Goal: Task Accomplishment & Management: Manage account settings

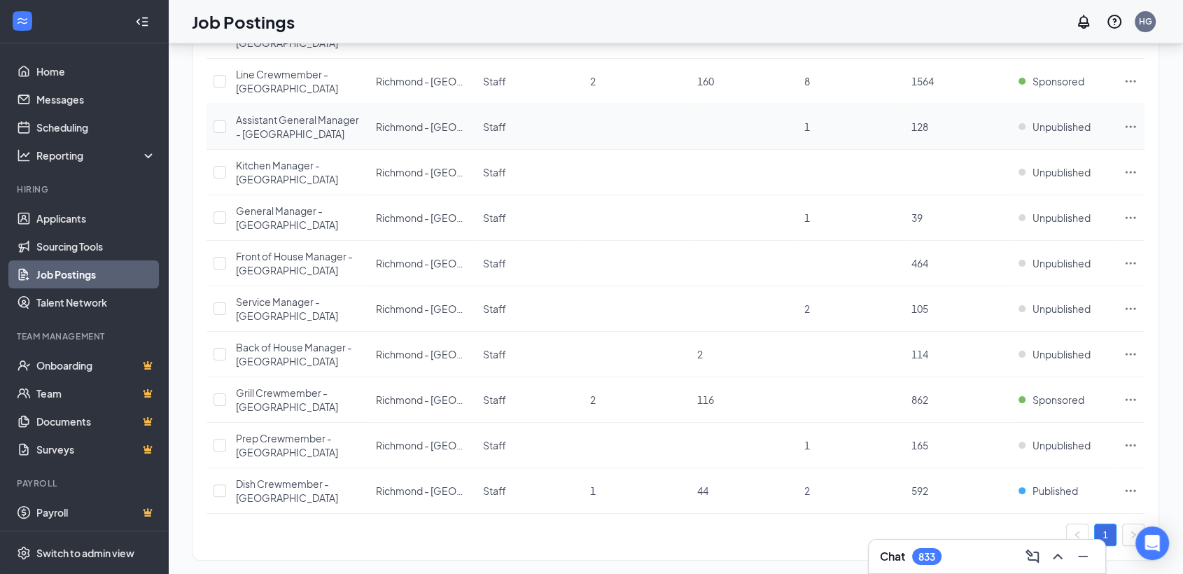
scroll to position [241, 0]
click at [1057, 482] on span "Published" at bounding box center [1054, 489] width 45 height 14
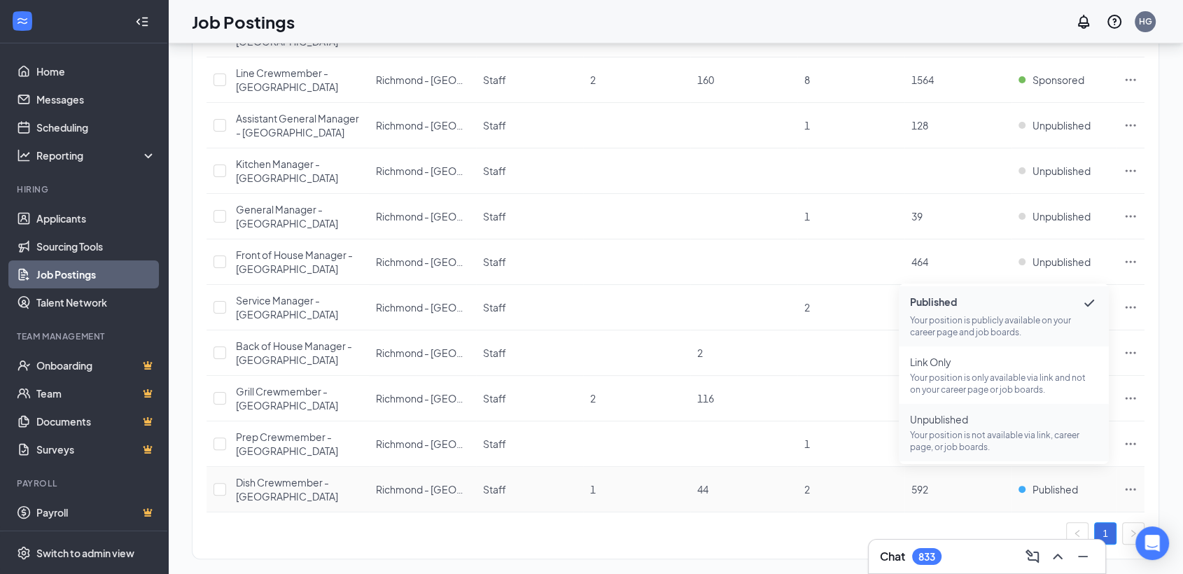
click at [971, 432] on p "Your position is not available via link, career page, or job boards." at bounding box center [1004, 441] width 188 height 24
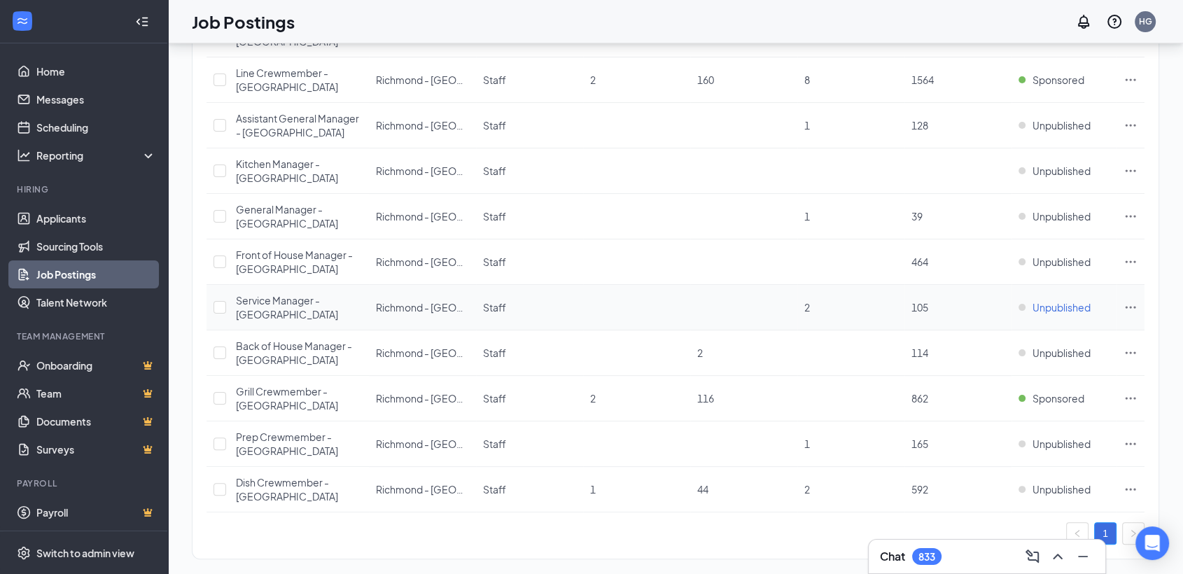
scroll to position [163, 0]
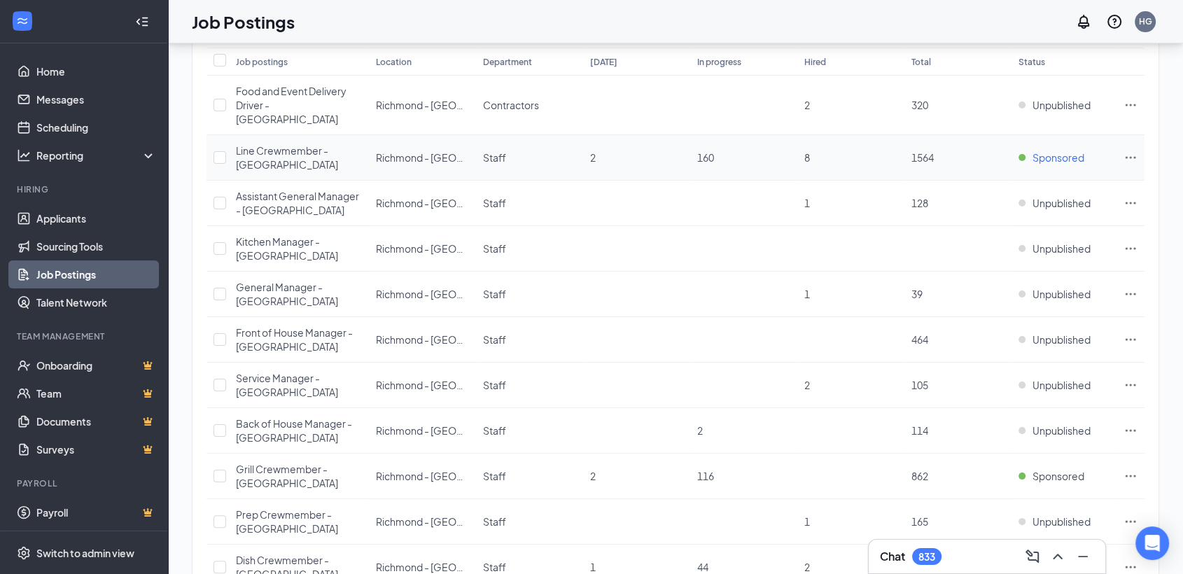
click at [1058, 150] on span "Sponsored" at bounding box center [1058, 157] width 52 height 14
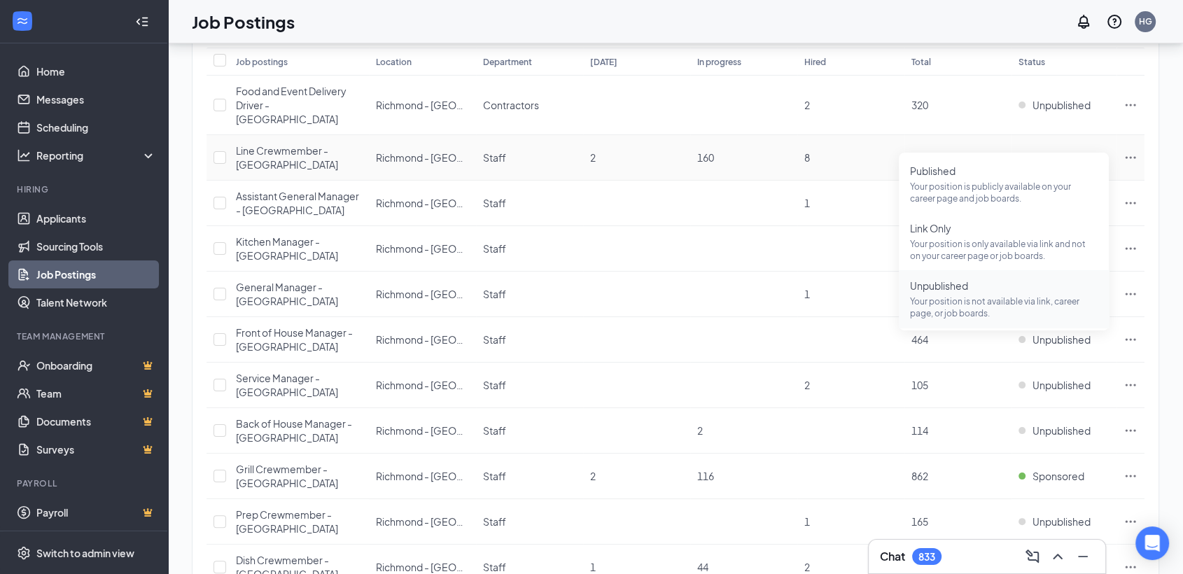
click at [983, 296] on p "Your position is not available via link, career page, or job boards." at bounding box center [1004, 307] width 188 height 24
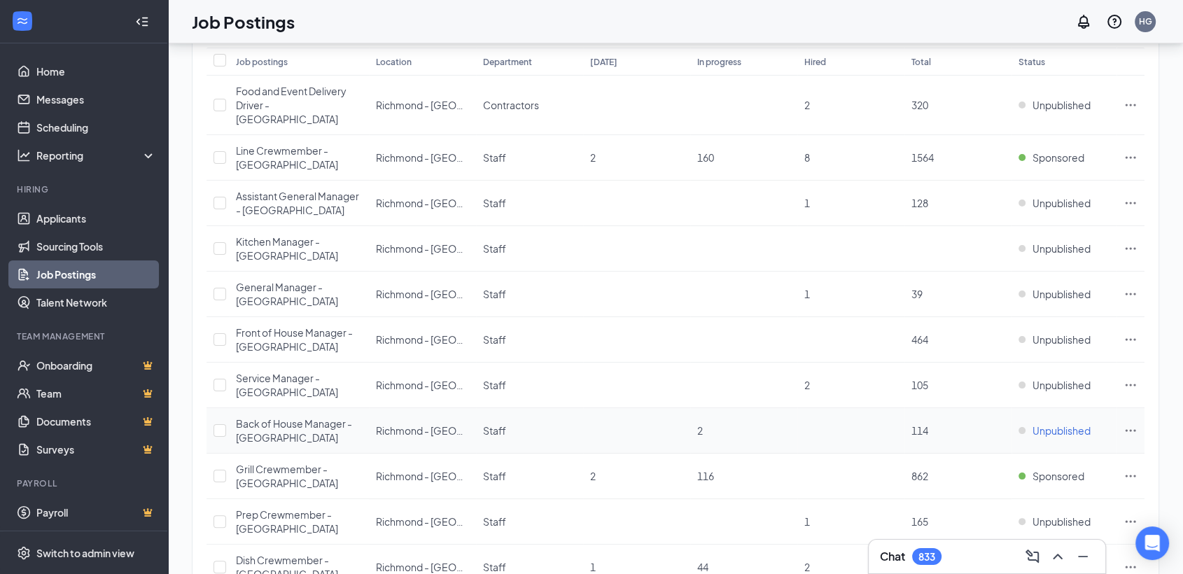
click at [1074, 423] on span "Unpublished" at bounding box center [1061, 430] width 58 height 14
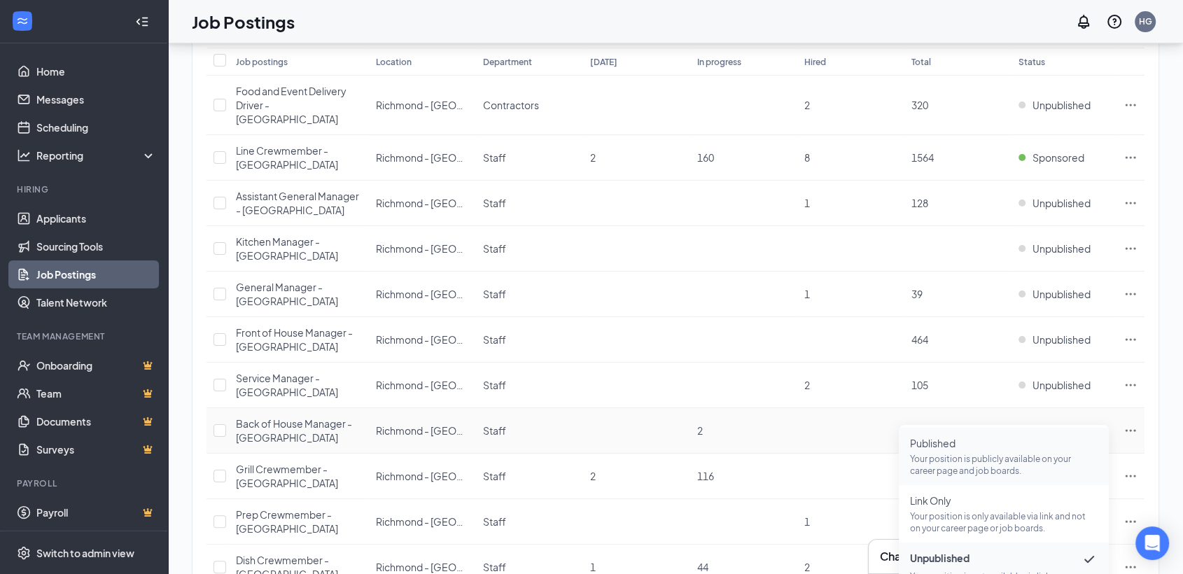
click at [1030, 449] on span "Published Your position is publicly available on your career page and job board…" at bounding box center [1004, 456] width 188 height 41
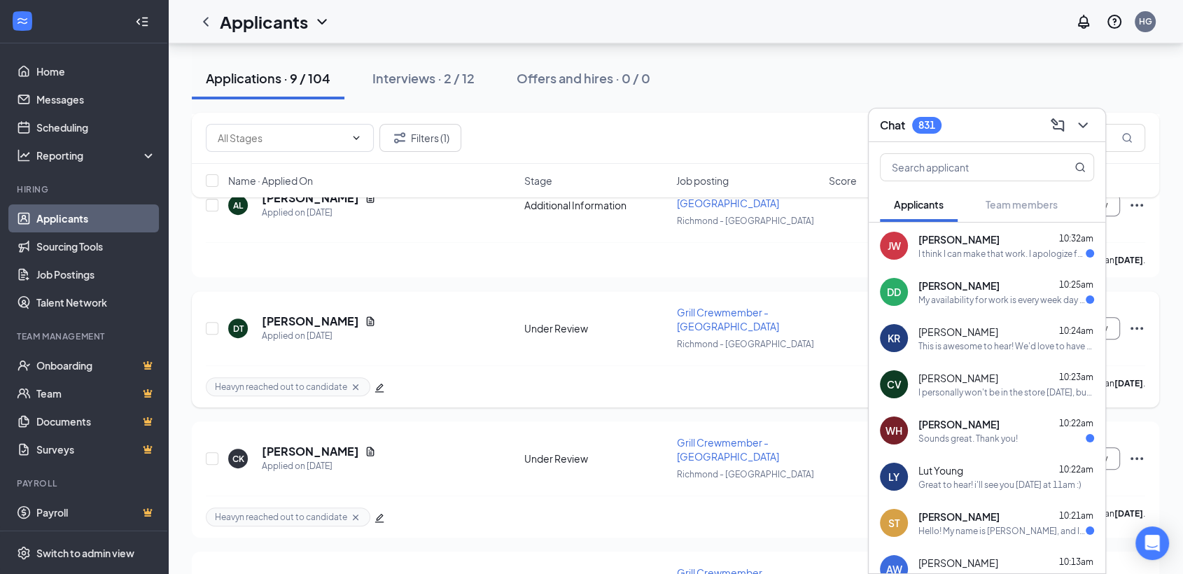
scroll to position [544, 0]
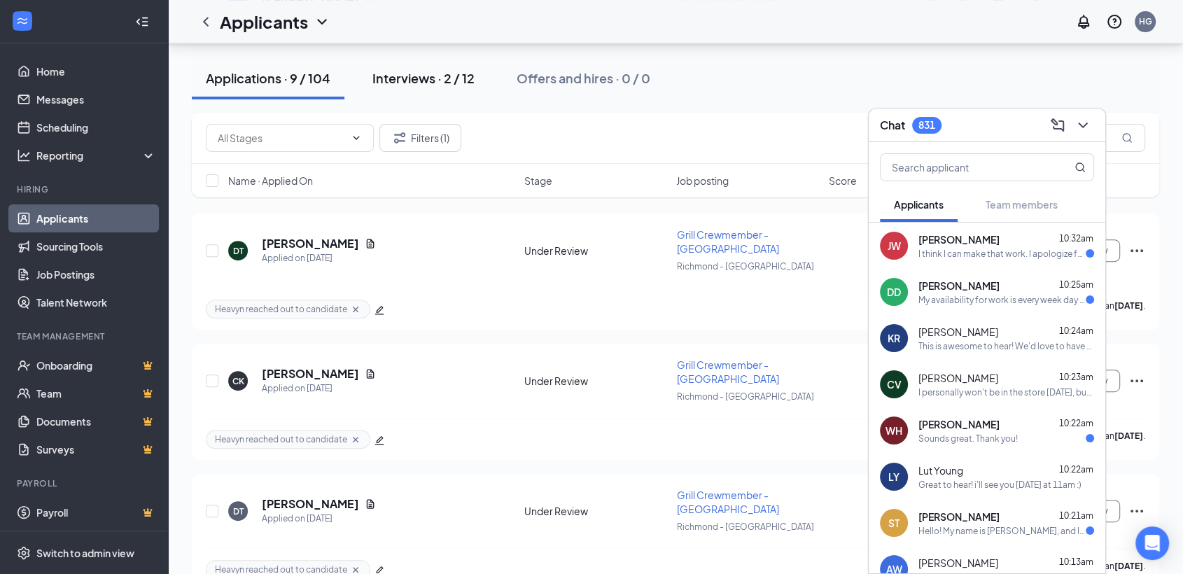
click at [411, 85] on div "Interviews · 2 / 12" at bounding box center [423, 77] width 102 height 17
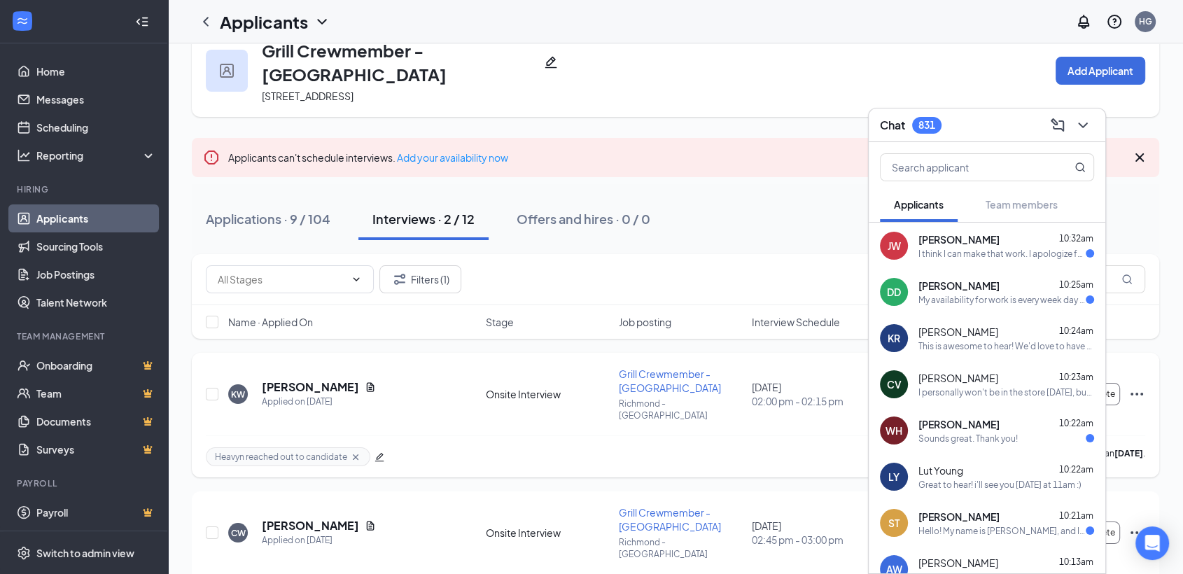
scroll to position [70, 0]
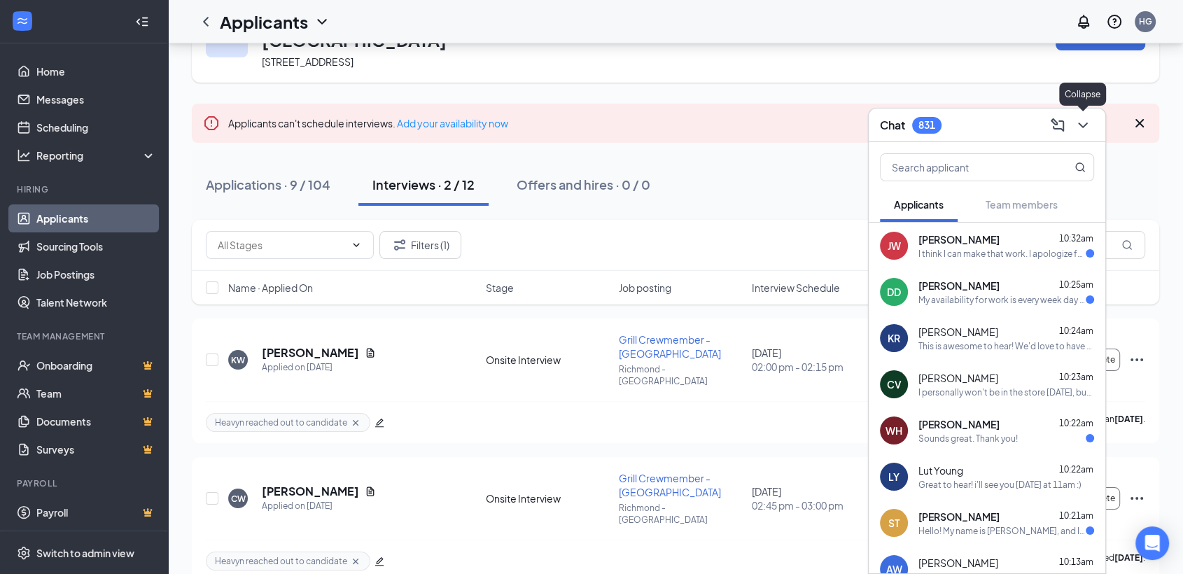
click at [1077, 129] on icon "ChevronDown" at bounding box center [1082, 125] width 17 height 17
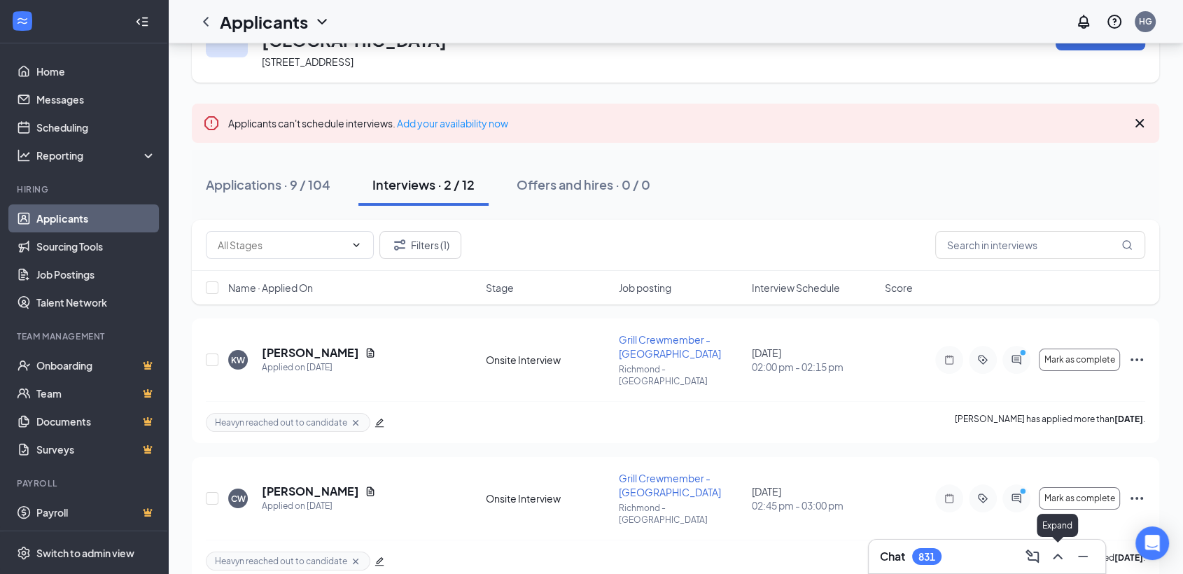
click at [1057, 556] on icon "ChevronUp" at bounding box center [1057, 556] width 17 height 17
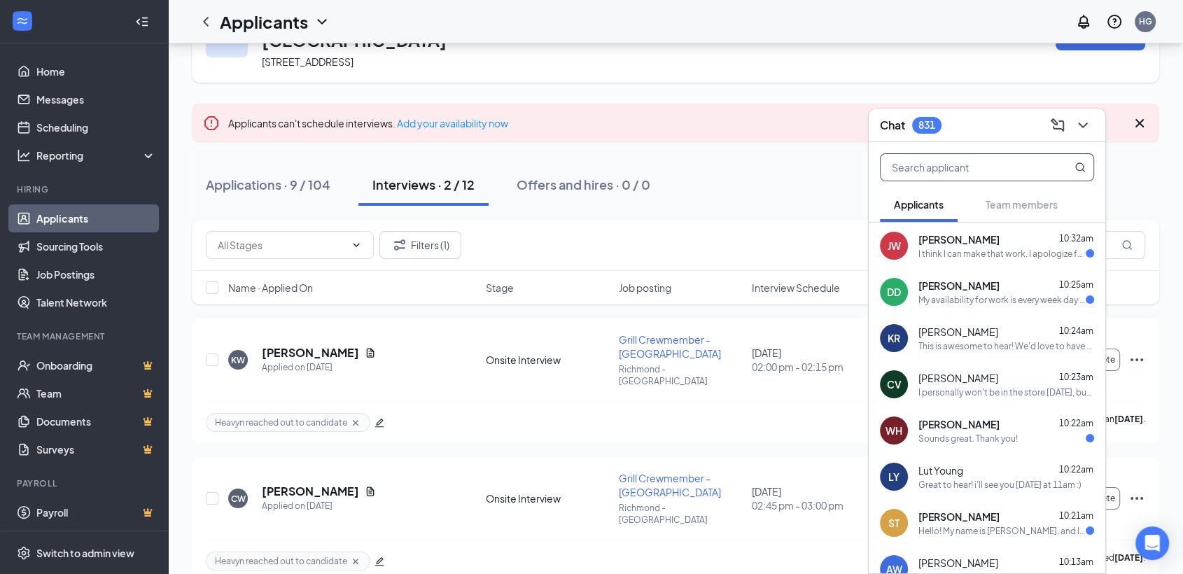
click at [957, 174] on input "text" at bounding box center [963, 167] width 166 height 27
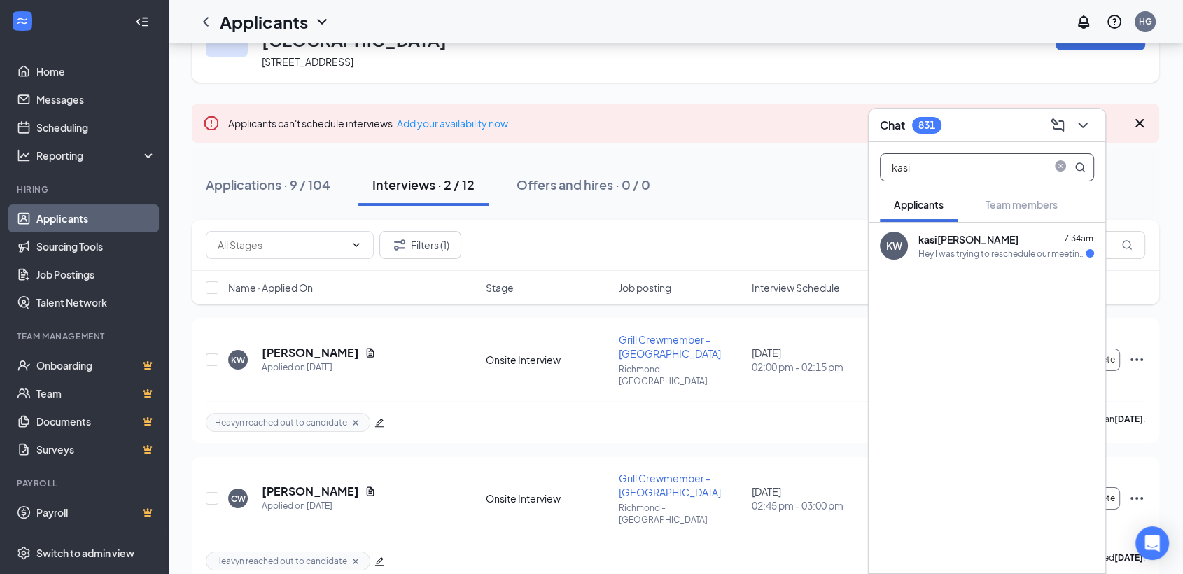
type input "kasi"
click at [973, 249] on div "Hey I was trying to reschedule our meeting for next week" at bounding box center [1001, 254] width 167 height 12
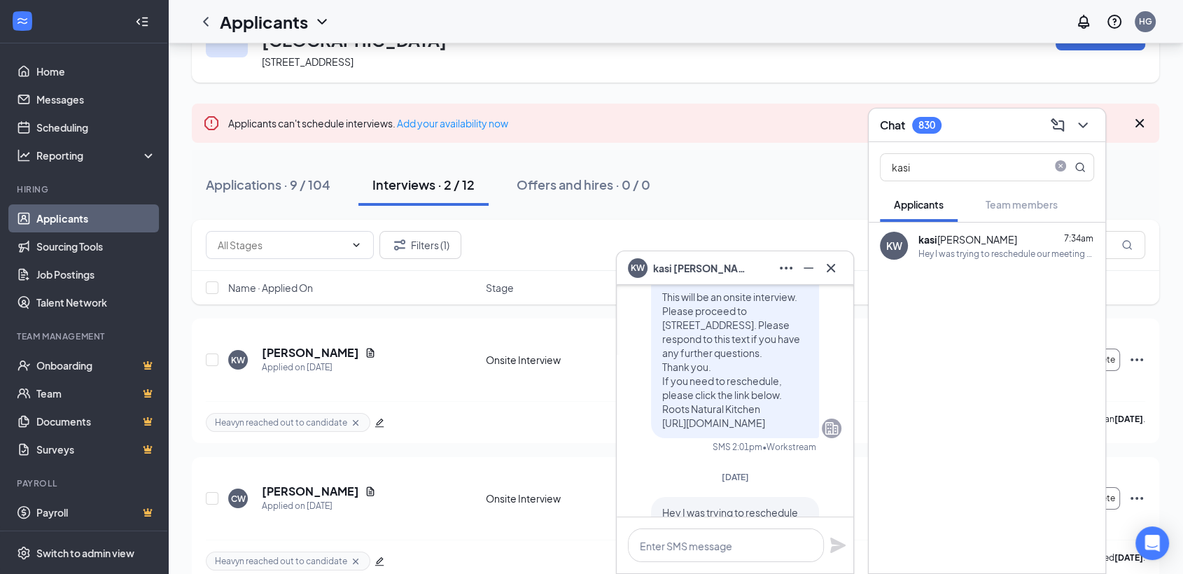
scroll to position [-78, 0]
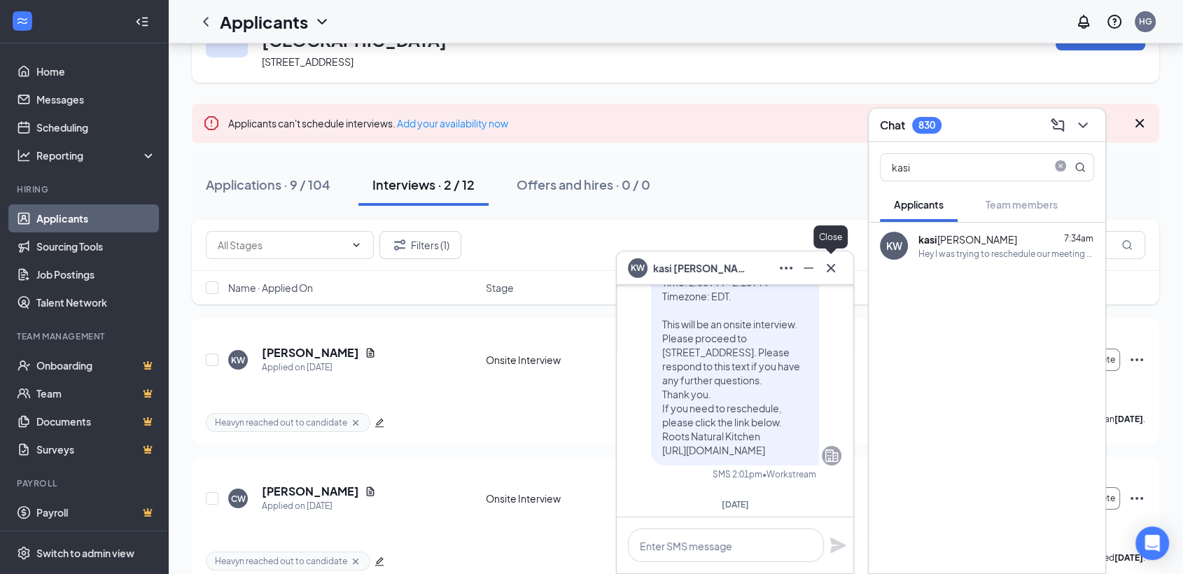
click at [828, 269] on icon "Cross" at bounding box center [830, 267] width 8 height 8
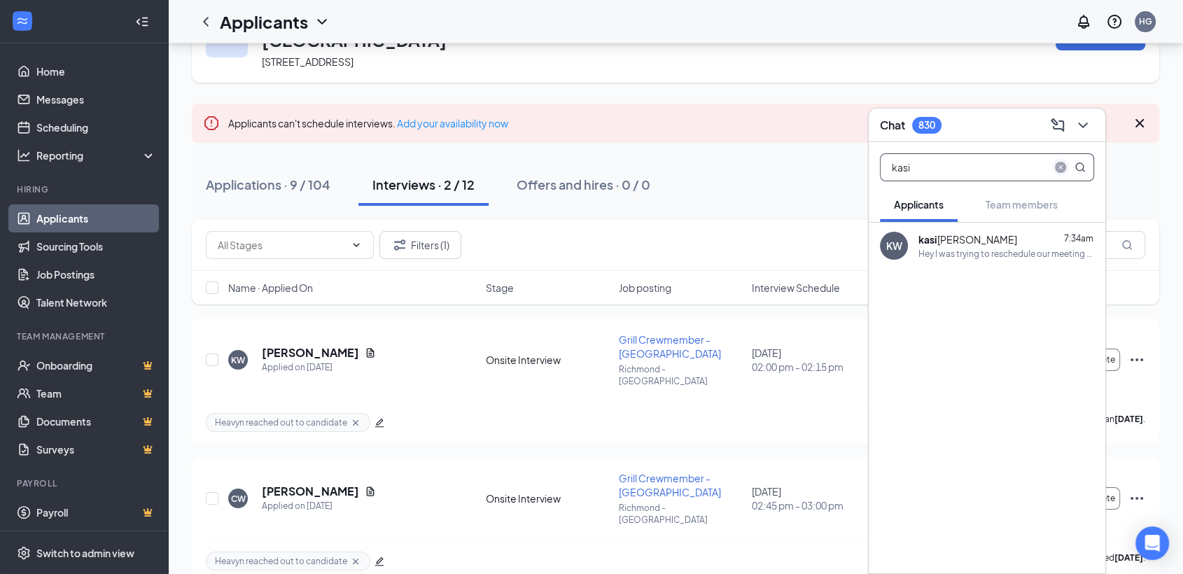
click at [1053, 164] on span "close-circle" at bounding box center [1060, 167] width 17 height 17
type input "carma"
click at [935, 253] on div "So I am here do I just ask one of the counter associates to get you from the ba…" at bounding box center [1001, 254] width 167 height 12
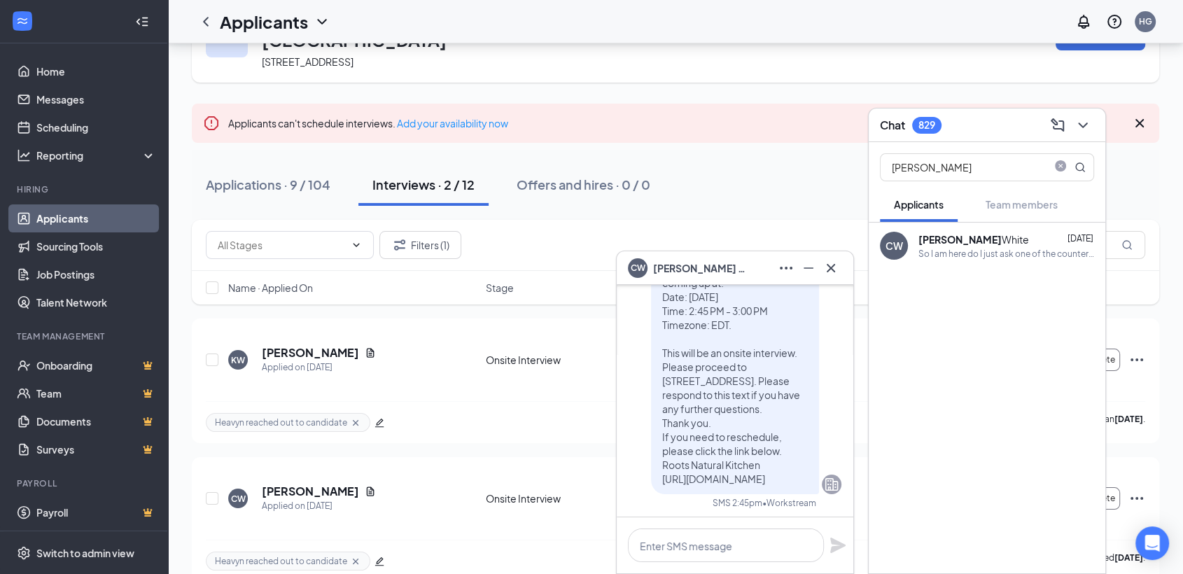
scroll to position [-466, 0]
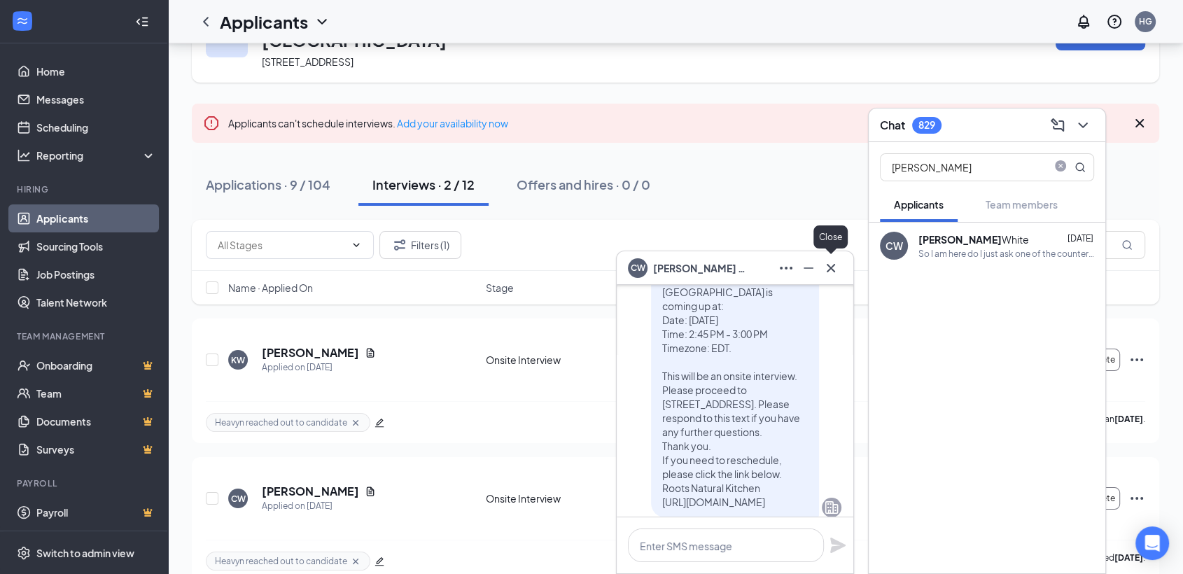
click at [836, 268] on icon "Cross" at bounding box center [830, 268] width 17 height 17
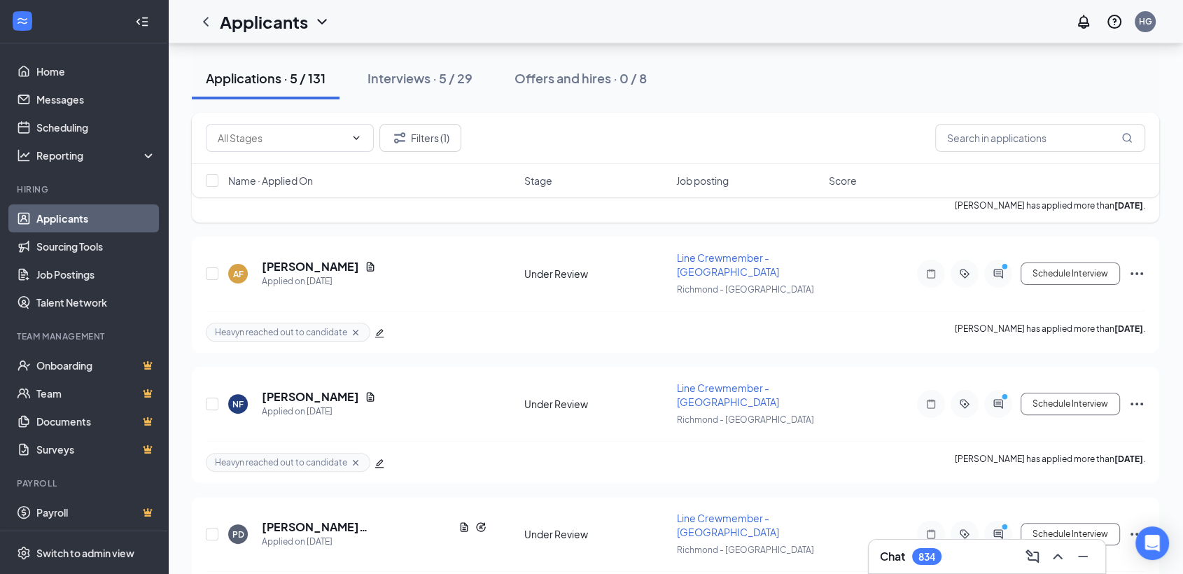
scroll to position [311, 0]
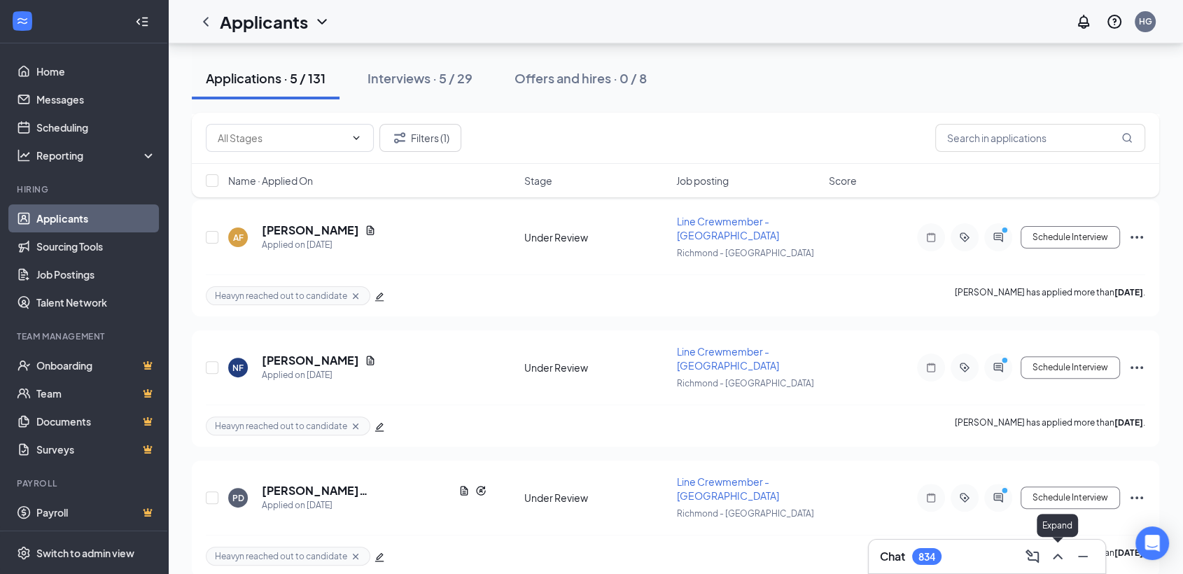
click at [1060, 549] on icon "ChevronUp" at bounding box center [1057, 556] width 17 height 17
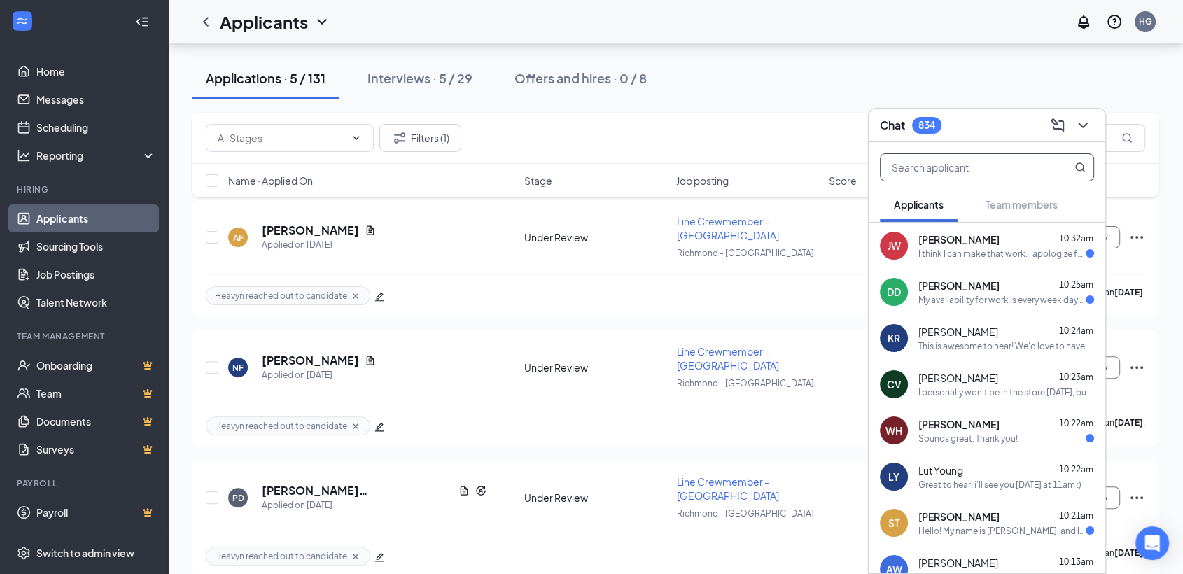
click at [934, 169] on input "text" at bounding box center [963, 167] width 166 height 27
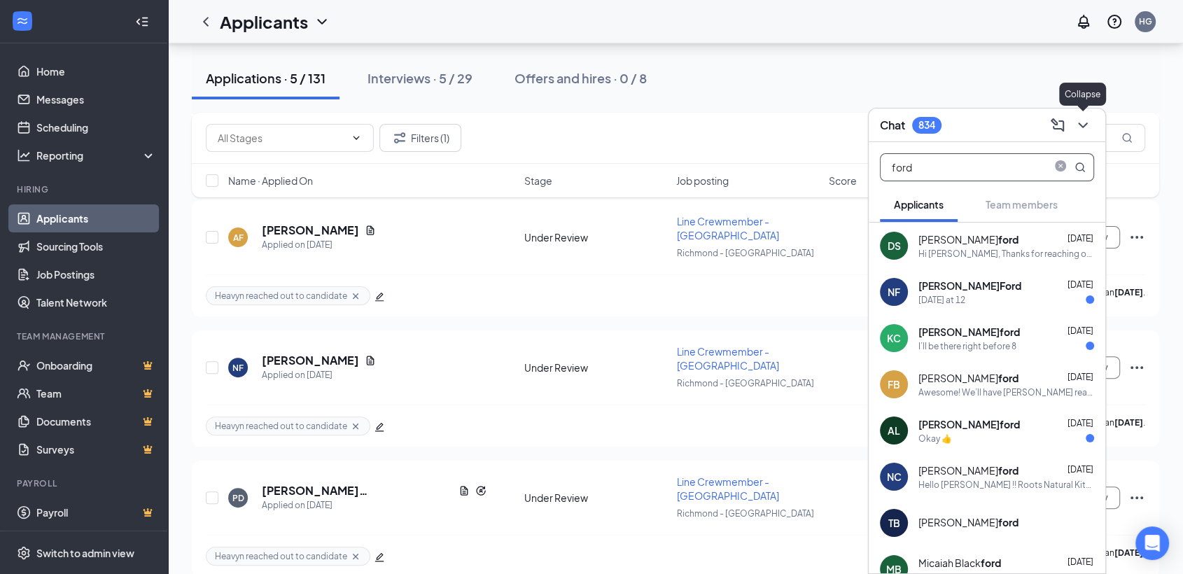
type input "ford"
click at [1084, 125] on icon "ChevronDown" at bounding box center [1082, 125] width 9 height 6
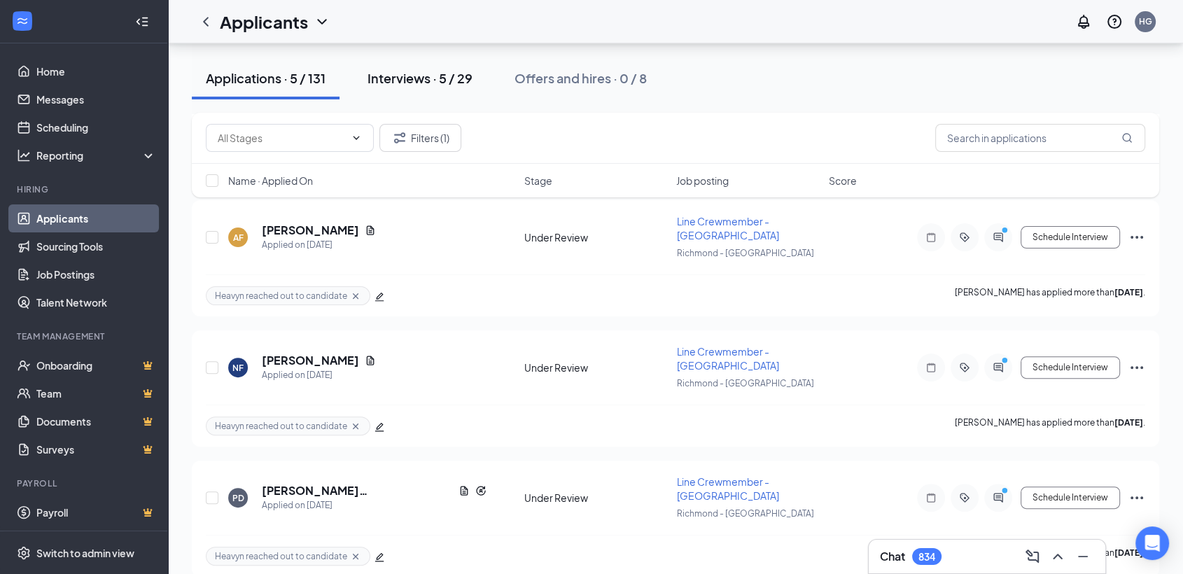
click at [444, 75] on div "Interviews · 5 / 29" at bounding box center [419, 77] width 105 height 17
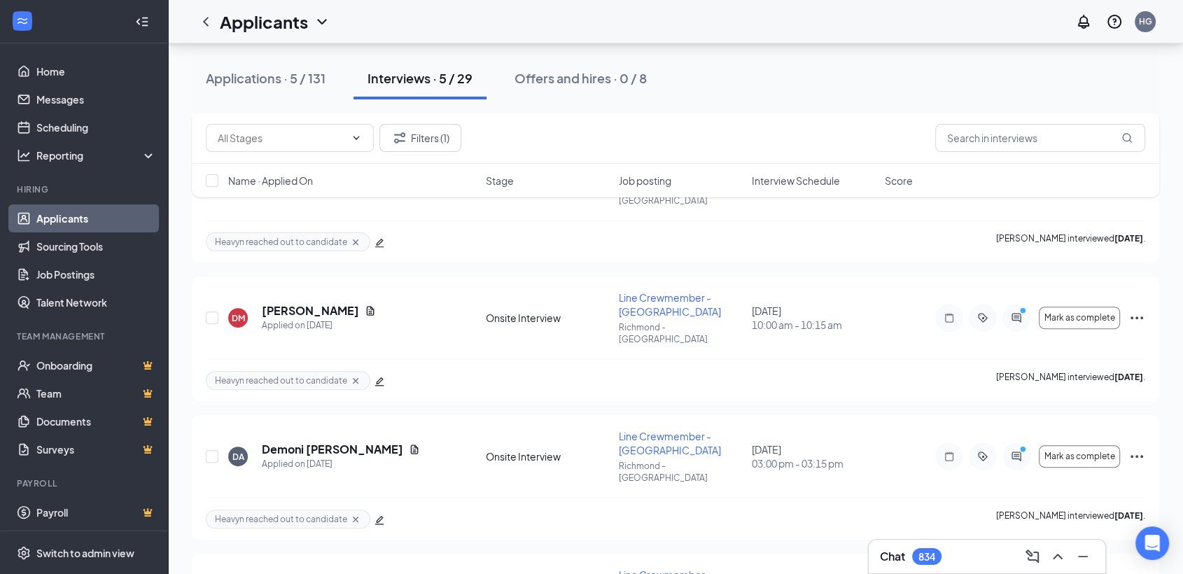
scroll to position [449, 0]
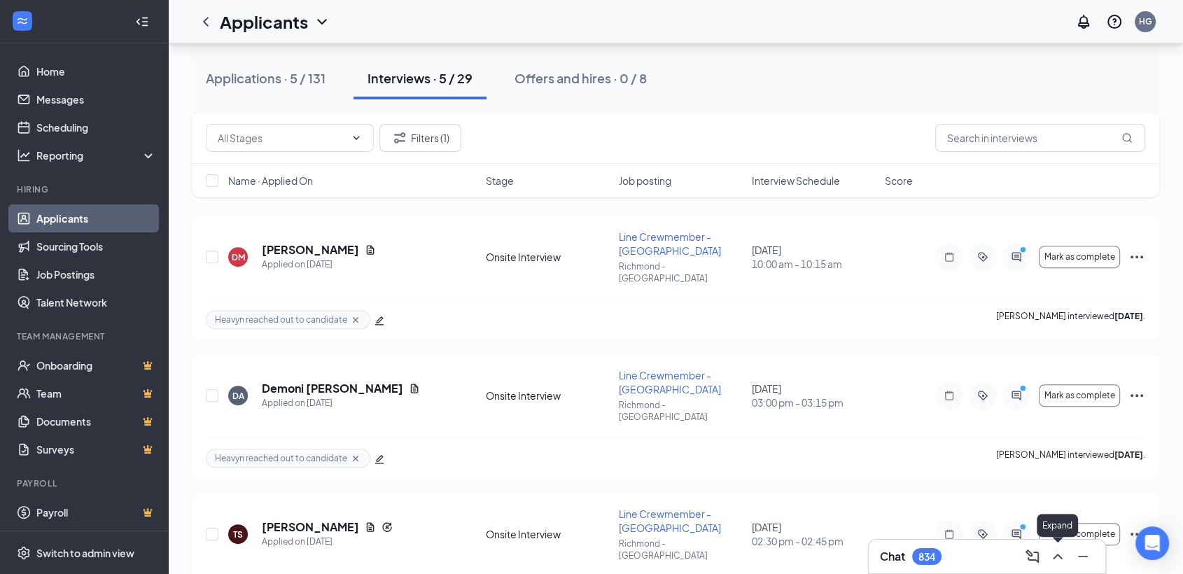
drag, startPoint x: 1058, startPoint y: 554, endPoint x: 924, endPoint y: 207, distance: 372.0
click at [1057, 554] on icon "ChevronUp" at bounding box center [1057, 557] width 9 height 6
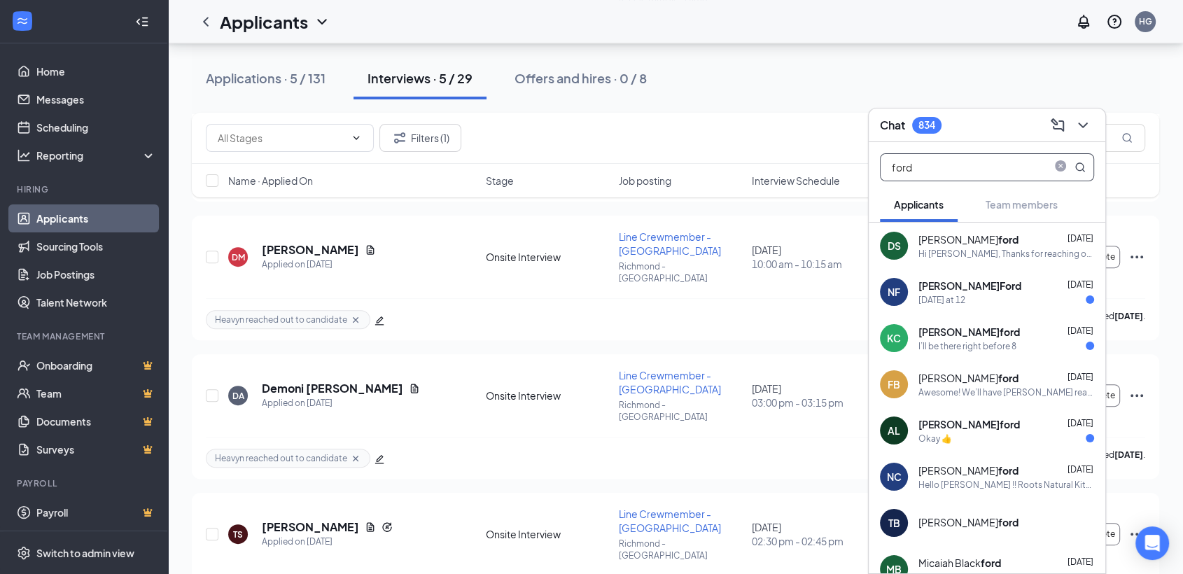
click at [963, 174] on input "ford" at bounding box center [963, 167] width 166 height 27
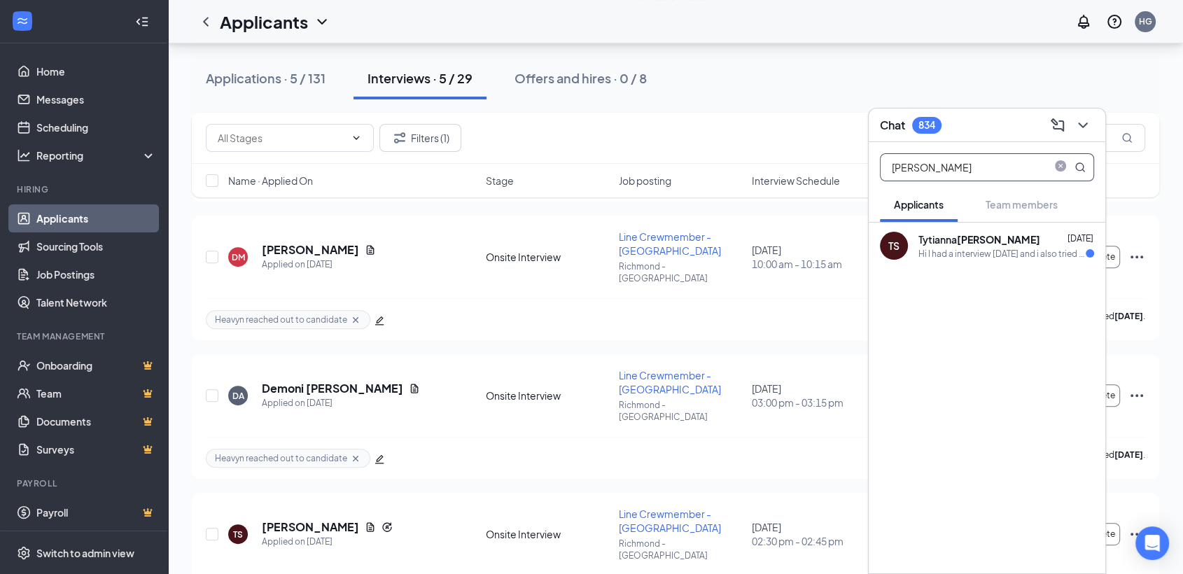
type input "sharpe"
click at [976, 253] on div "Hi I had a interview [DATE] and i also tried to reschedule for [DATE] due to me…" at bounding box center [1001, 254] width 167 height 12
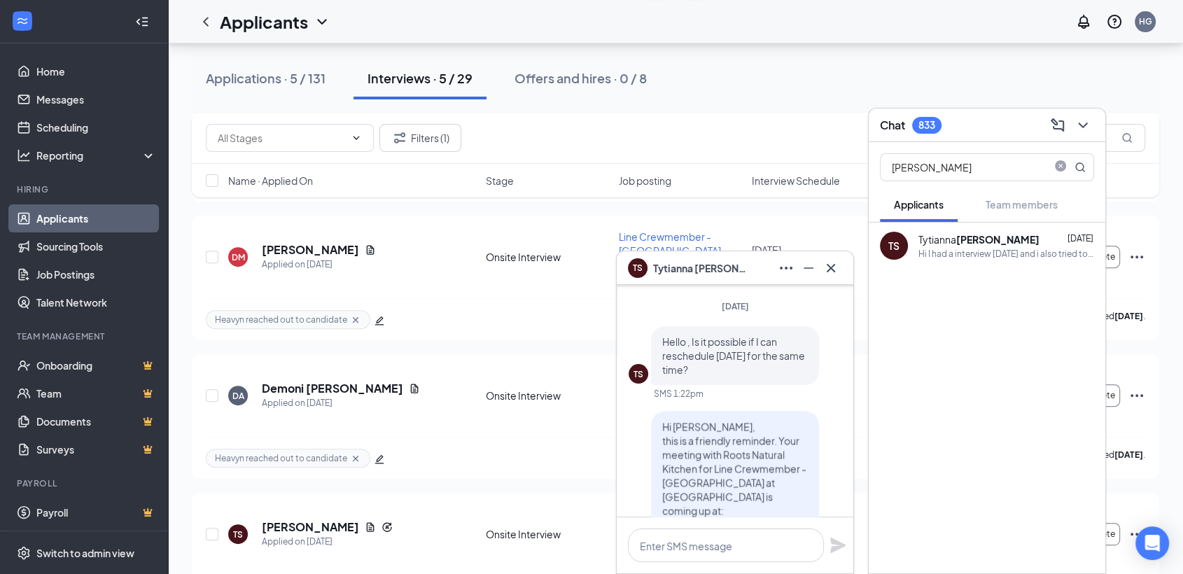
scroll to position [-388, 0]
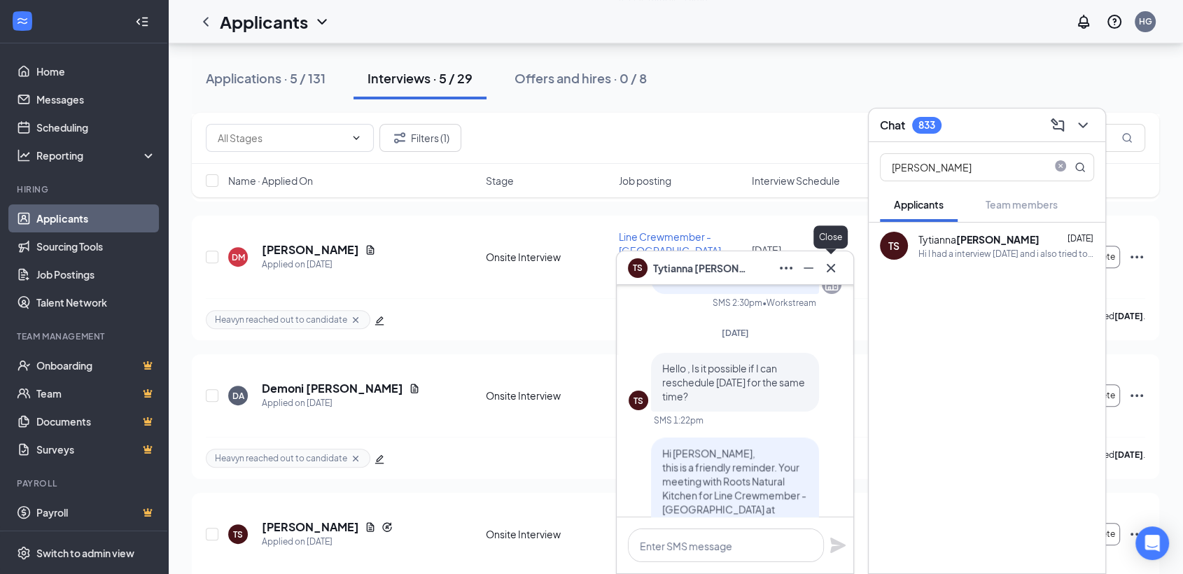
click at [836, 265] on icon "Cross" at bounding box center [830, 268] width 17 height 17
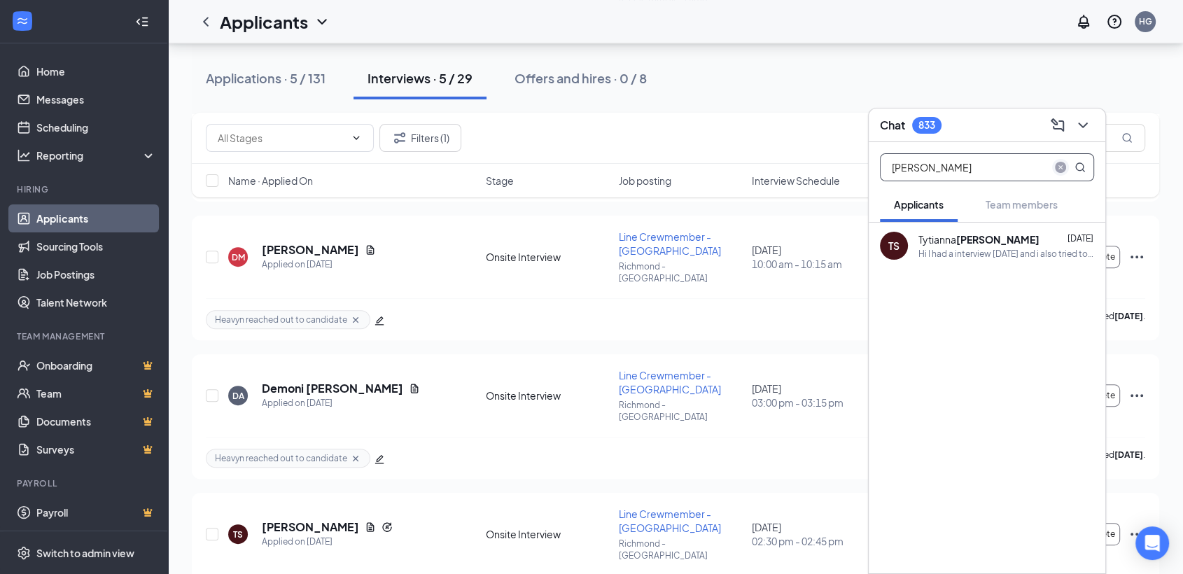
click at [1060, 167] on icon "close-circle" at bounding box center [1060, 167] width 11 height 11
type input "demoni"
click at [1057, 168] on icon "close-circle" at bounding box center [1060, 167] width 11 height 11
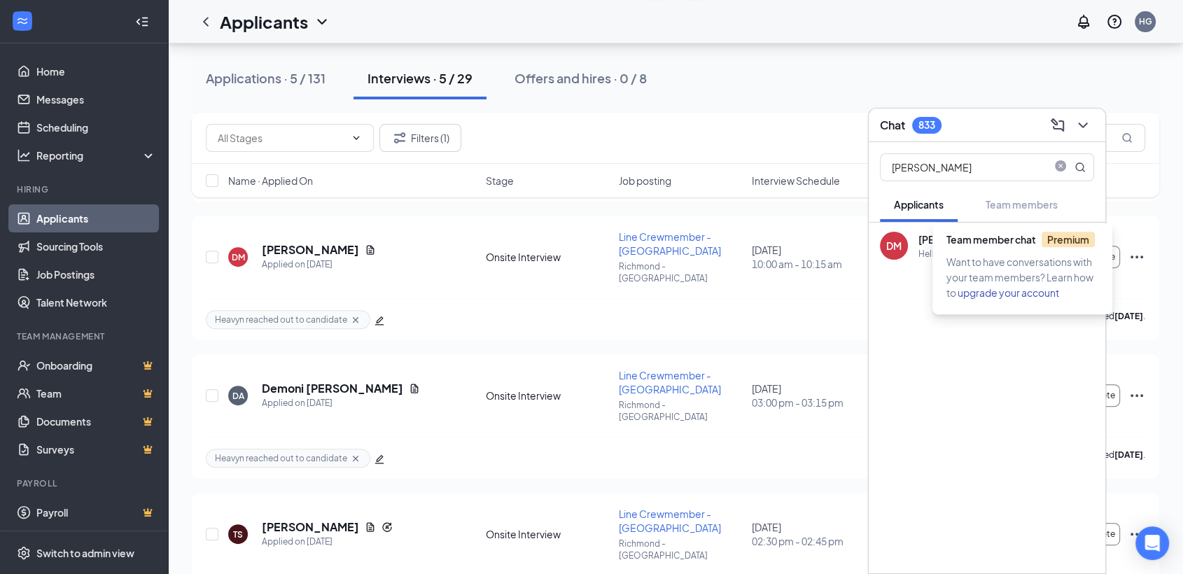
click at [1000, 240] on span "Team member chat Premium" at bounding box center [1020, 239] width 148 height 13
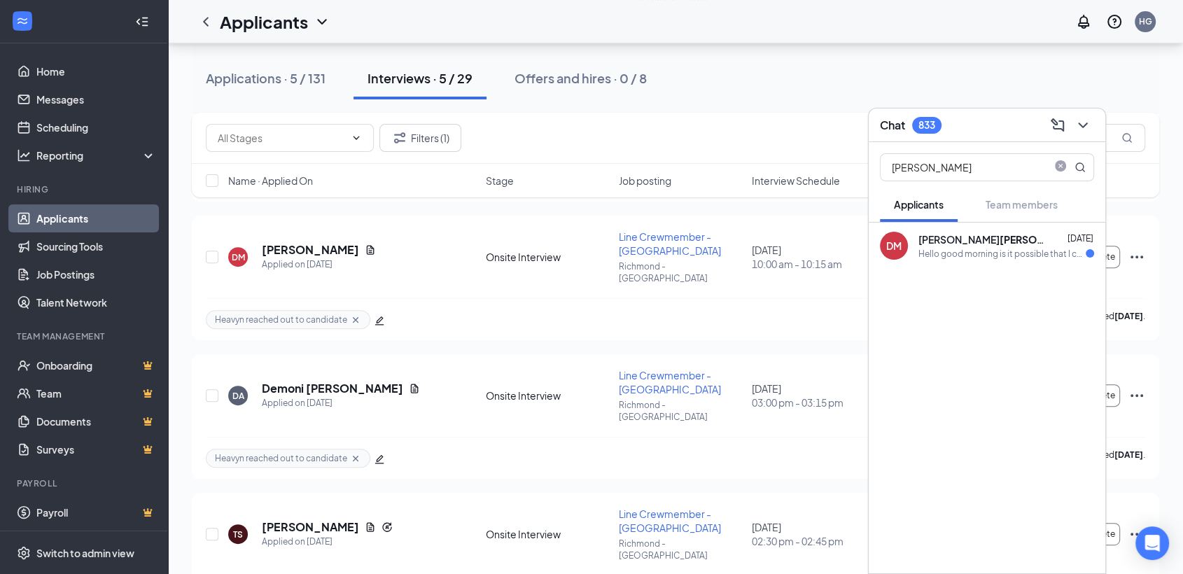
click at [924, 248] on div "Hello good morning is it possible that I can reschedule today for Monday I didn…" at bounding box center [1001, 254] width 167 height 12
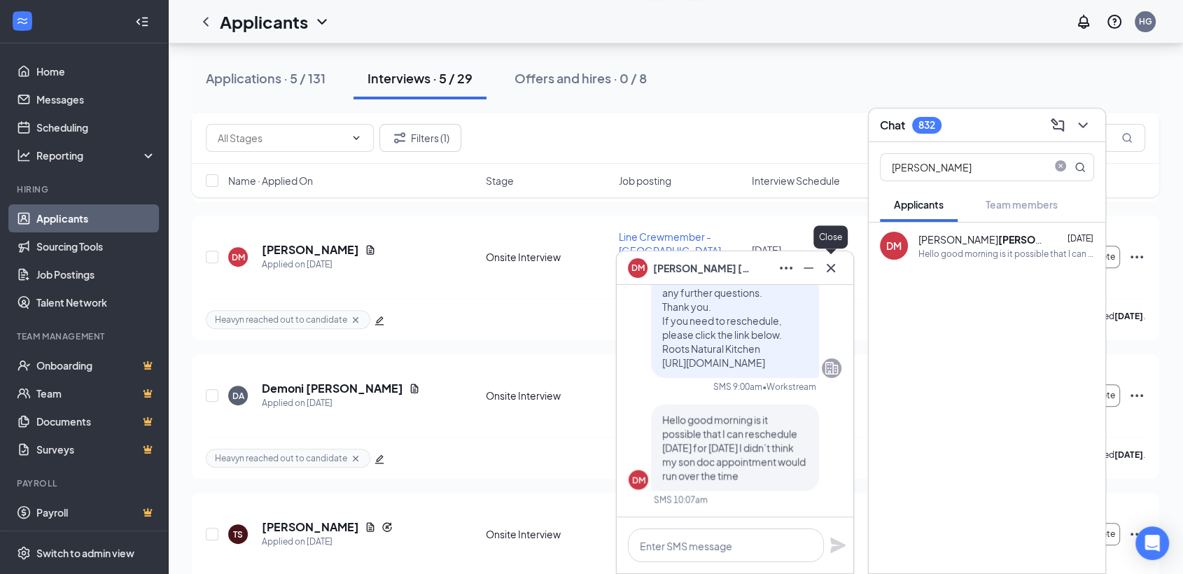
click at [834, 266] on icon "Cross" at bounding box center [830, 268] width 17 height 17
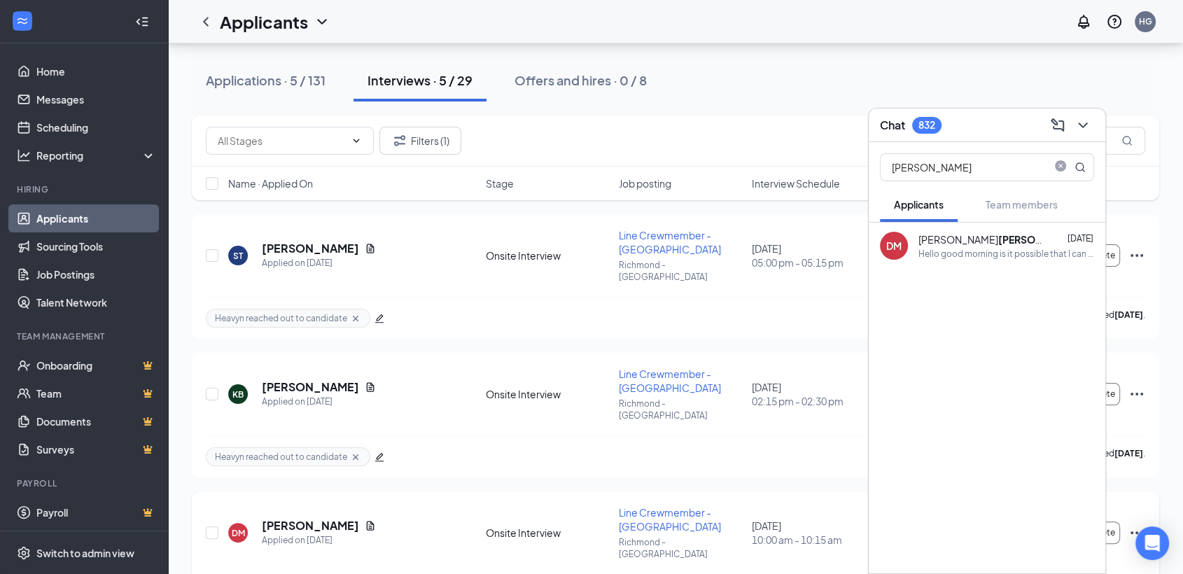
scroll to position [139, 0]
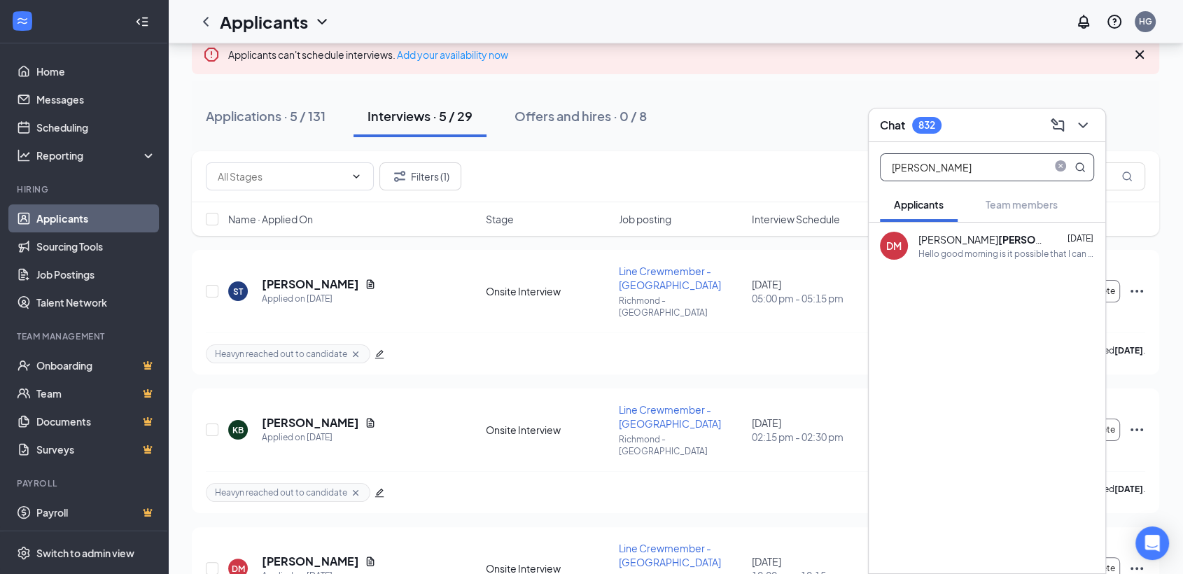
drag, startPoint x: 933, startPoint y: 163, endPoint x: 889, endPoint y: 169, distance: 44.4
click at [889, 169] on input "mcgee" at bounding box center [963, 167] width 166 height 27
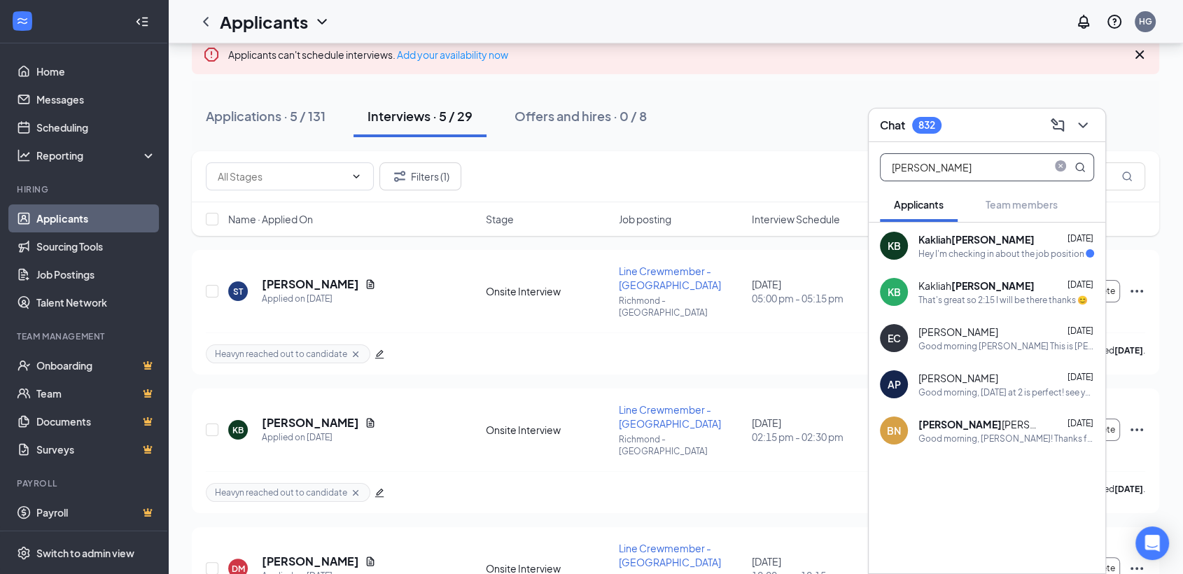
type input "bruce"
click at [974, 254] on div "Hey I'm checking in about the job position" at bounding box center [1001, 254] width 166 height 12
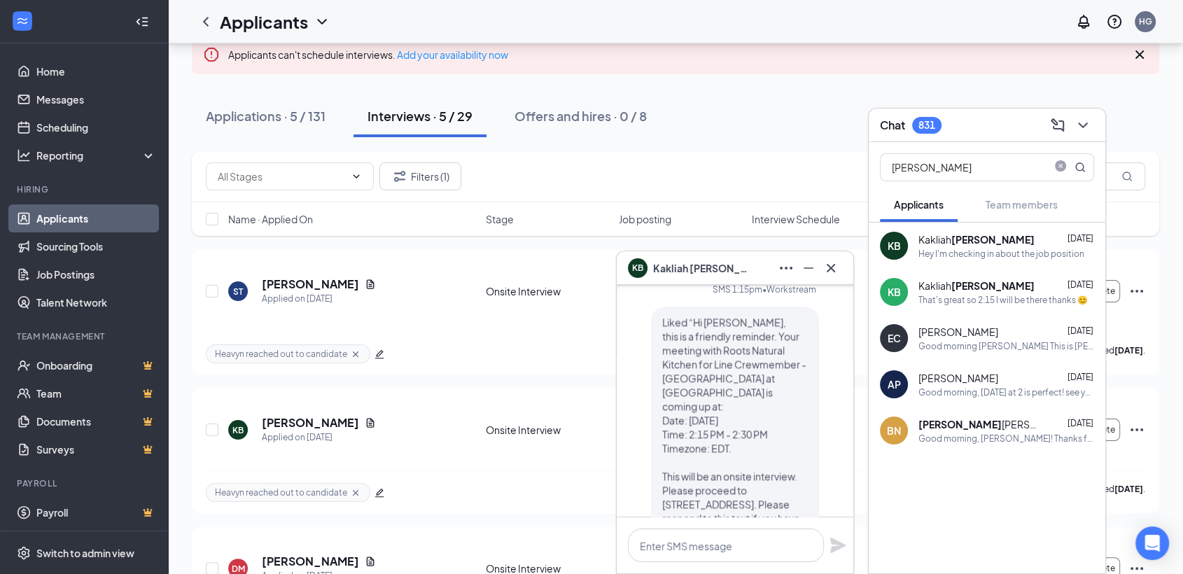
scroll to position [-233, 0]
click at [829, 270] on icon "Cross" at bounding box center [830, 268] width 17 height 17
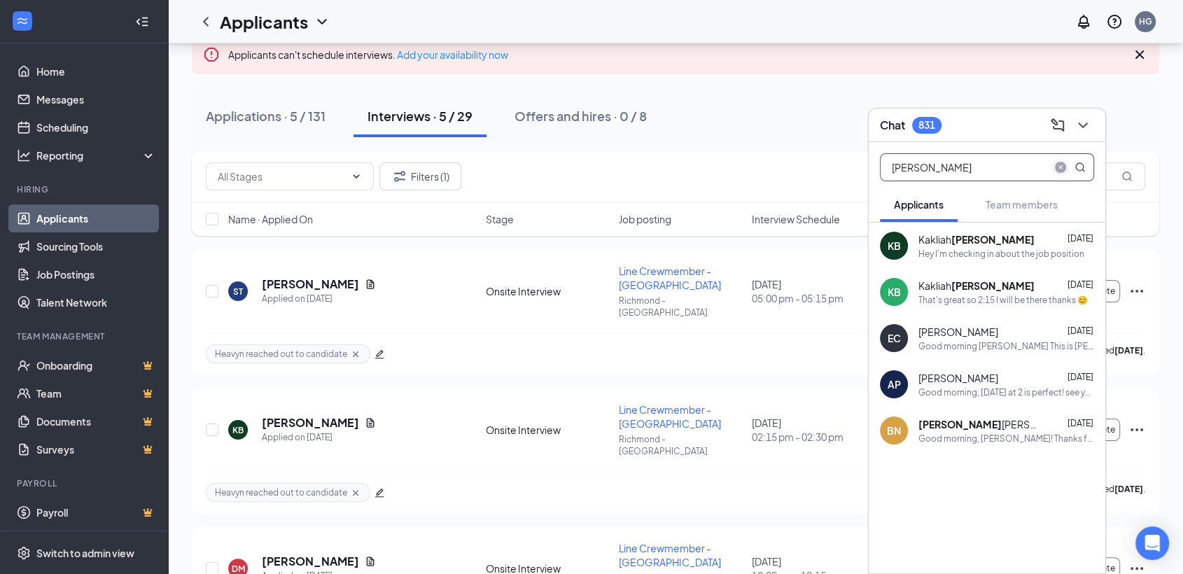
click at [1062, 169] on icon "close-circle" at bounding box center [1060, 167] width 11 height 11
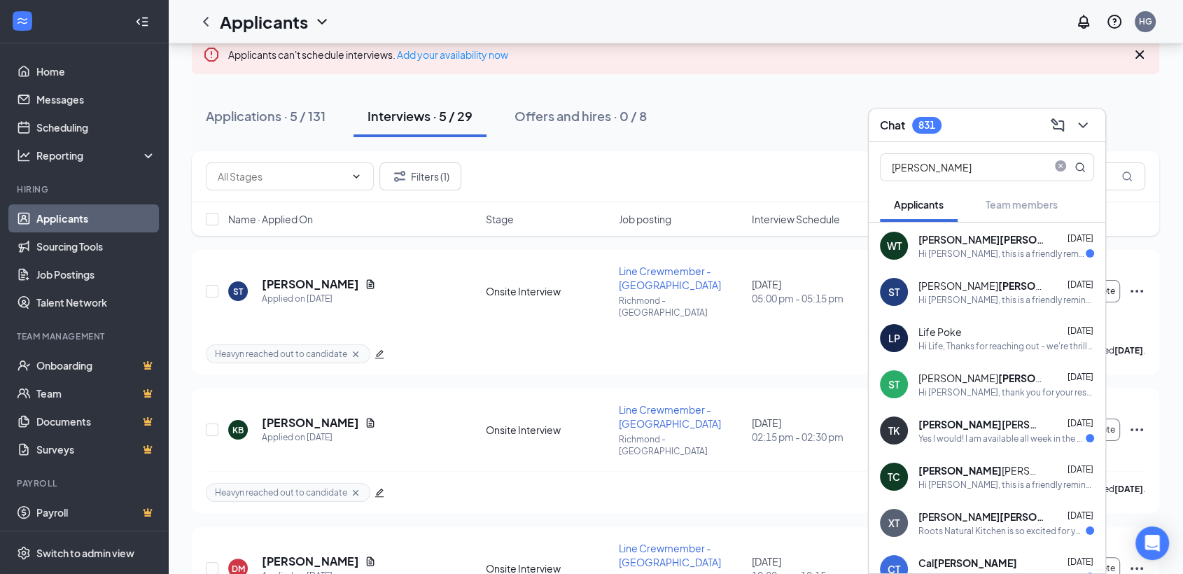
click at [998, 279] on b "Thomas" at bounding box center [1039, 285] width 83 height 13
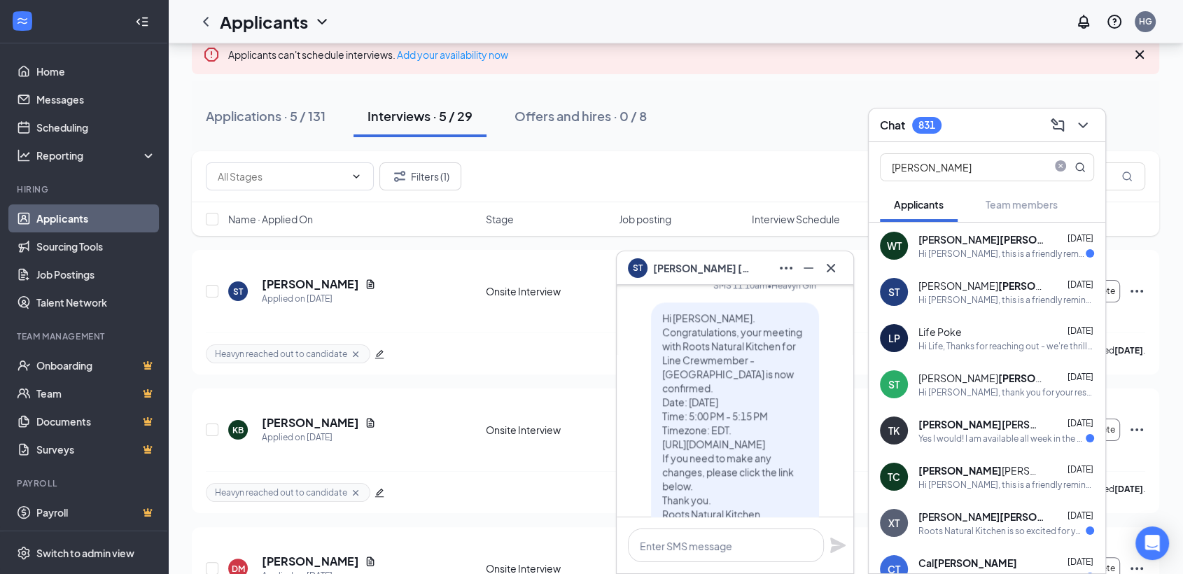
scroll to position [0, 0]
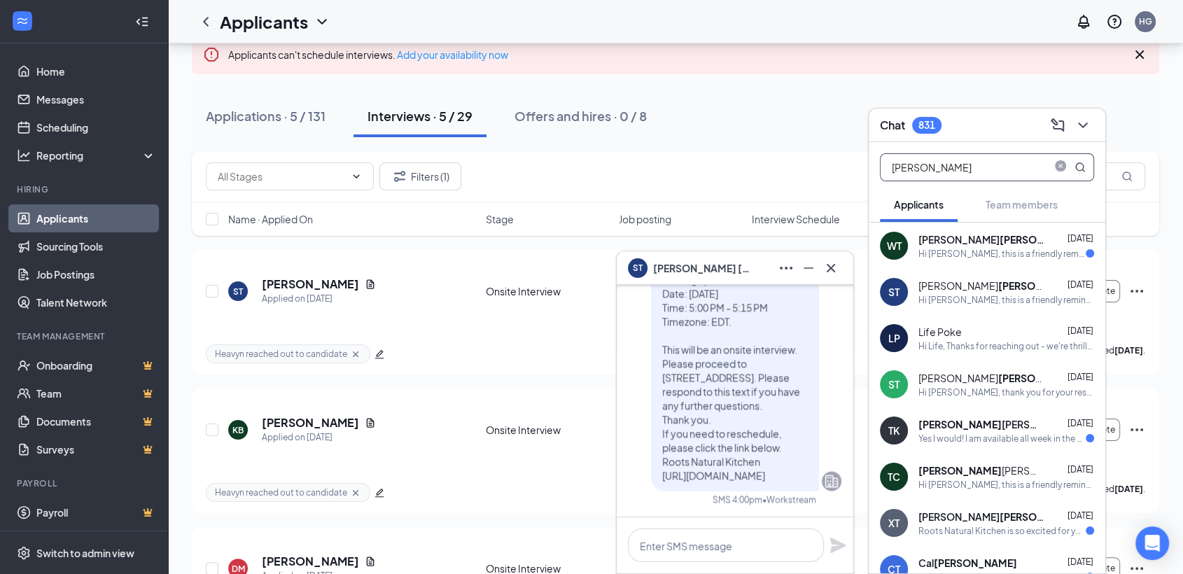
drag, startPoint x: 910, startPoint y: 174, endPoint x: 886, endPoint y: 171, distance: 24.0
click at [886, 171] on input "thomas" at bounding box center [963, 167] width 166 height 27
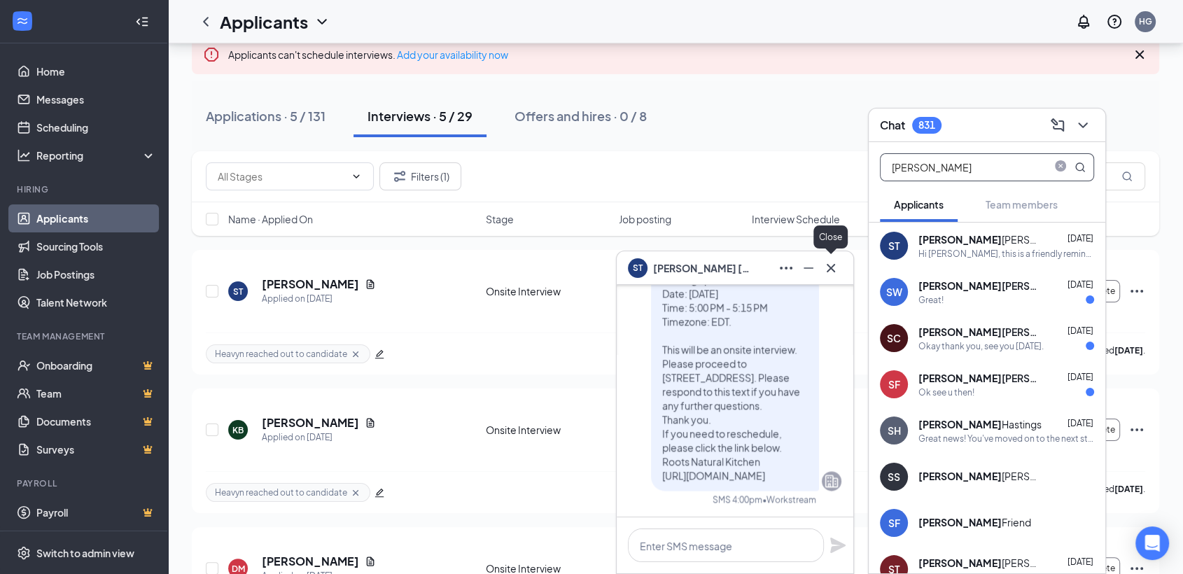
type input "stephanie"
click at [824, 266] on icon "Cross" at bounding box center [830, 268] width 17 height 17
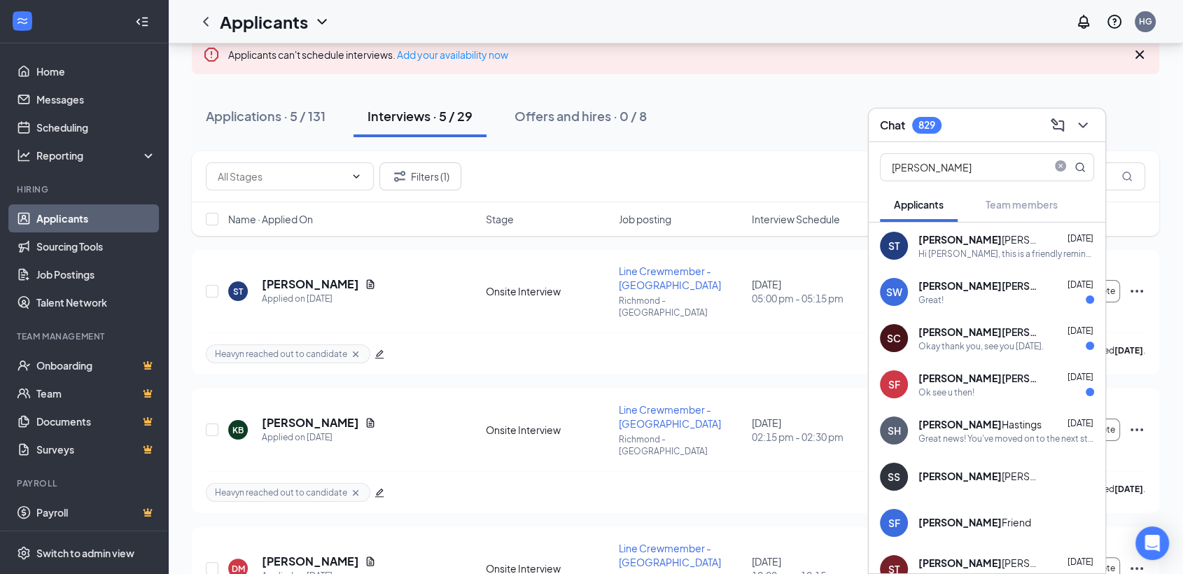
click at [1081, 119] on icon "ChevronDown" at bounding box center [1082, 125] width 17 height 17
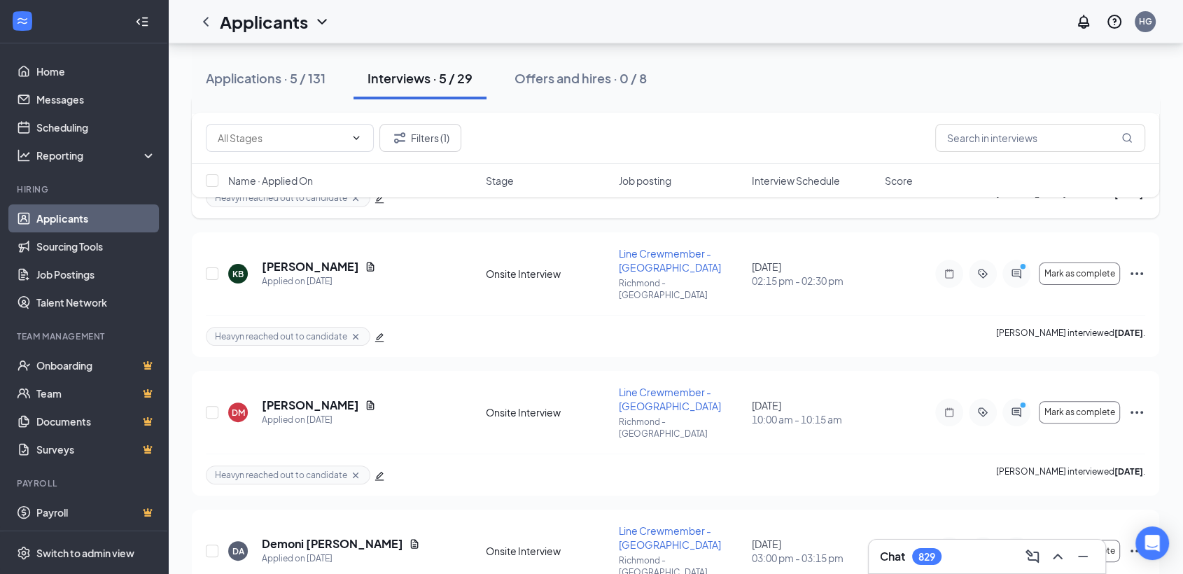
scroll to position [449, 0]
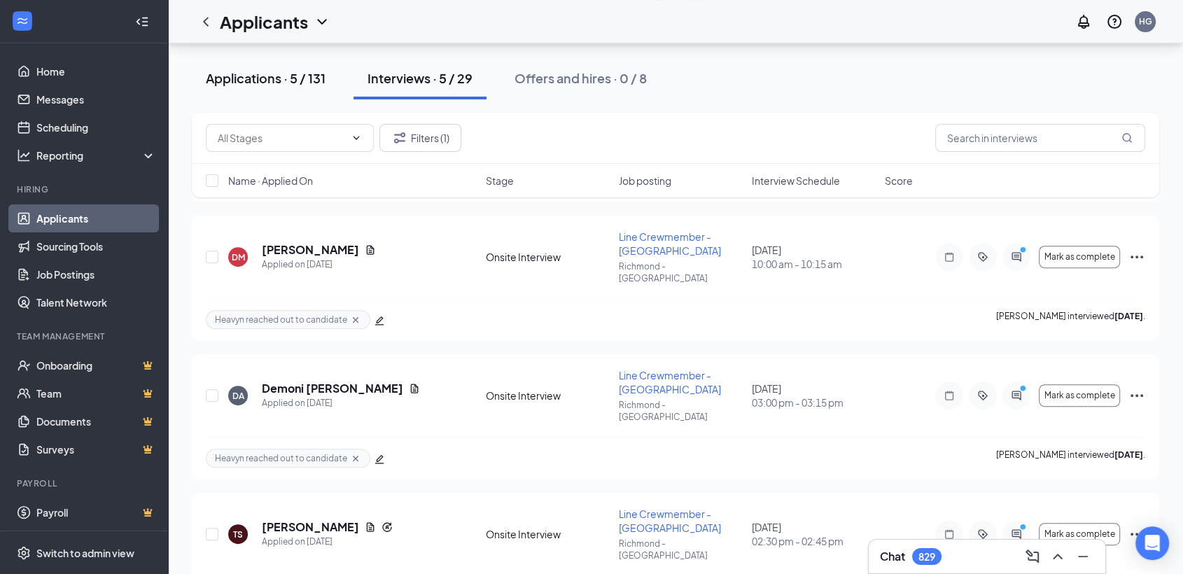
click at [295, 83] on div "Applications · 5 / 131" at bounding box center [266, 77] width 120 height 17
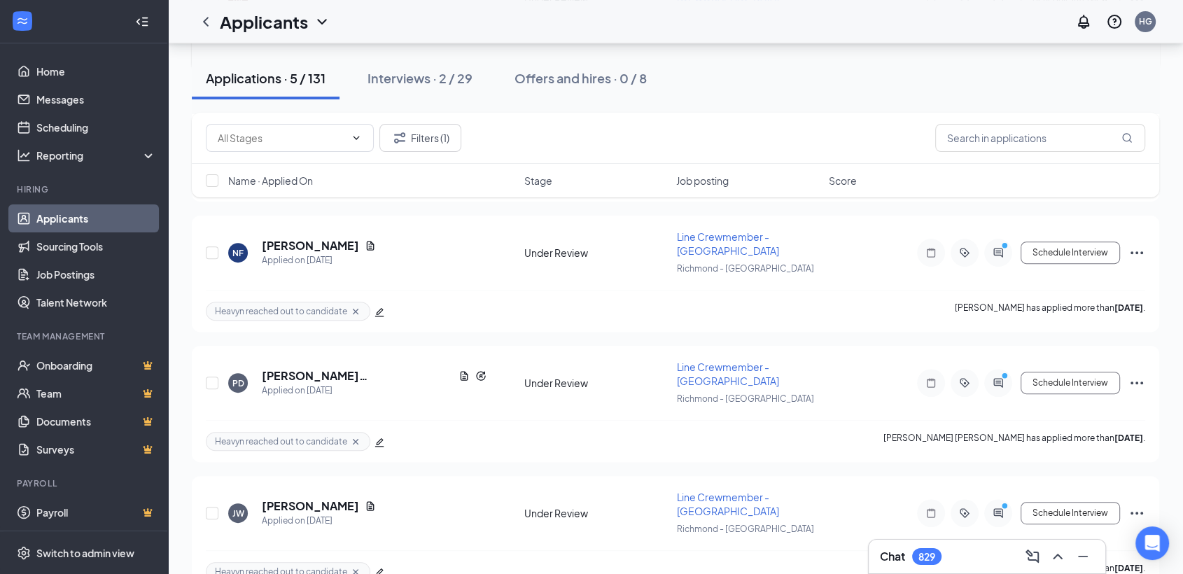
scroll to position [456, 0]
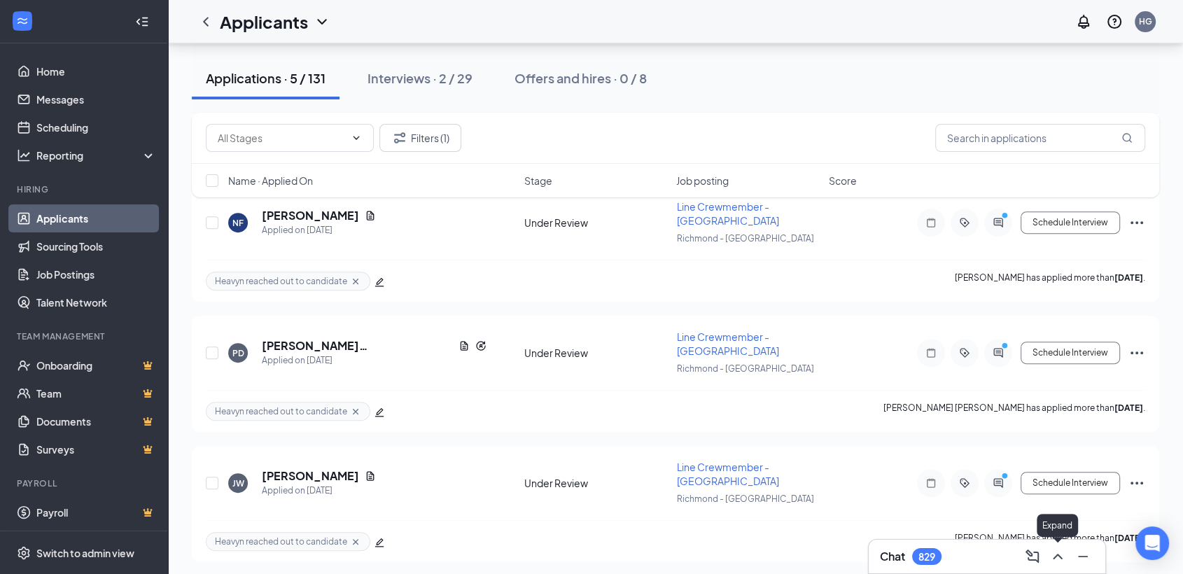
click at [1065, 559] on icon "ChevronUp" at bounding box center [1057, 556] width 17 height 17
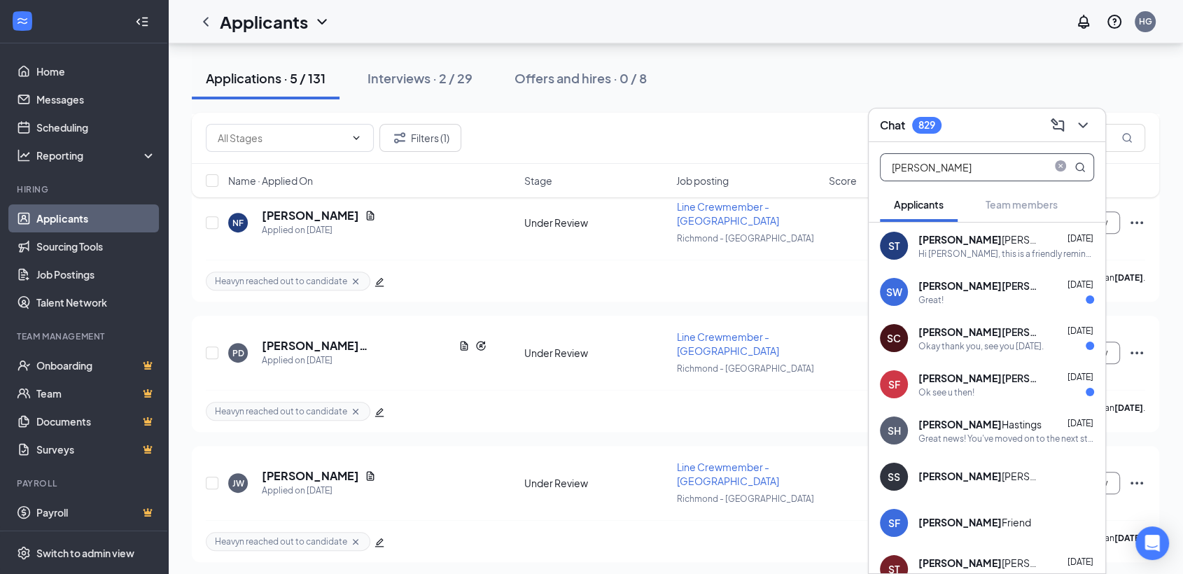
drag, startPoint x: 955, startPoint y: 160, endPoint x: 880, endPoint y: 170, distance: 76.3
click at [880, 170] on input "stephanie" at bounding box center [963, 167] width 166 height 27
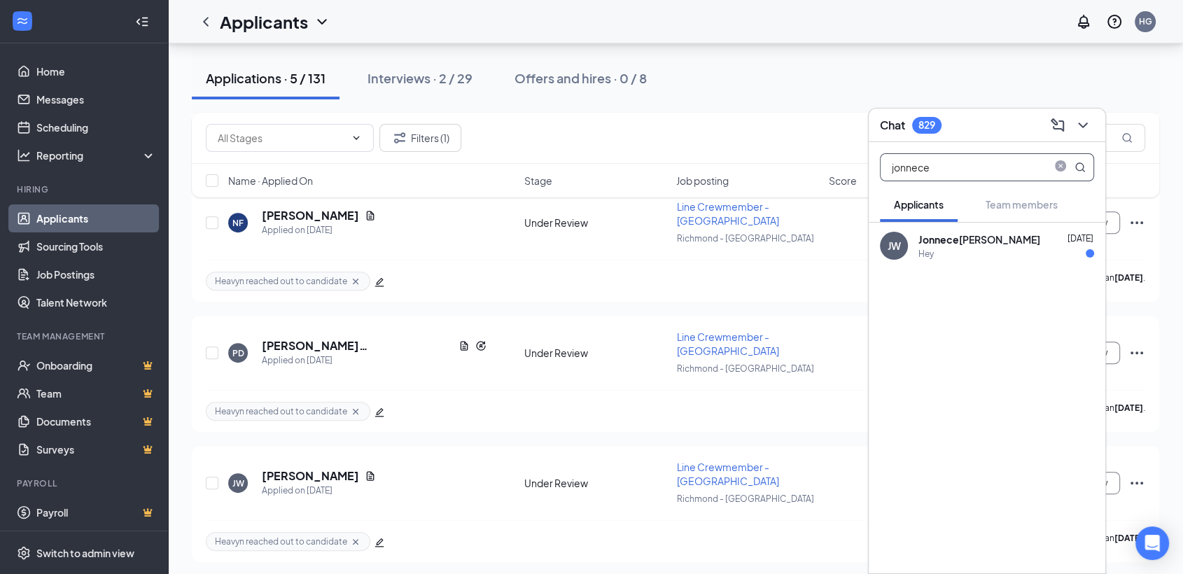
type input "jonnece"
click at [964, 245] on div "Jonnece Williams" at bounding box center [979, 239] width 122 height 14
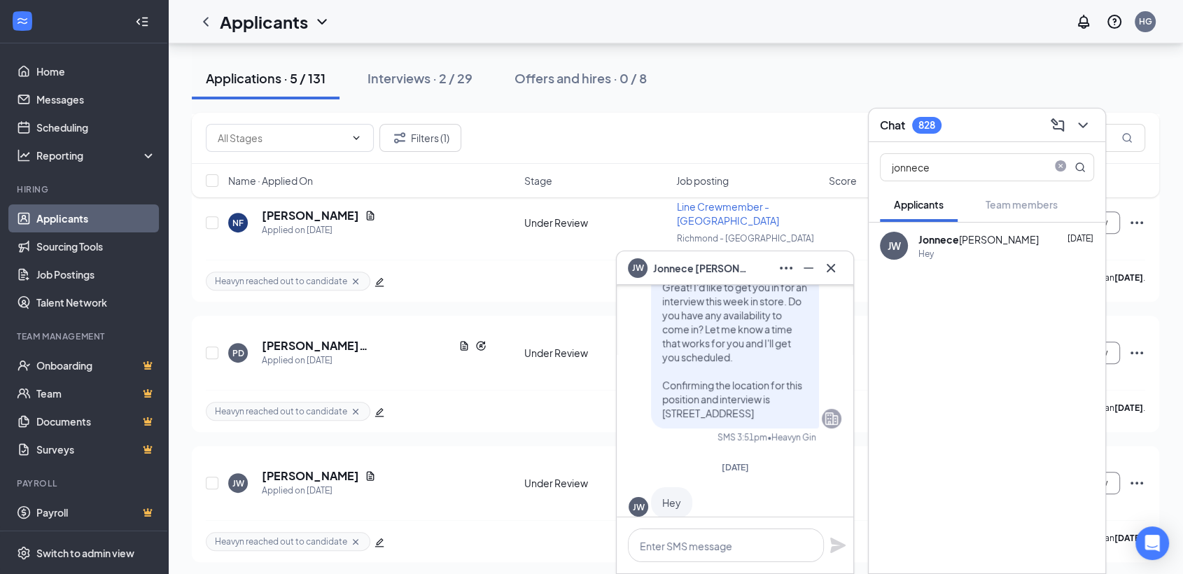
scroll to position [0, 0]
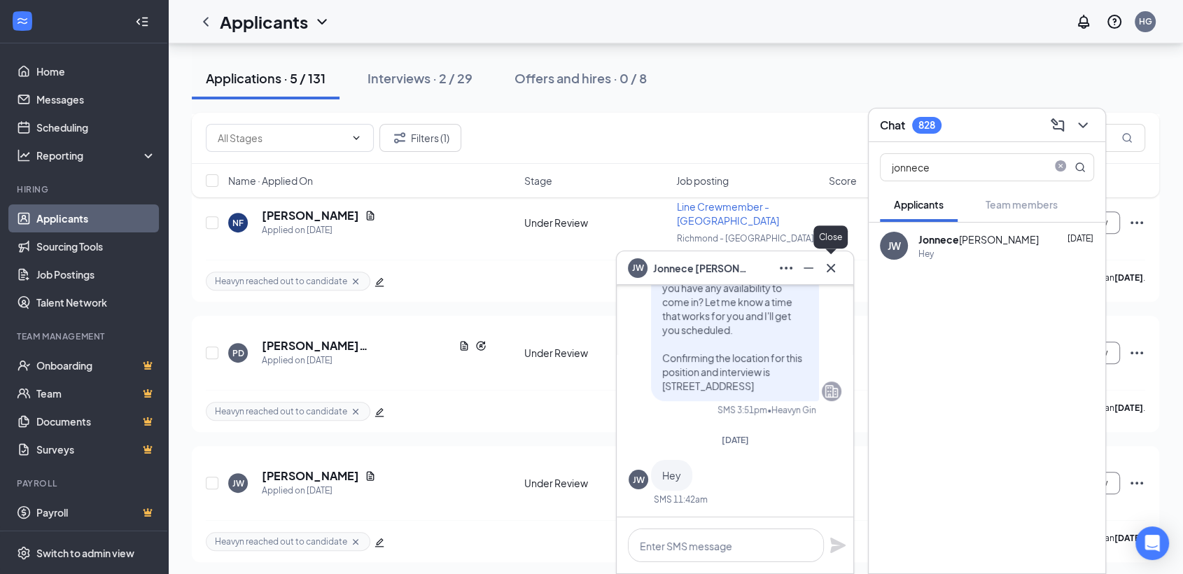
click at [833, 270] on icon "Cross" at bounding box center [830, 267] width 8 height 8
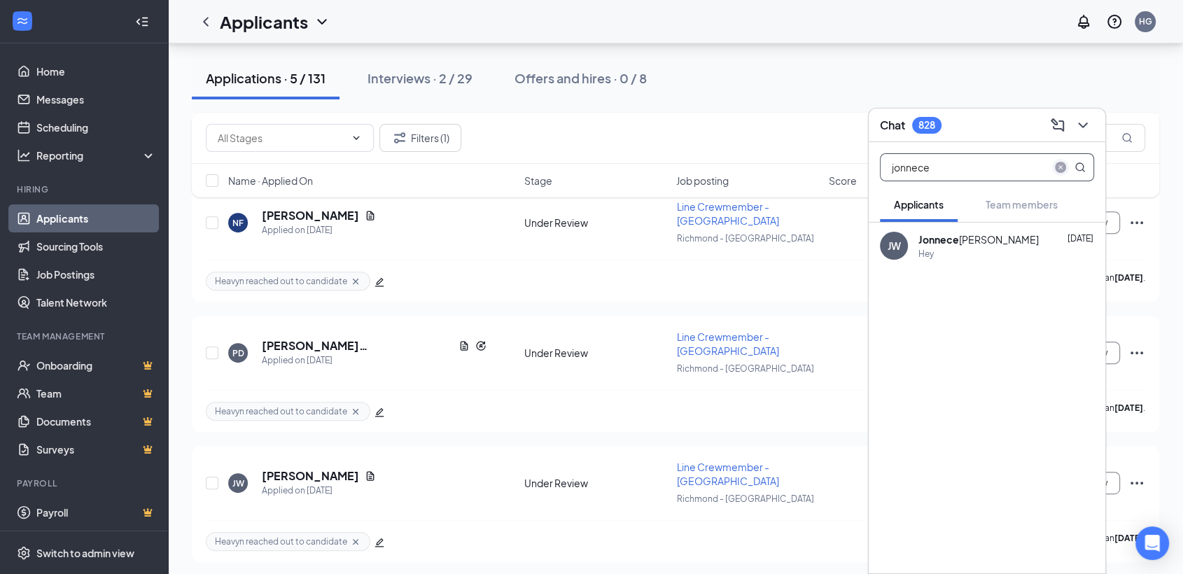
click at [1057, 162] on icon "close-circle" at bounding box center [1060, 167] width 11 height 11
type input "dively"
click at [948, 248] on div "I am available this upcoming Monday or Tuesday for an interview if either of th…" at bounding box center [1001, 254] width 167 height 12
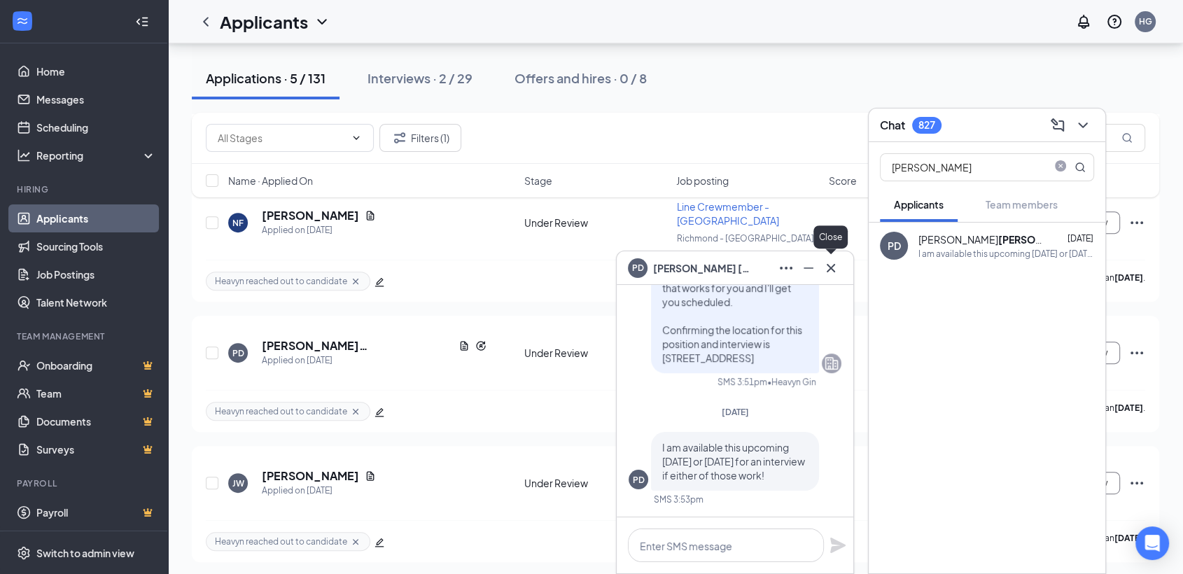
click at [830, 274] on icon "Cross" at bounding box center [830, 268] width 17 height 17
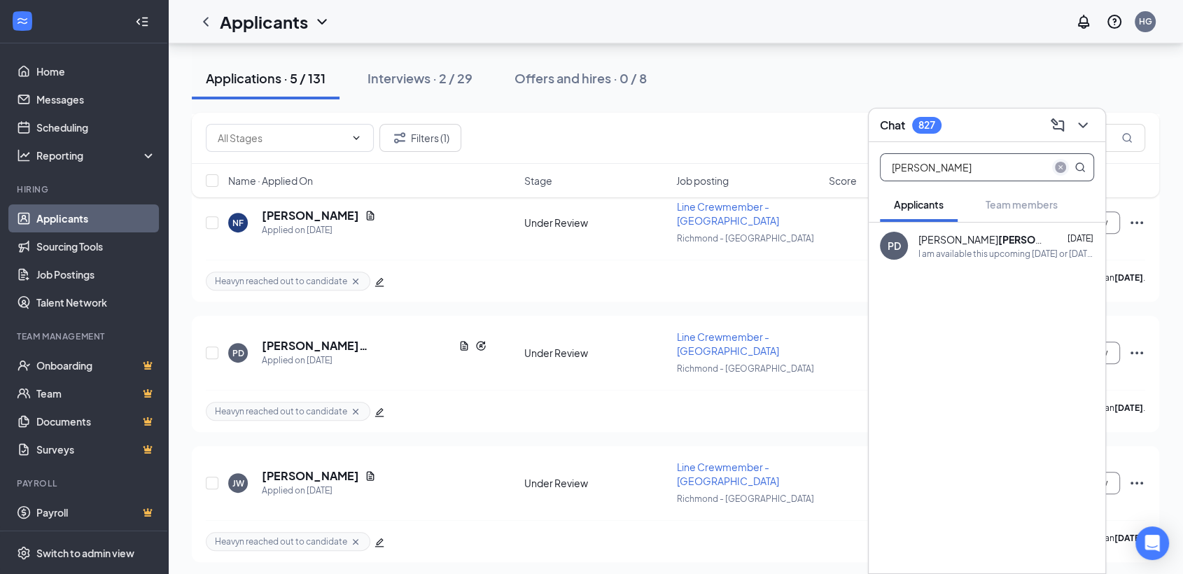
click at [1057, 164] on icon "close-circle" at bounding box center [1060, 167] width 11 height 11
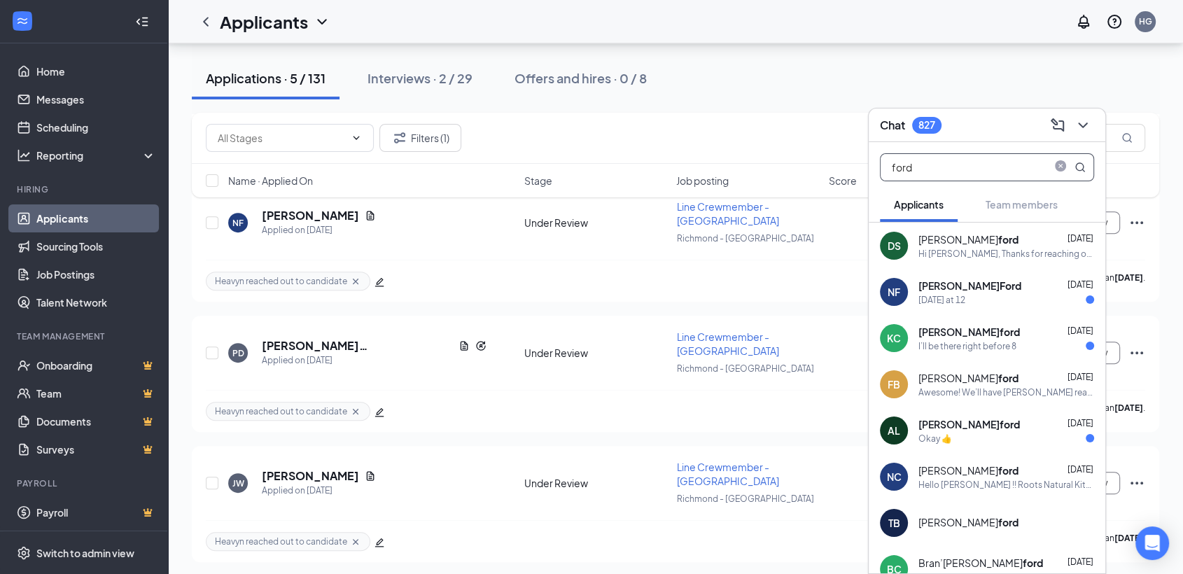
type input "ford"
click at [920, 290] on div "Natalie Ford" at bounding box center [969, 286] width 103 height 14
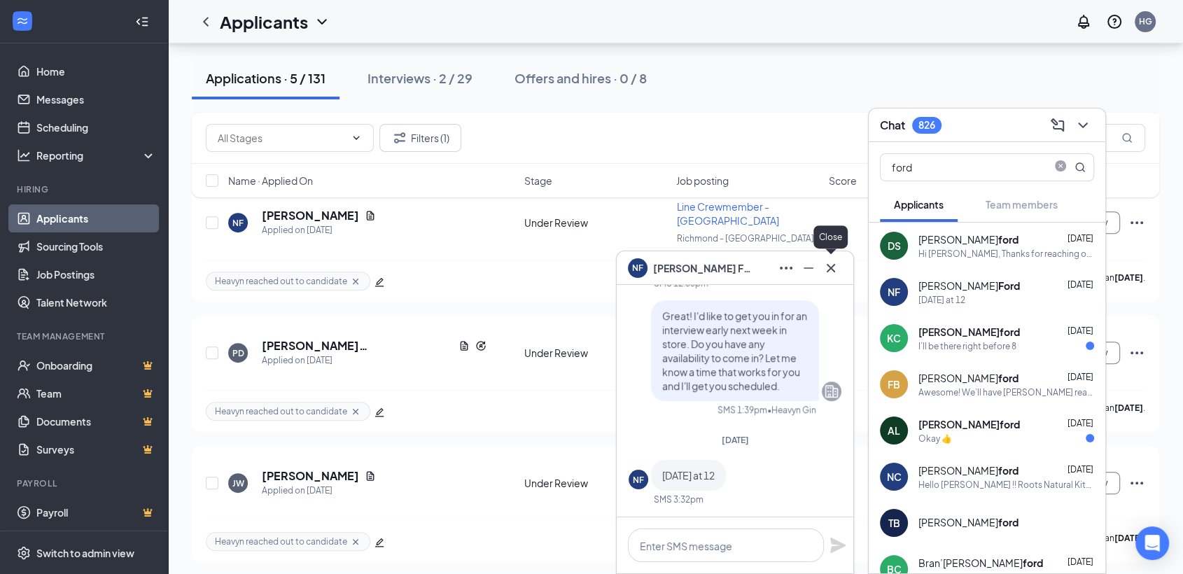
click at [838, 266] on icon "Cross" at bounding box center [830, 268] width 17 height 17
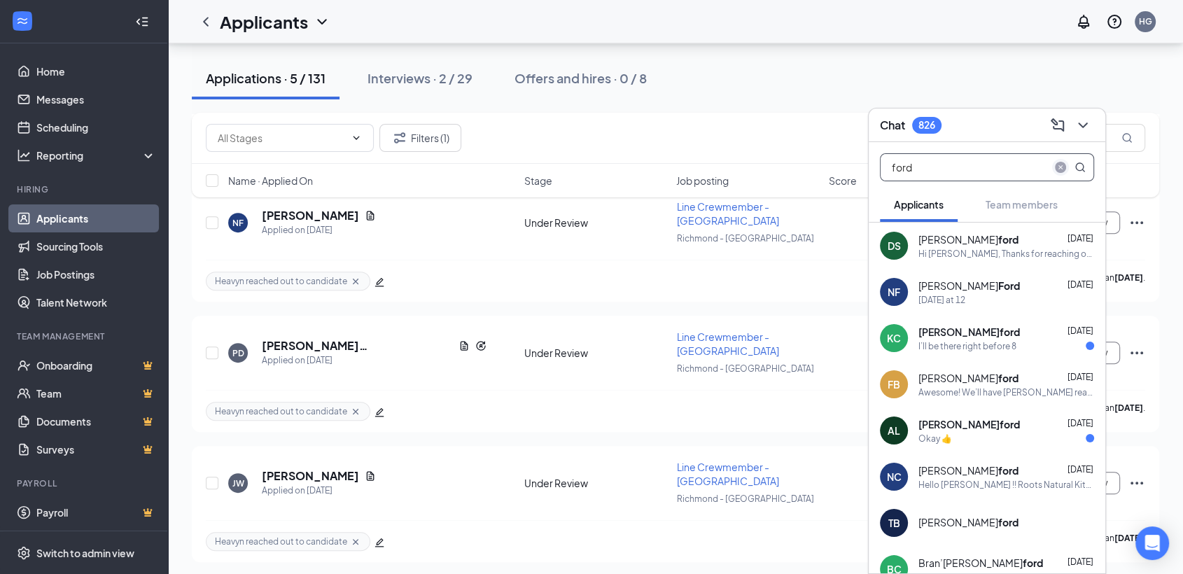
click at [1053, 168] on span "close-circle" at bounding box center [1060, 167] width 17 height 17
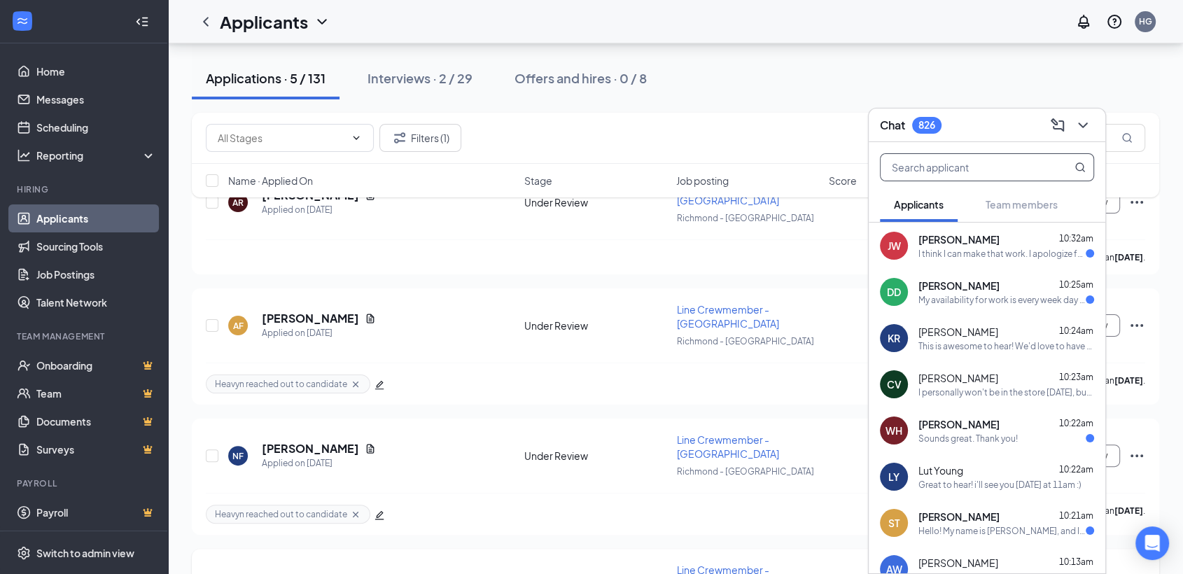
scroll to position [145, 0]
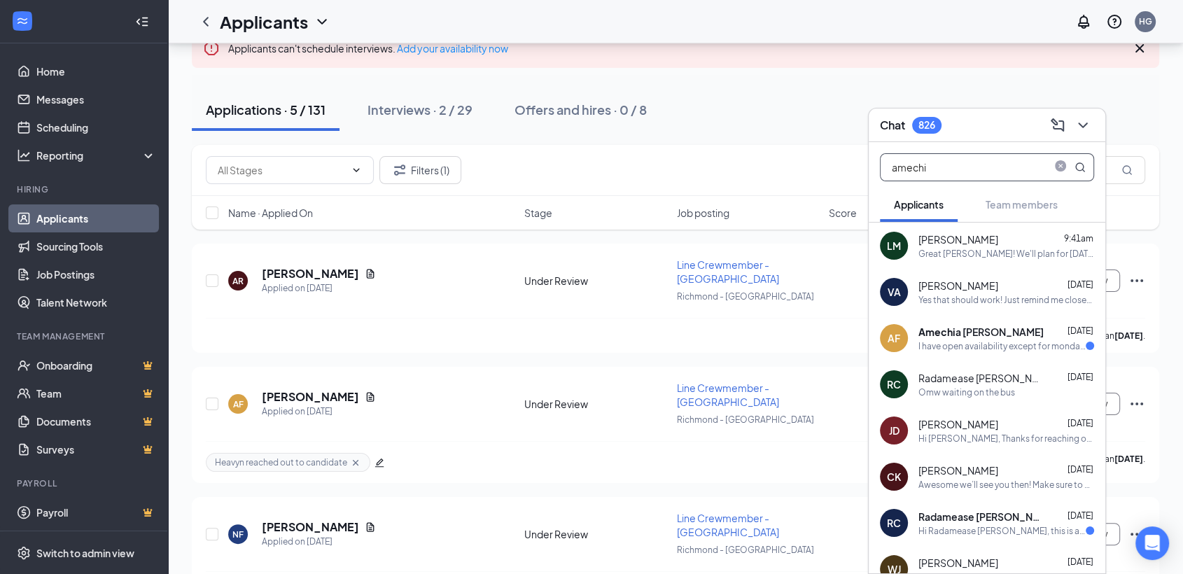
type input "amechia"
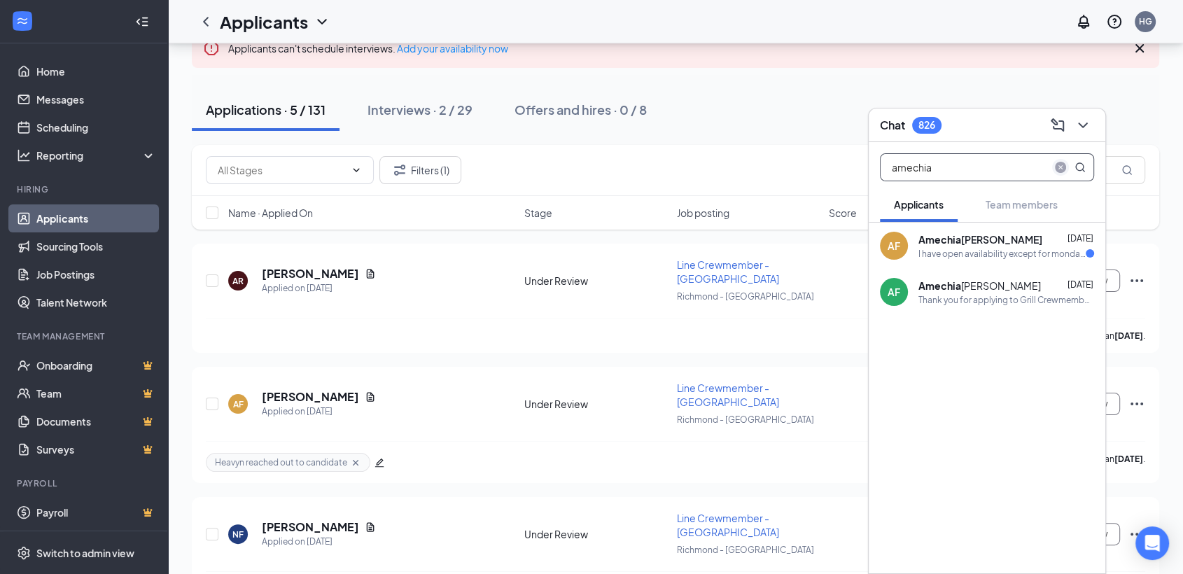
click at [1055, 169] on icon "close-circle" at bounding box center [1060, 167] width 11 height 11
type input "alren"
click at [1010, 248] on div "Yes" at bounding box center [1006, 254] width 176 height 12
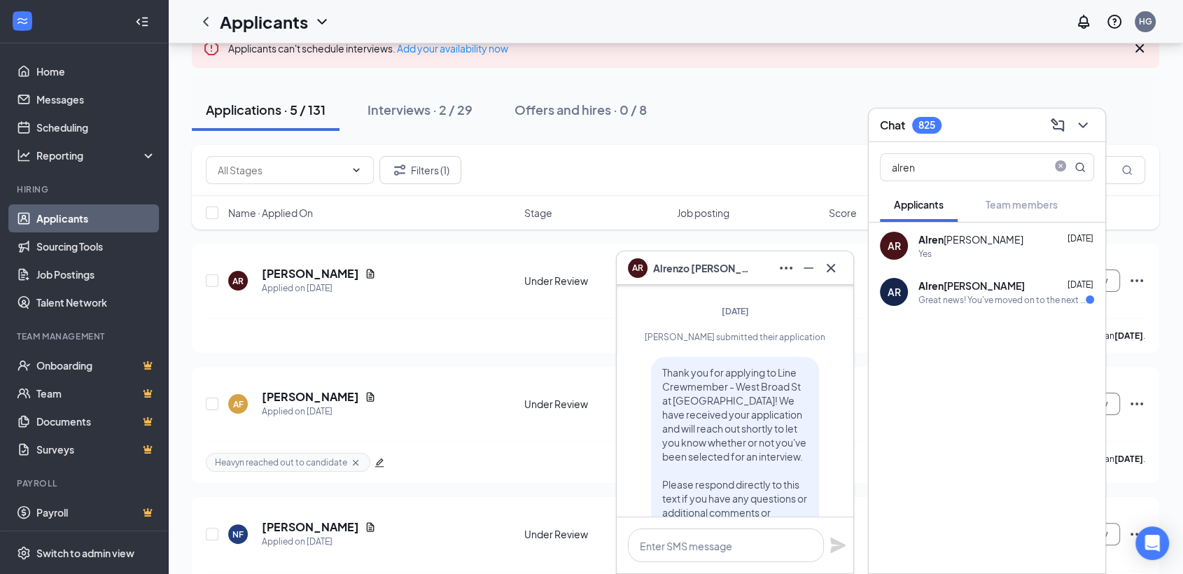
scroll to position [0, 0]
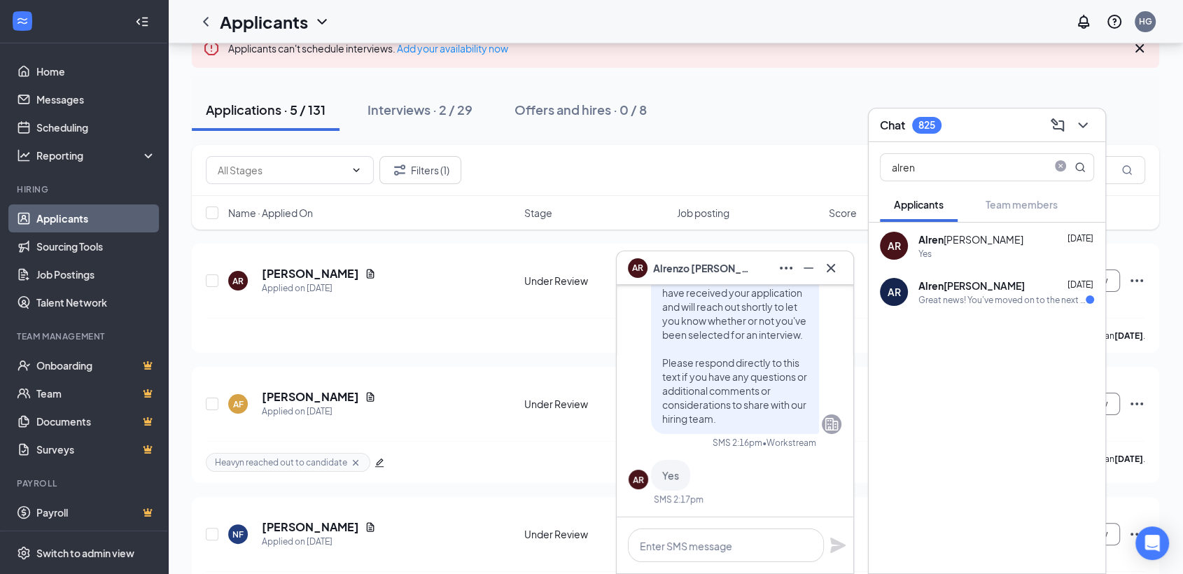
click at [965, 309] on div "AR Alren zo Richardson Aug 22 Great news! You've moved on to the next stage of …" at bounding box center [986, 292] width 237 height 46
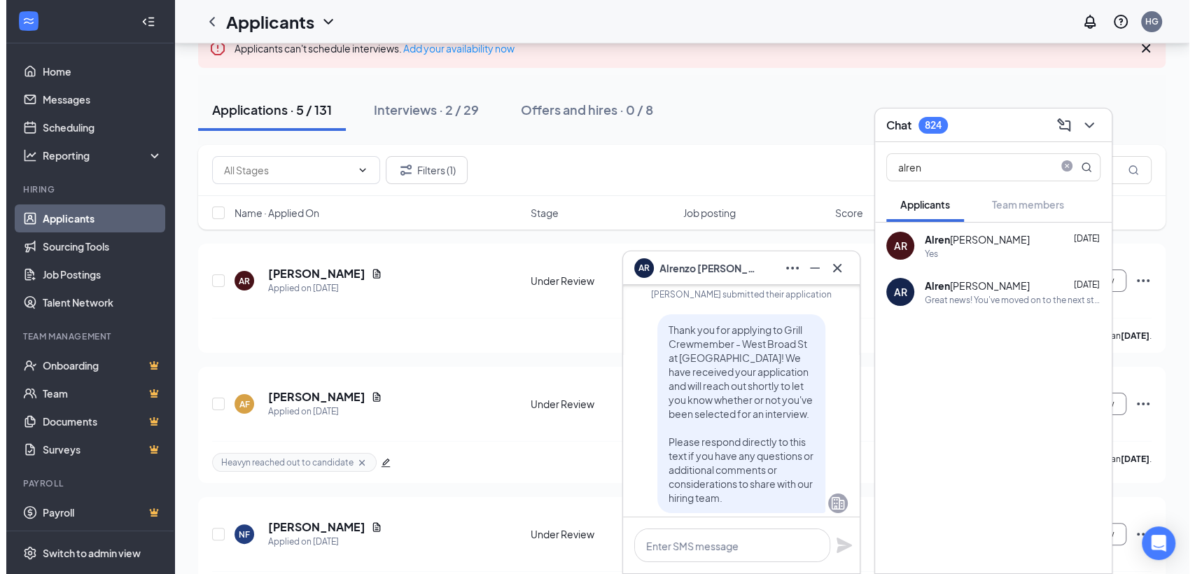
scroll to position [-311, 0]
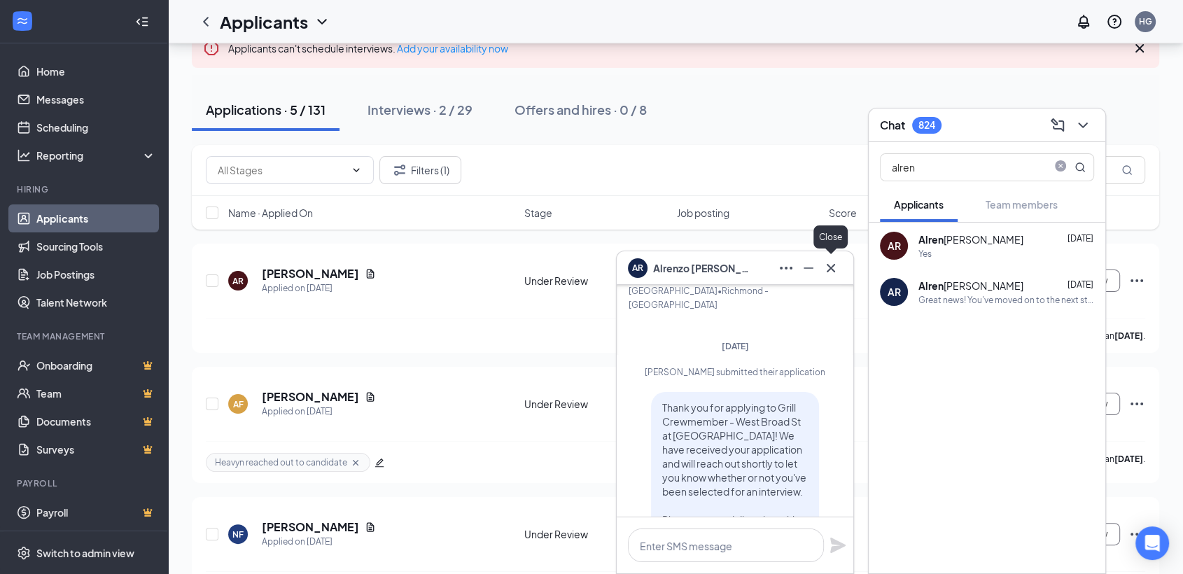
click at [833, 258] on button at bounding box center [830, 268] width 22 height 22
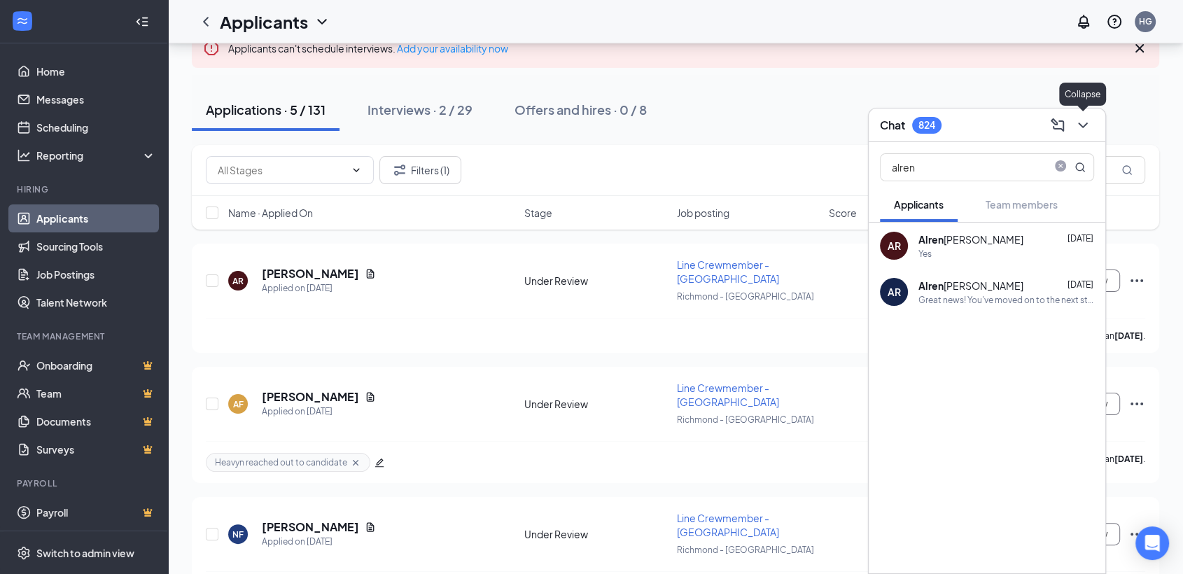
click at [1079, 128] on icon "ChevronDown" at bounding box center [1082, 125] width 17 height 17
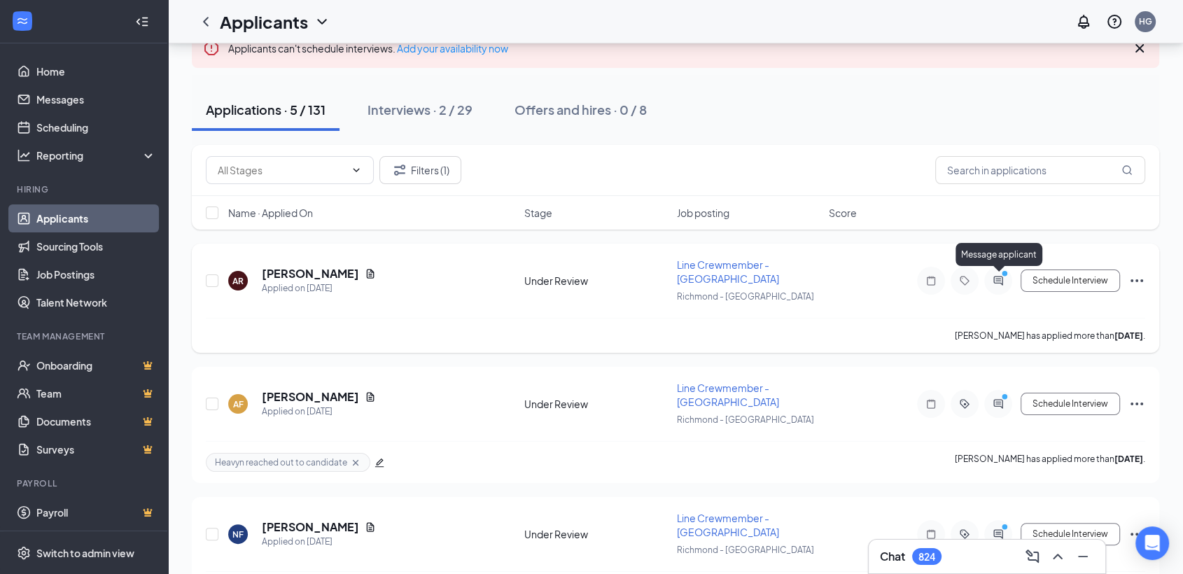
click at [1003, 276] on icon "PrimaryDot" at bounding box center [1006, 274] width 17 height 11
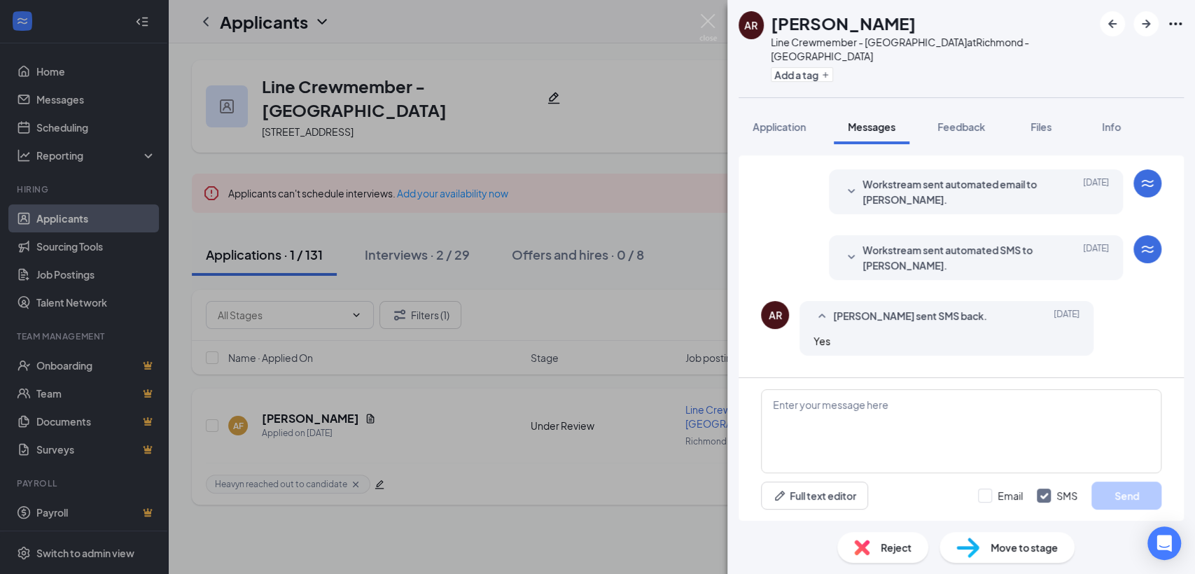
scroll to position [52, 0]
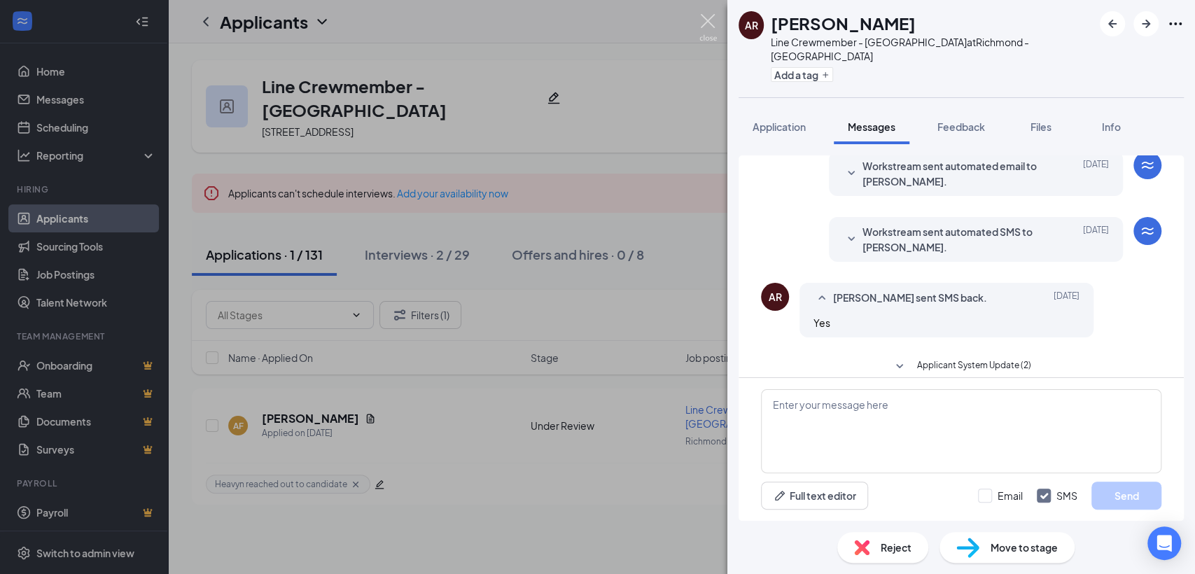
click at [705, 23] on img at bounding box center [707, 27] width 17 height 27
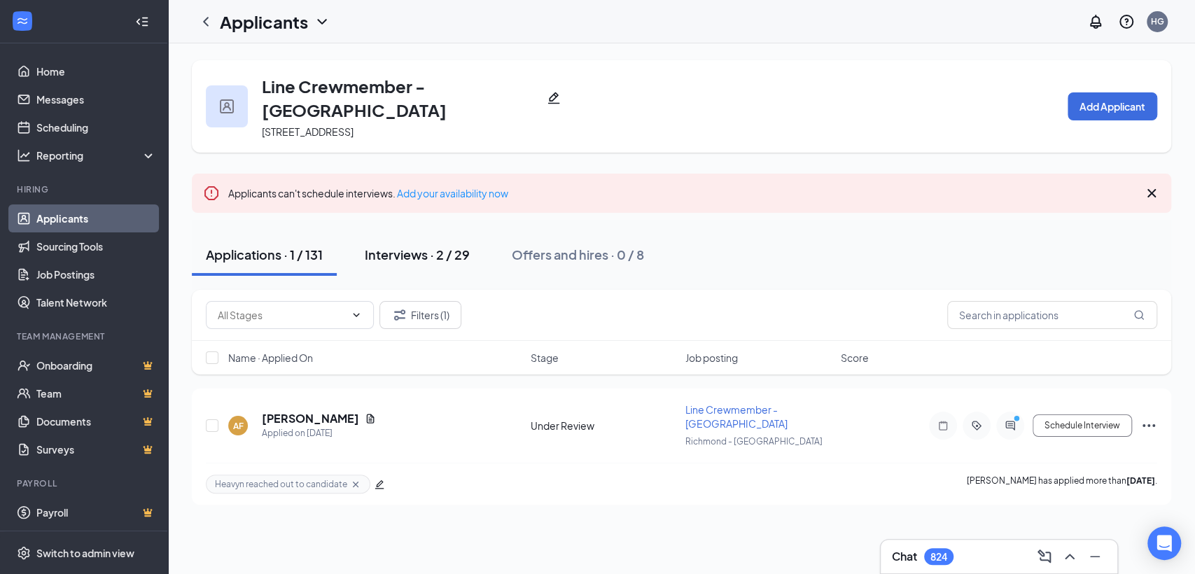
click at [435, 260] on div "Interviews · 2 / 29" at bounding box center [417, 254] width 105 height 17
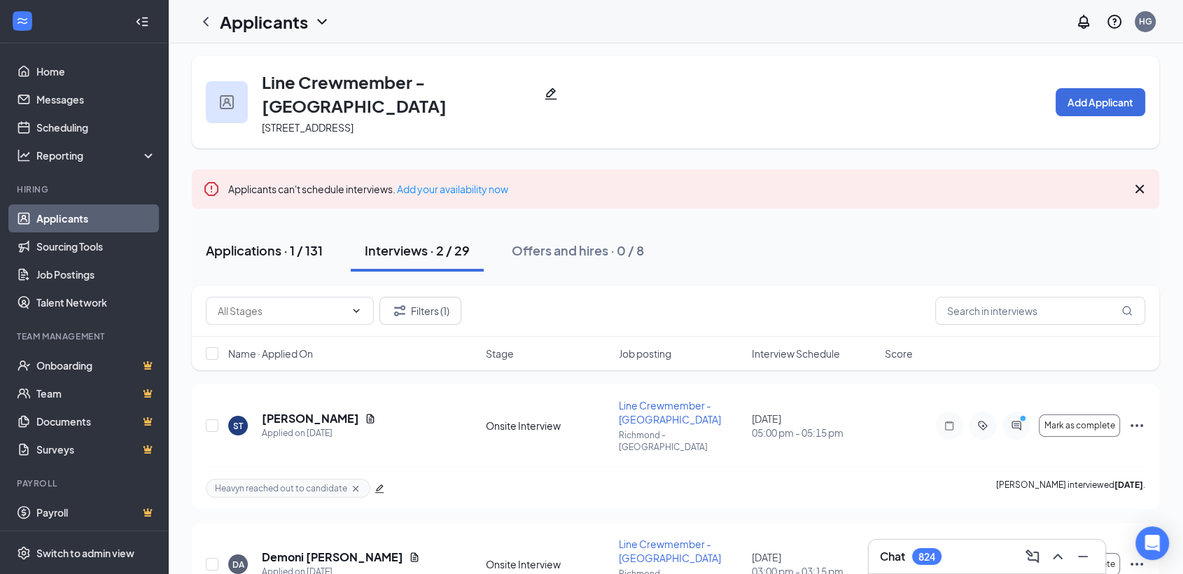
scroll to position [70, 0]
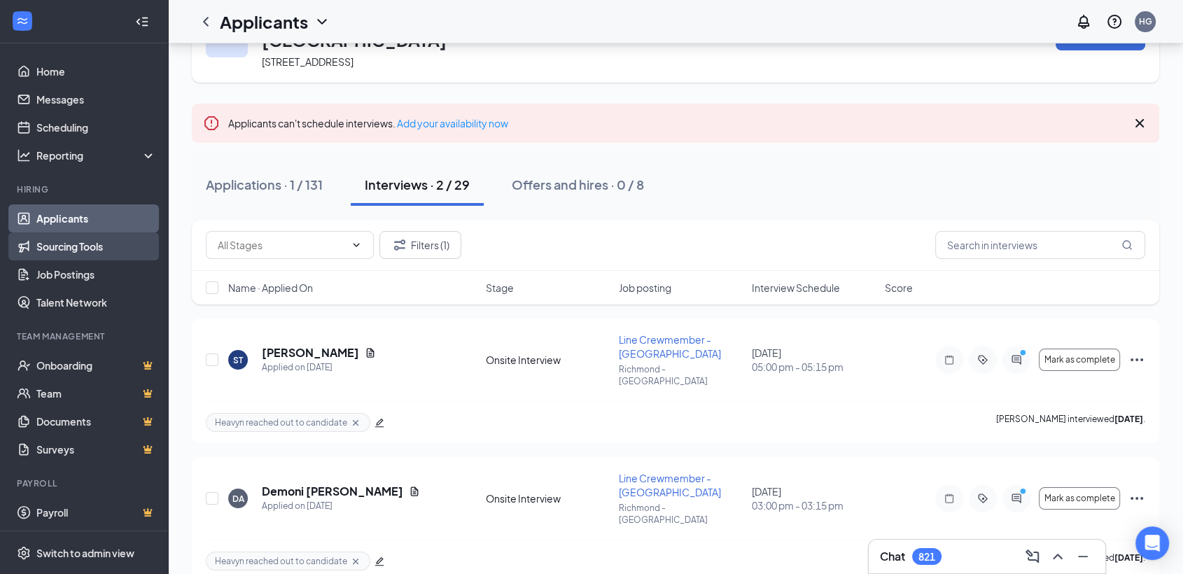
click at [84, 251] on link "Sourcing Tools" at bounding box center [96, 246] width 120 height 28
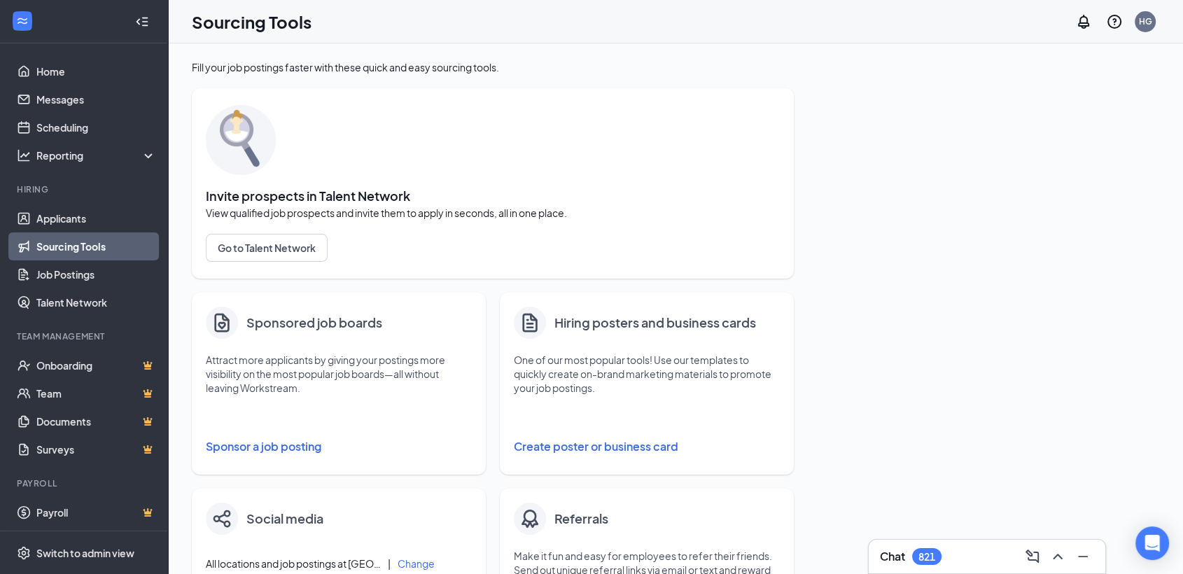
click at [306, 446] on button "Sponsor a job posting" at bounding box center [339, 446] width 266 height 28
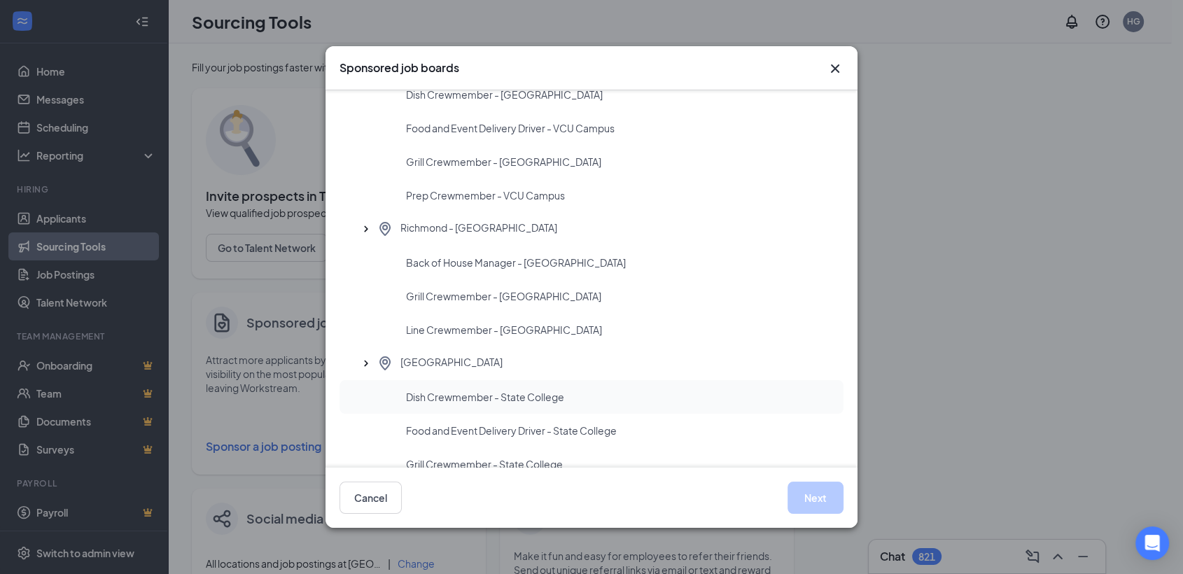
scroll to position [2074, 0]
click at [498, 326] on span "Line Crewmember - [GEOGRAPHIC_DATA]" at bounding box center [504, 328] width 196 height 14
click at [799, 496] on button "Next" at bounding box center [815, 497] width 56 height 32
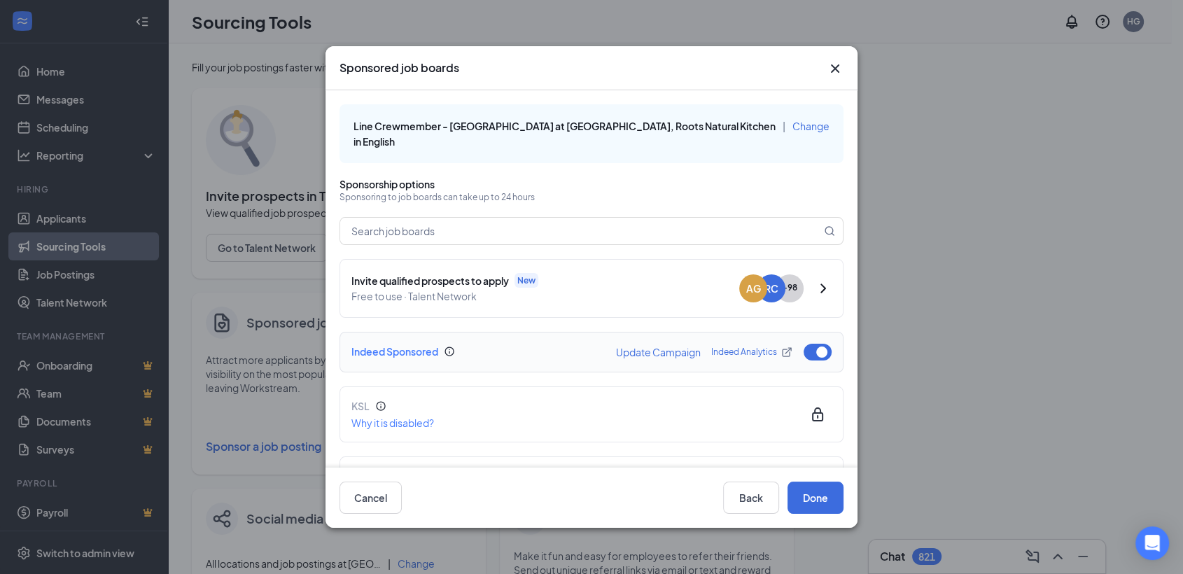
click at [652, 349] on button "Update Campaign" at bounding box center [658, 352] width 85 height 10
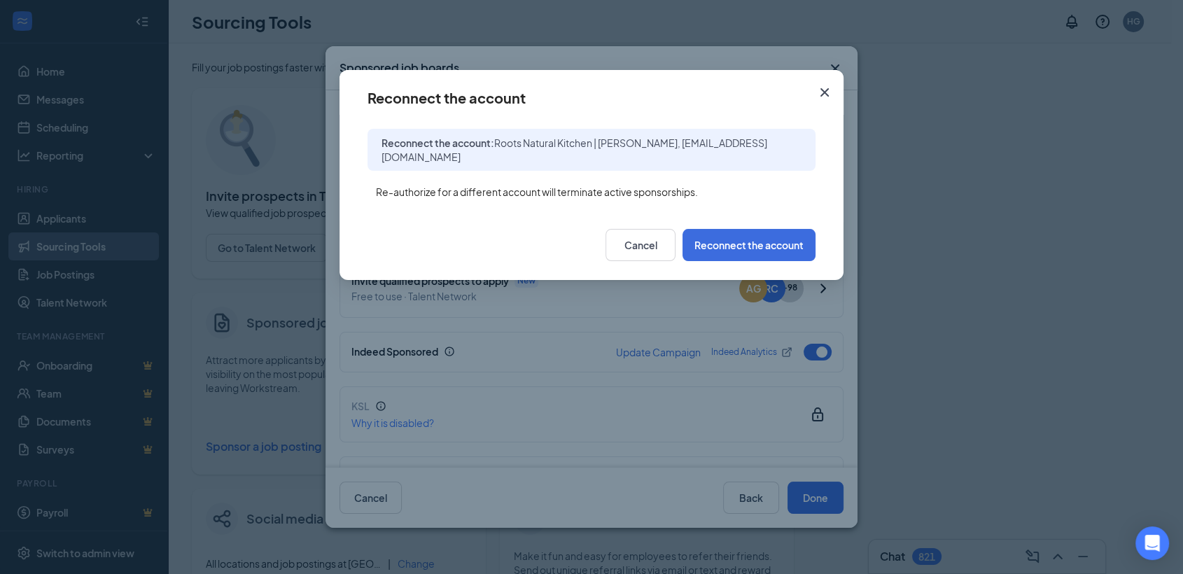
click at [821, 90] on icon "Cross" at bounding box center [824, 92] width 17 height 17
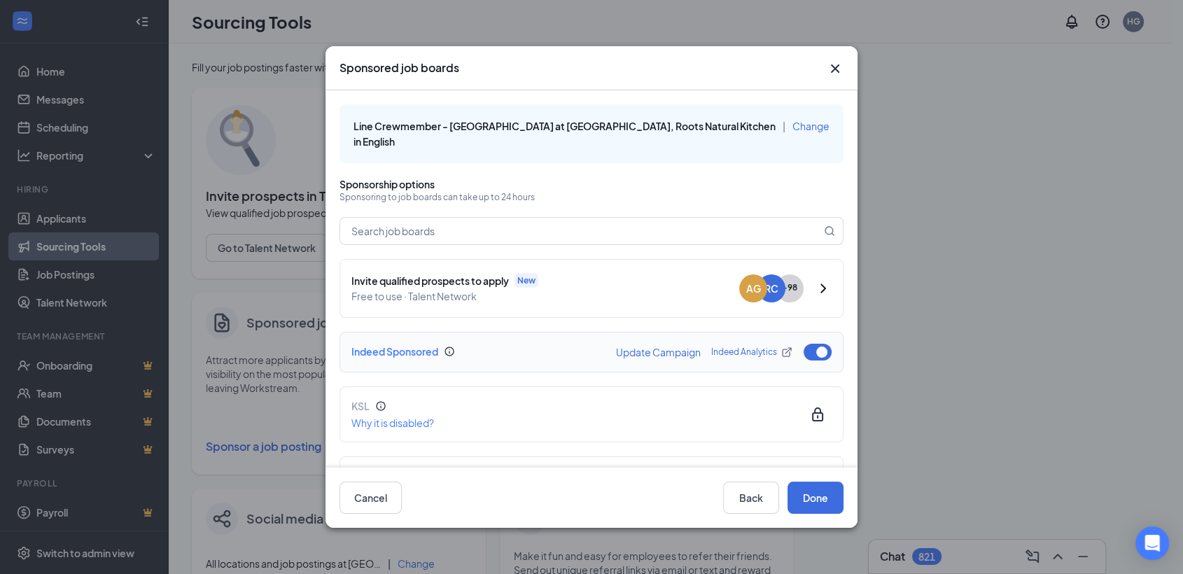
click at [661, 354] on button "Update Campaign" at bounding box center [658, 352] width 85 height 10
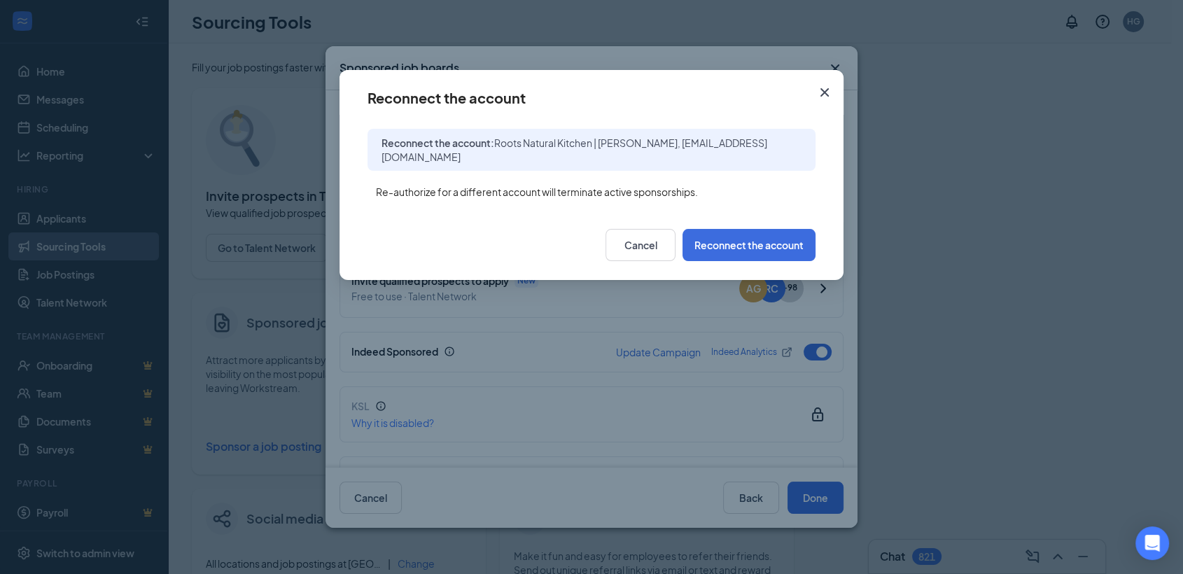
click at [821, 92] on icon "Cross" at bounding box center [824, 92] width 17 height 17
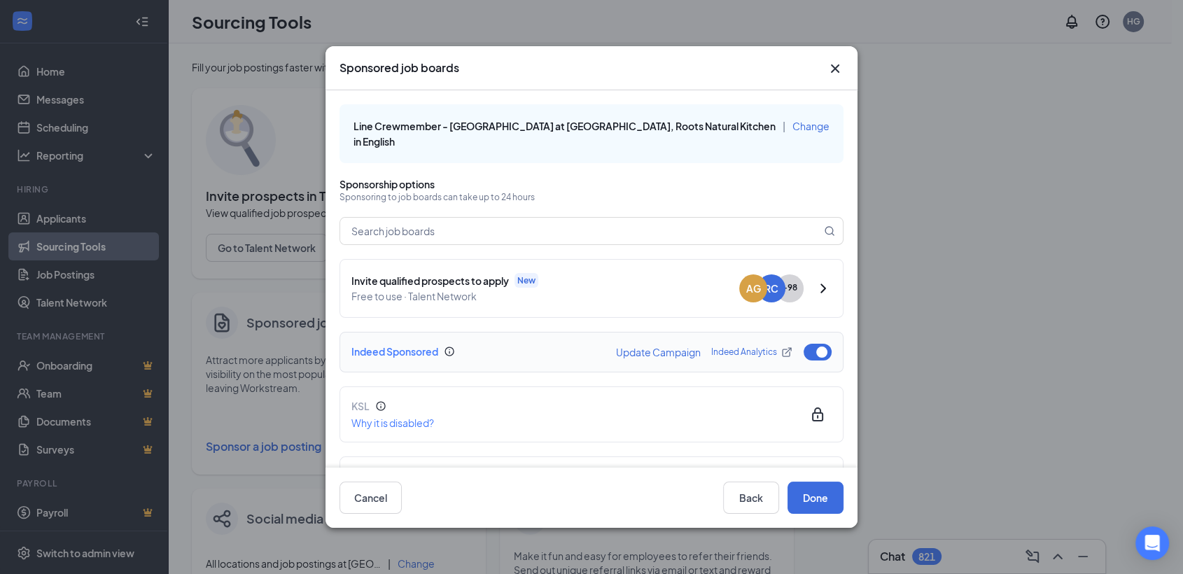
click at [807, 354] on button "button" at bounding box center [817, 352] width 28 height 17
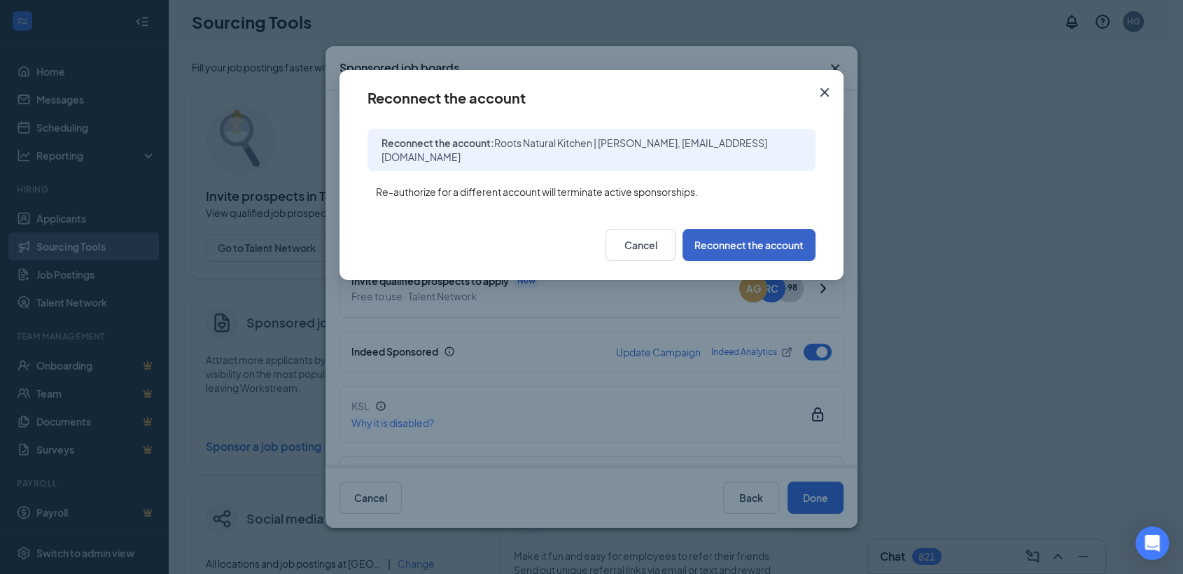
click at [774, 249] on button "Reconnect the account" at bounding box center [748, 245] width 133 height 32
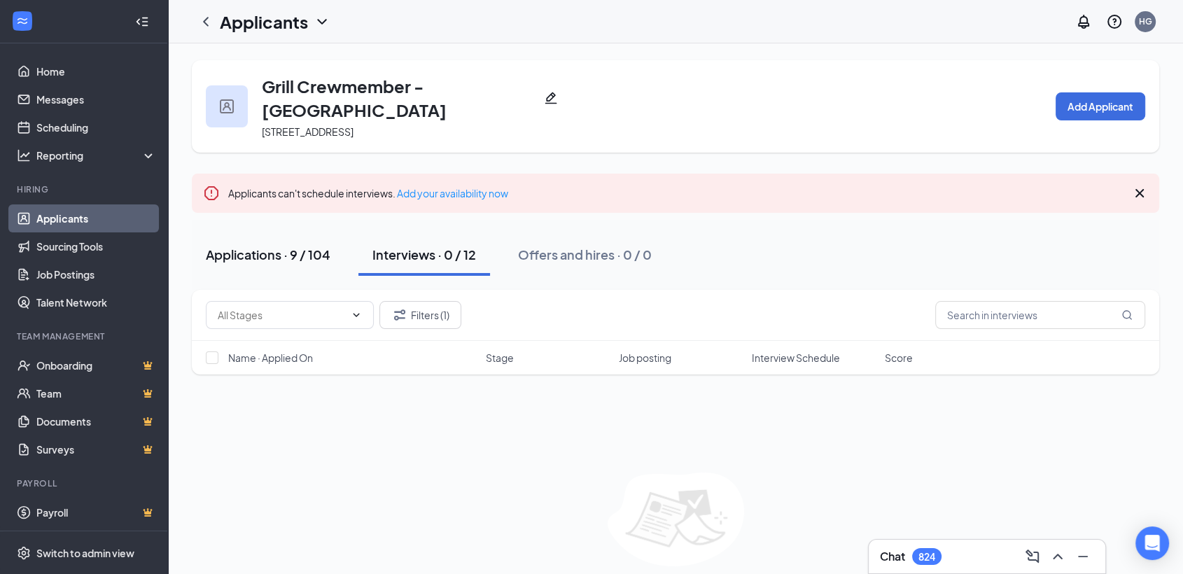
click at [295, 251] on div "Applications · 9 / 104" at bounding box center [268, 254] width 125 height 17
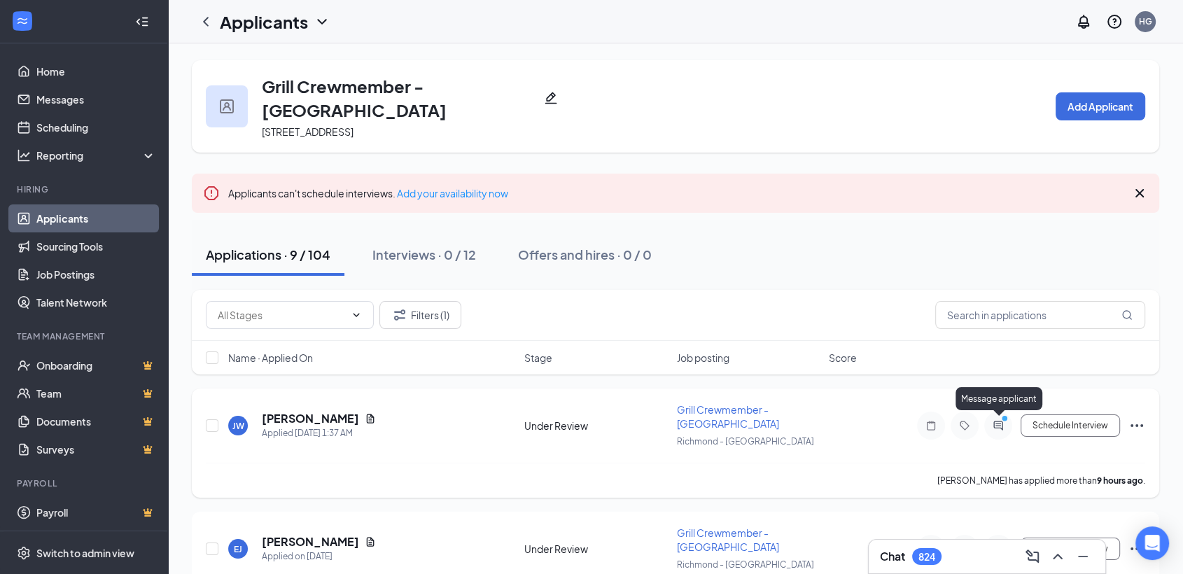
click at [1003, 427] on icon "ActiveChat" at bounding box center [998, 425] width 17 height 11
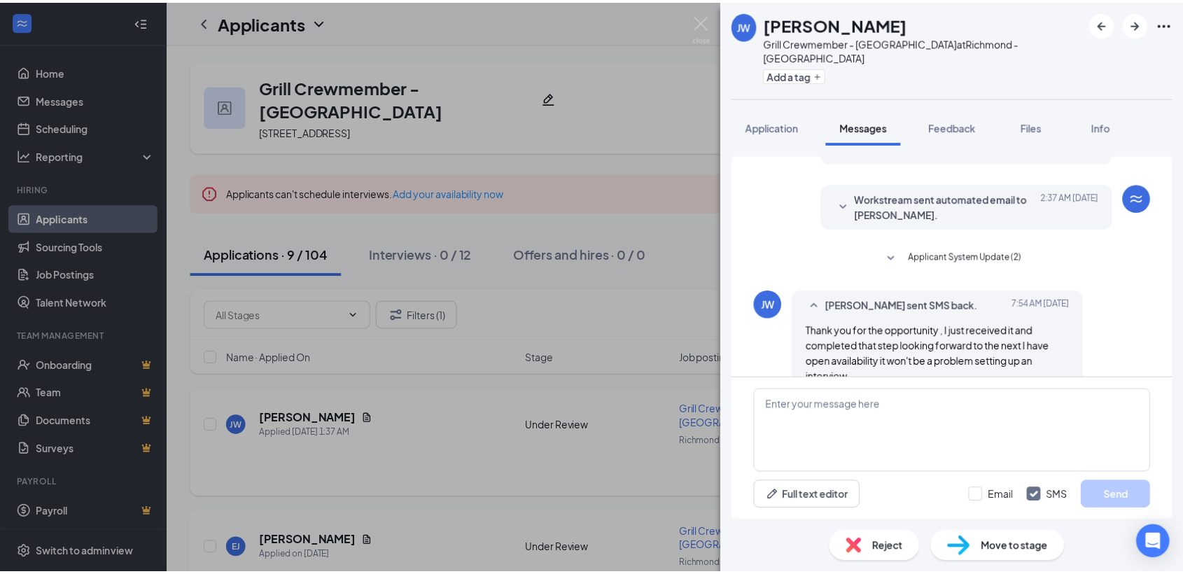
scroll to position [431, 0]
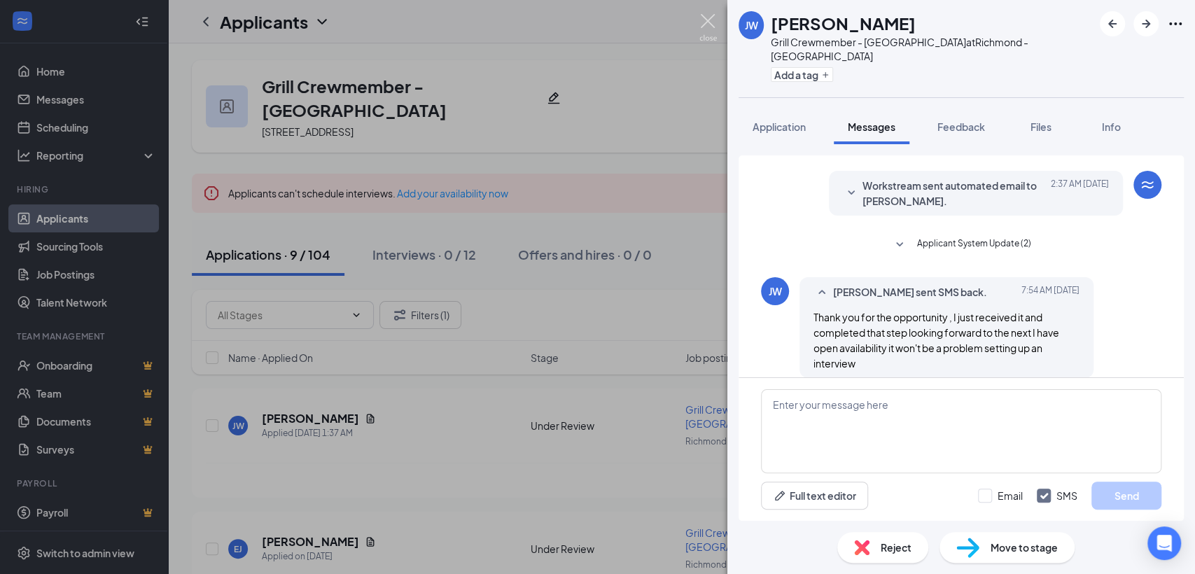
click at [703, 27] on img at bounding box center [707, 27] width 17 height 27
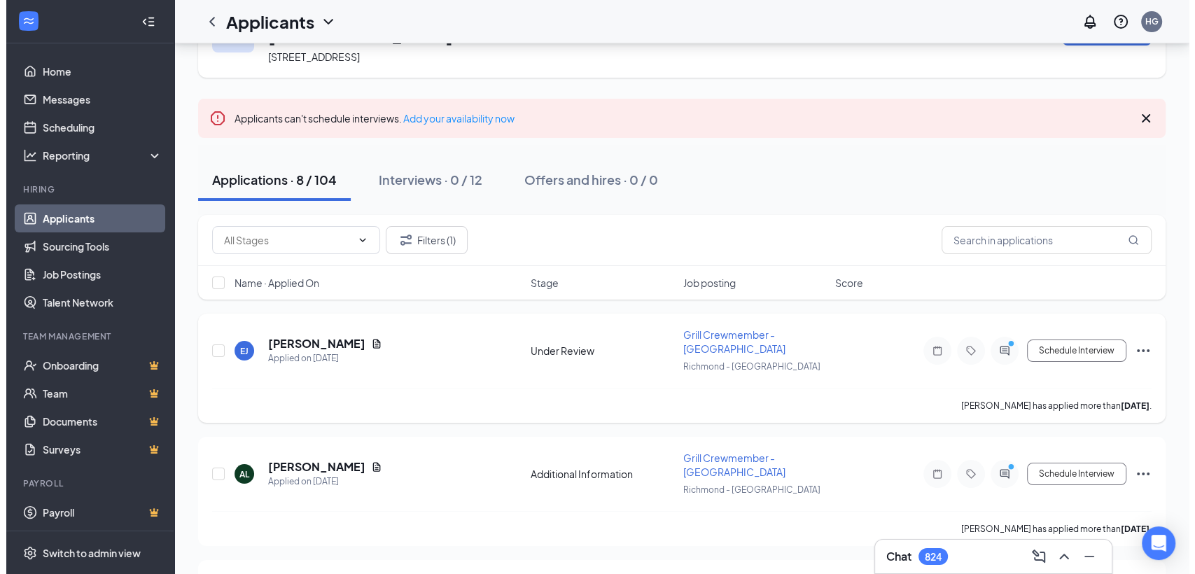
scroll to position [78, 0]
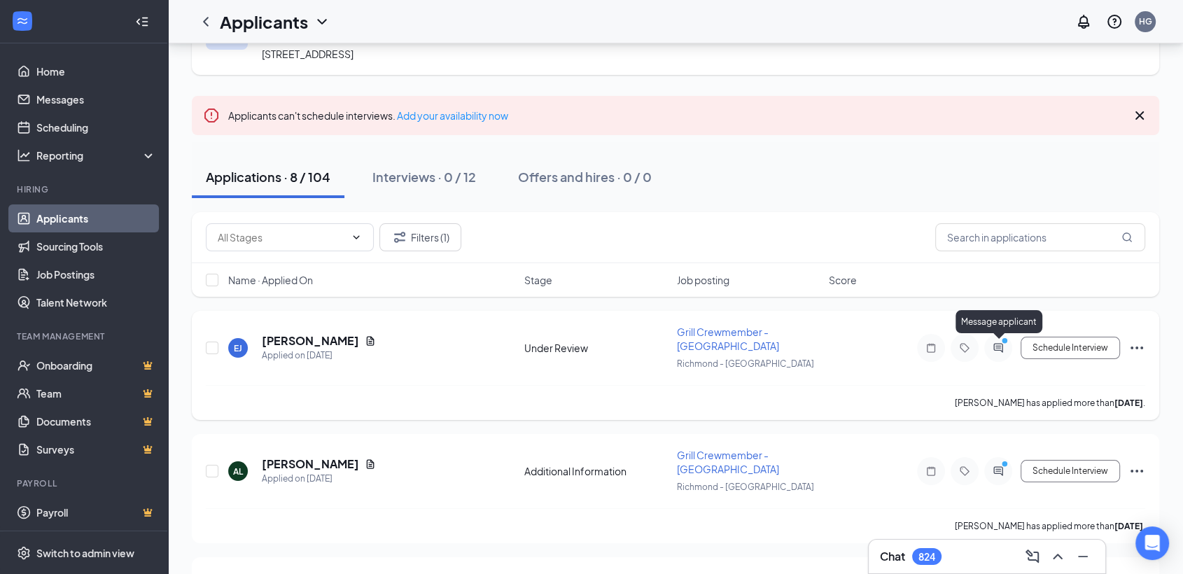
click at [1004, 349] on icon "ActiveChat" at bounding box center [998, 347] width 17 height 11
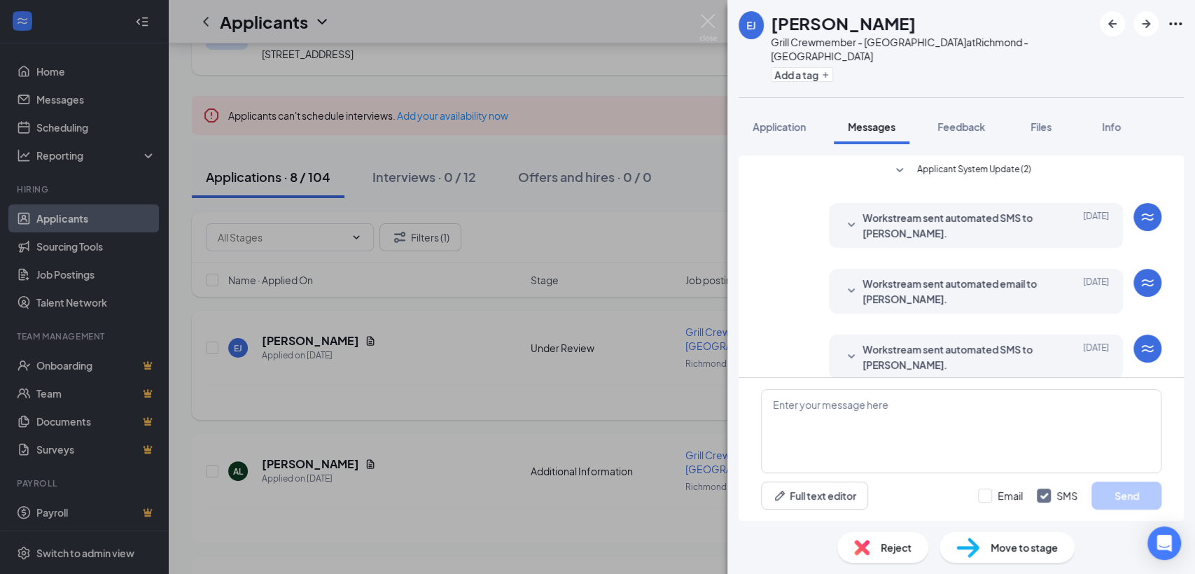
scroll to position [118, 0]
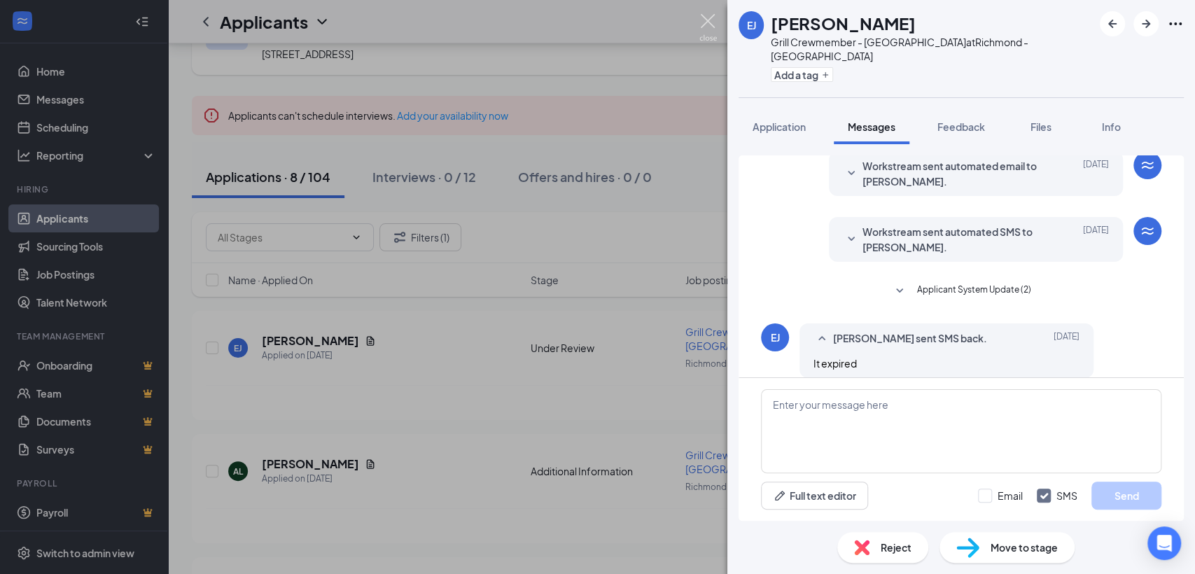
click at [706, 26] on img at bounding box center [707, 27] width 17 height 27
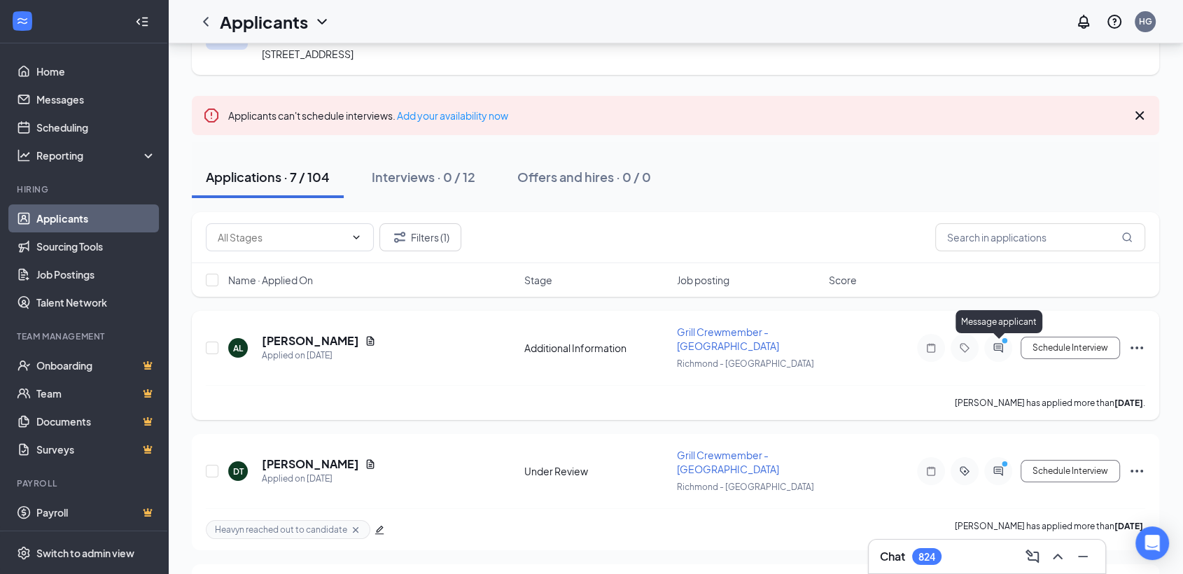
click at [998, 349] on icon "ActiveChat" at bounding box center [998, 347] width 17 height 11
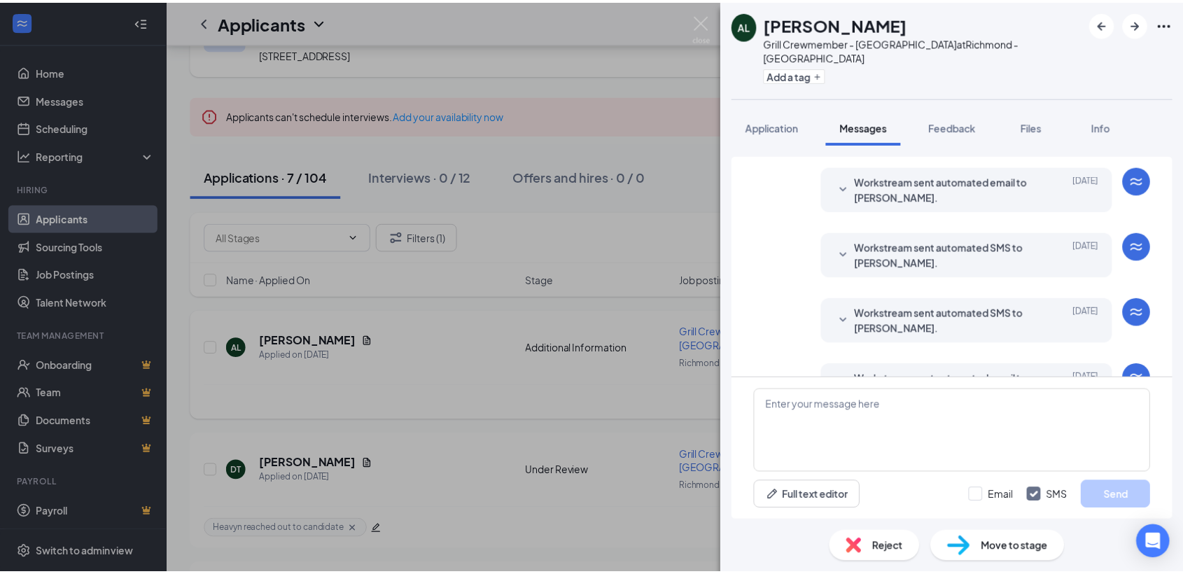
scroll to position [386, 0]
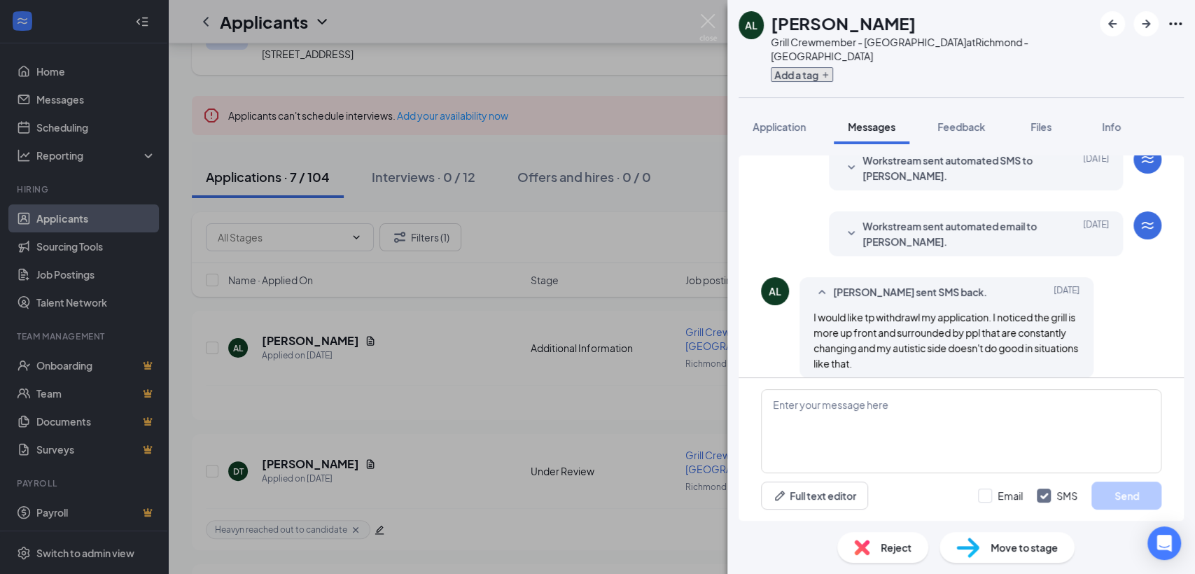
click at [825, 71] on icon "Plus" at bounding box center [825, 75] width 8 height 8
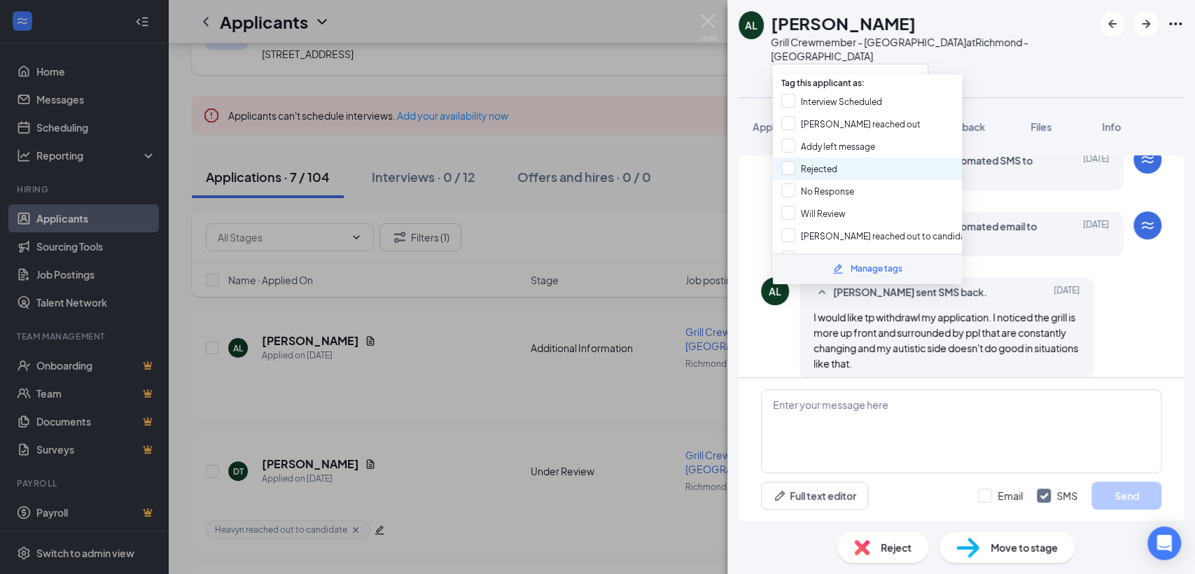
click at [888, 171] on div "Rejected" at bounding box center [867, 168] width 189 height 22
checkbox input "true"
click at [614, 288] on div "AL Adam Leffel Grill Crewmember - West Broad St at Richmond - West End Applicat…" at bounding box center [597, 287] width 1195 height 574
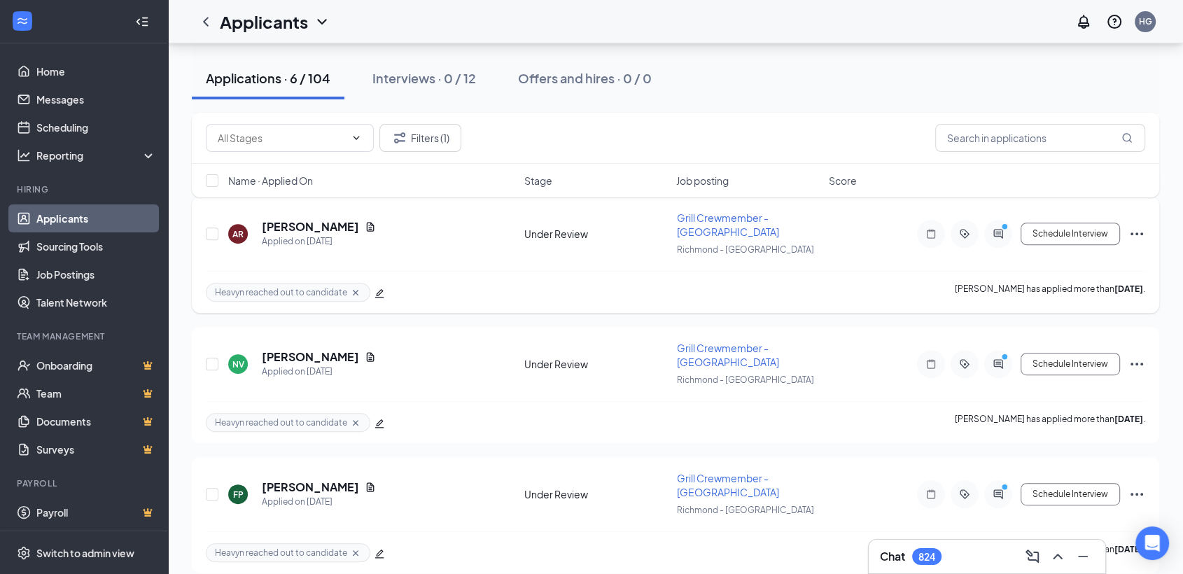
scroll to position [592, 0]
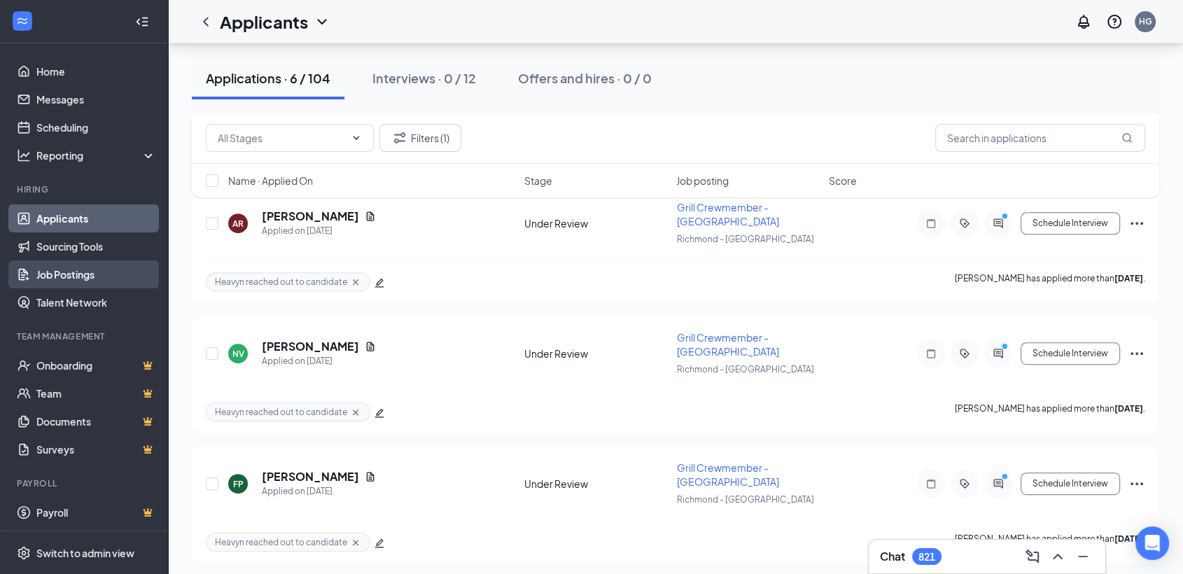
click at [92, 273] on link "Job Postings" at bounding box center [96, 274] width 120 height 28
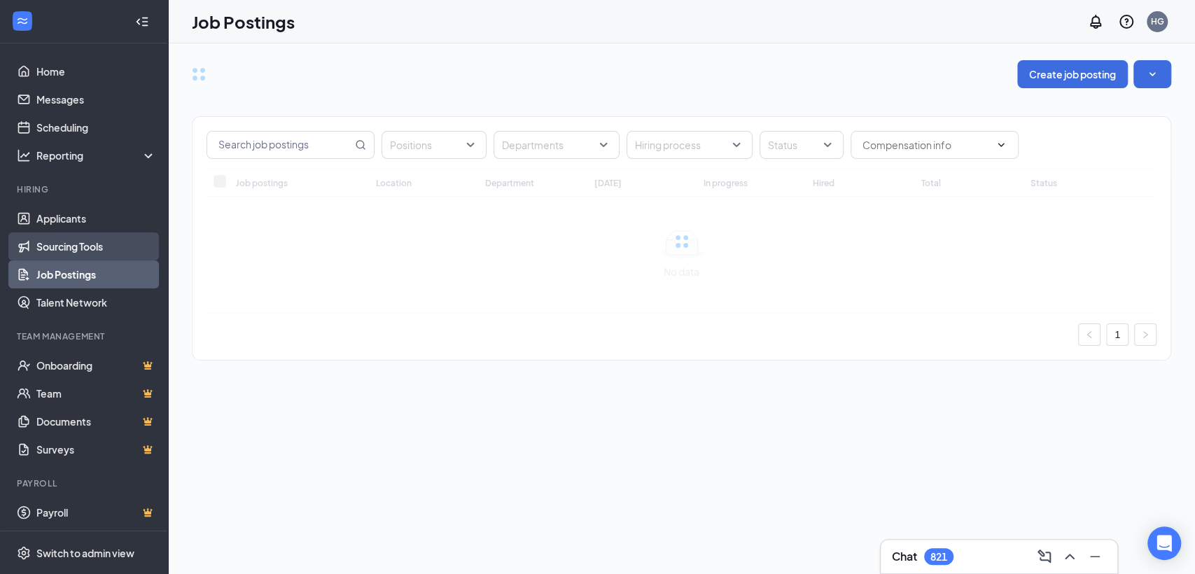
click at [94, 239] on link "Sourcing Tools" at bounding box center [96, 246] width 120 height 28
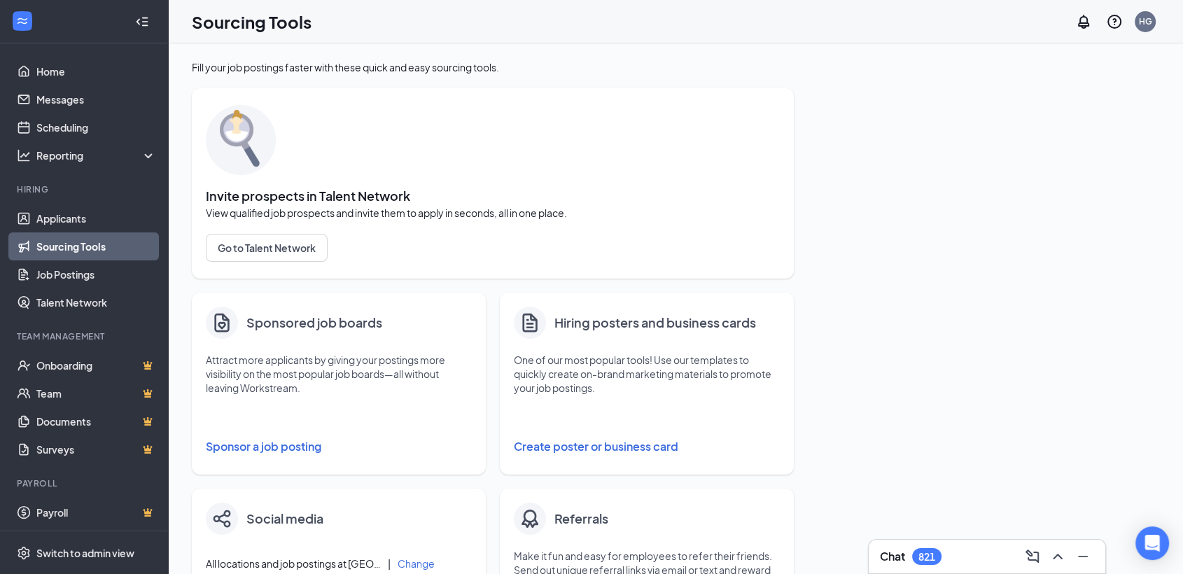
click at [275, 446] on button "Sponsor a job posting" at bounding box center [339, 446] width 266 height 28
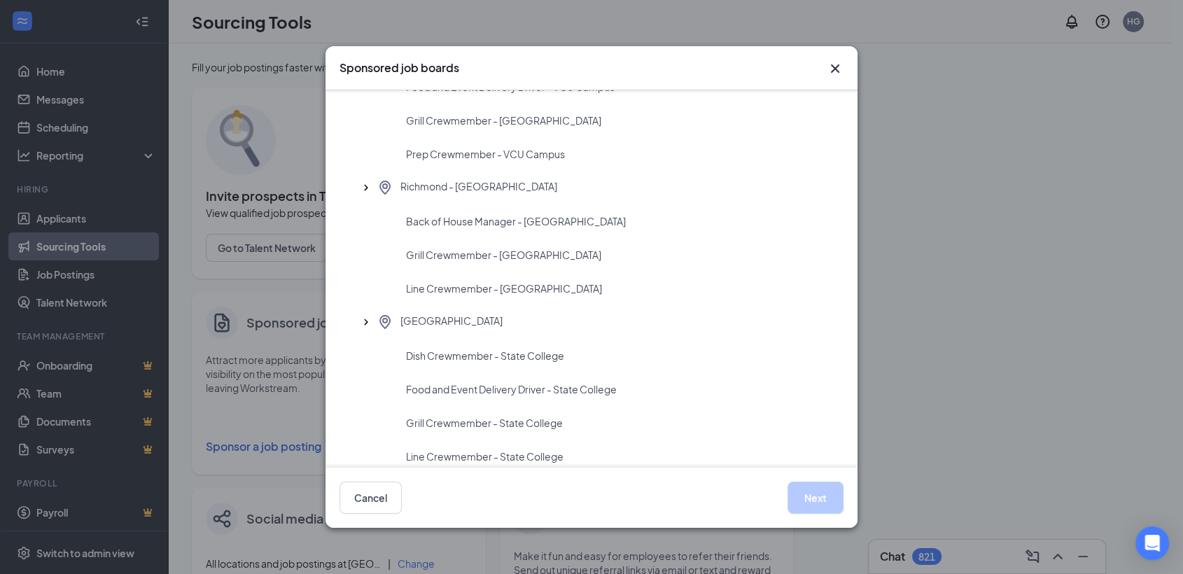
scroll to position [2074, 0]
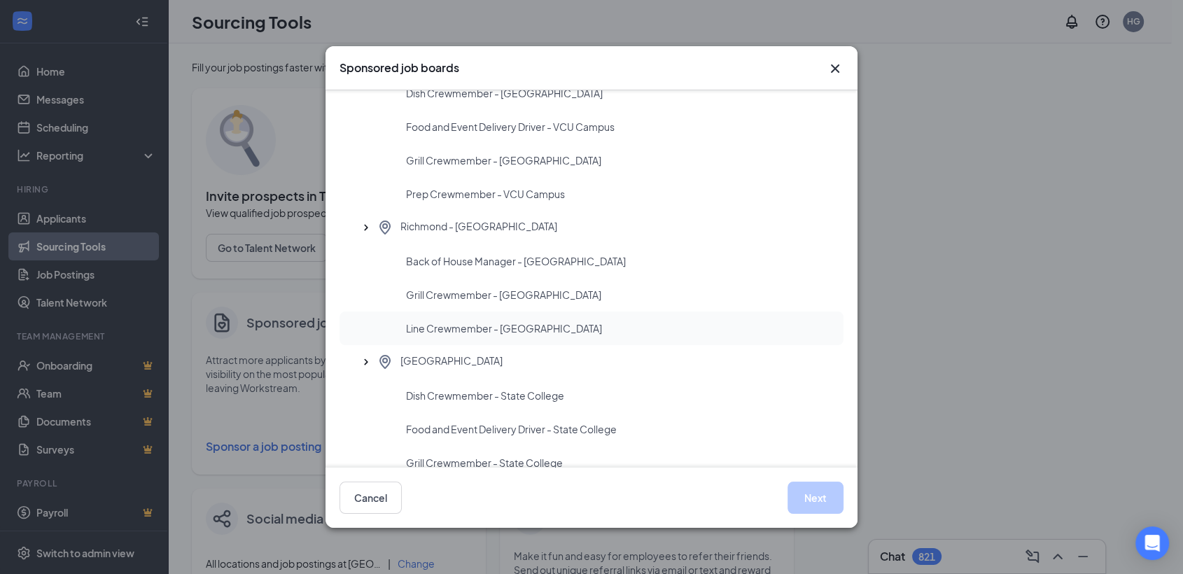
click at [526, 316] on div "Line Crewmember - [GEOGRAPHIC_DATA]" at bounding box center [591, 328] width 504 height 34
click at [795, 500] on button "Next" at bounding box center [815, 497] width 56 height 32
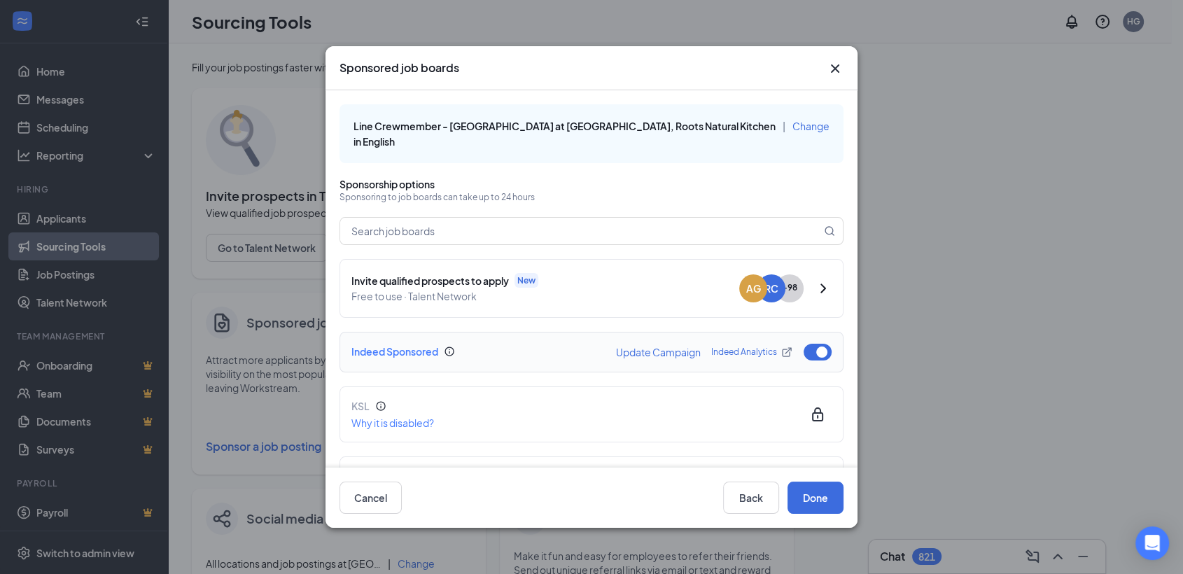
click at [666, 351] on button "Update Campaign" at bounding box center [658, 352] width 85 height 10
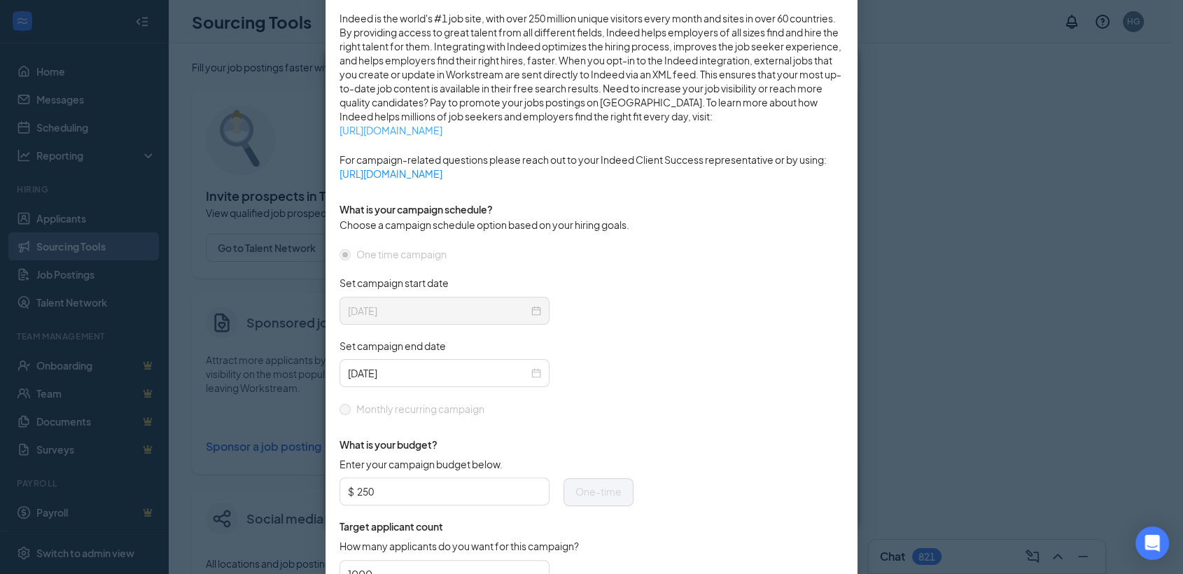
scroll to position [233, 0]
click at [484, 370] on input "2025-08-30" at bounding box center [438, 370] width 181 height 15
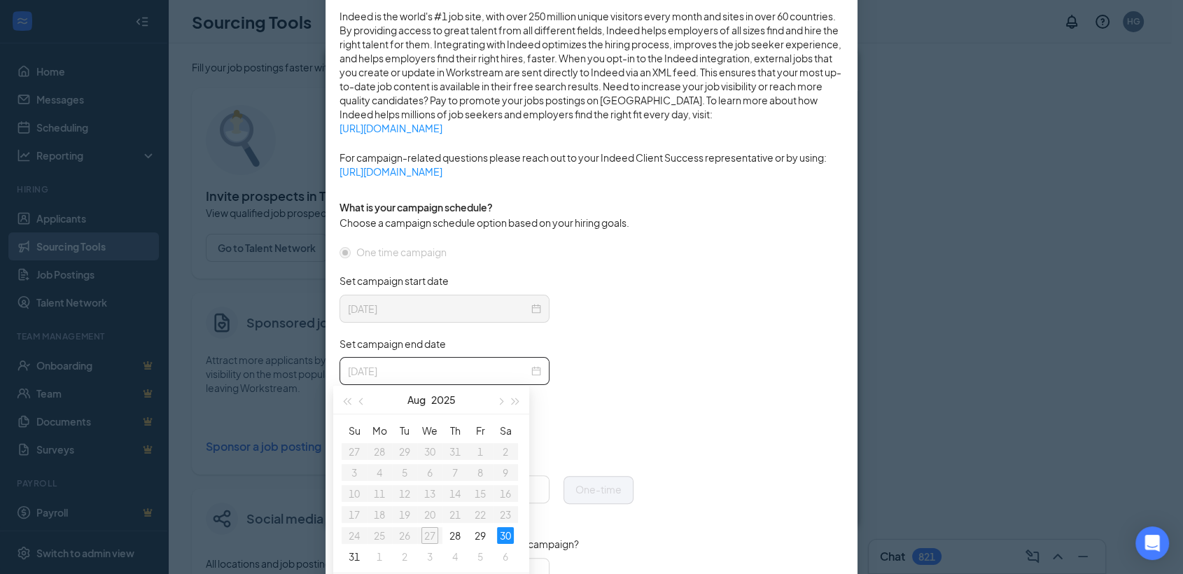
type input "2025-08-30"
click at [677, 377] on form "One time campaign Set campaign start date 2025-08-15 Set campaign end date 2025…" at bounding box center [591, 422] width 504 height 356
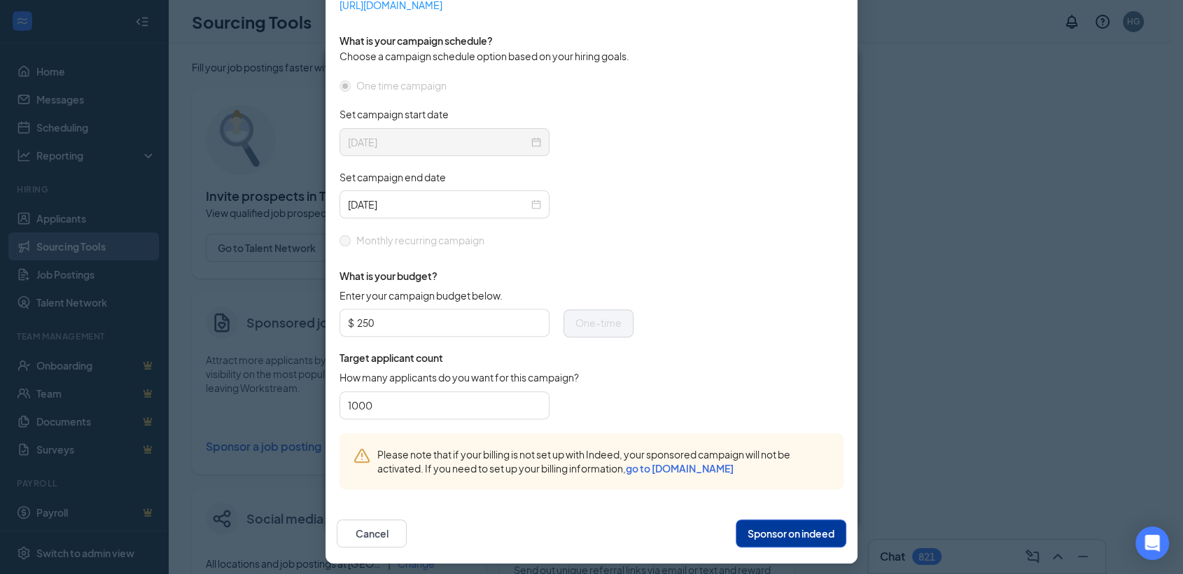
scroll to position [403, 0]
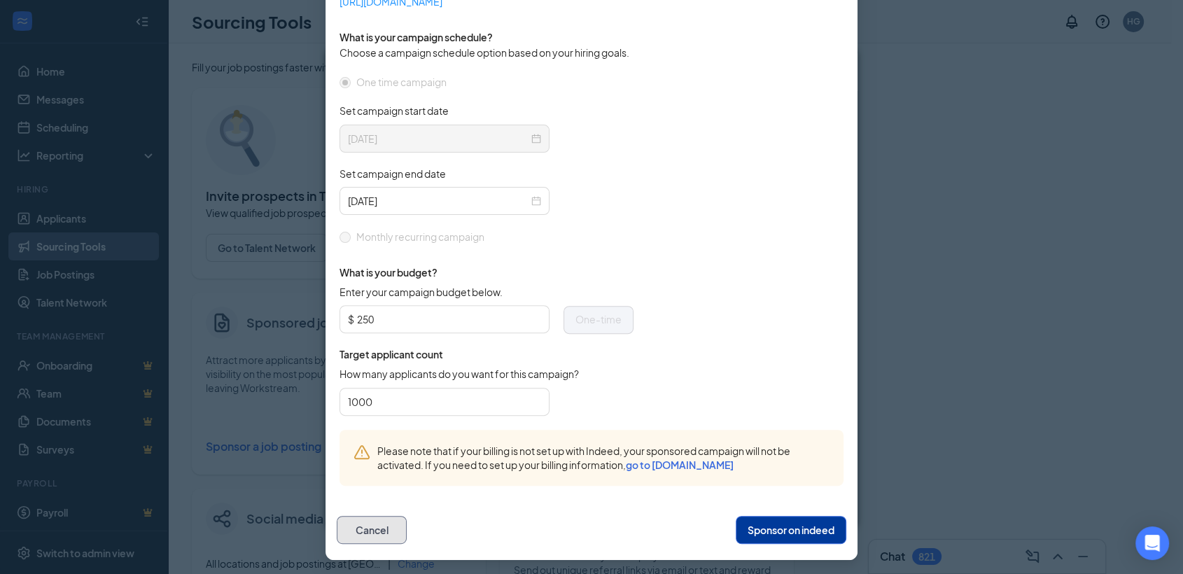
click at [388, 527] on button "Cancel" at bounding box center [372, 530] width 70 height 28
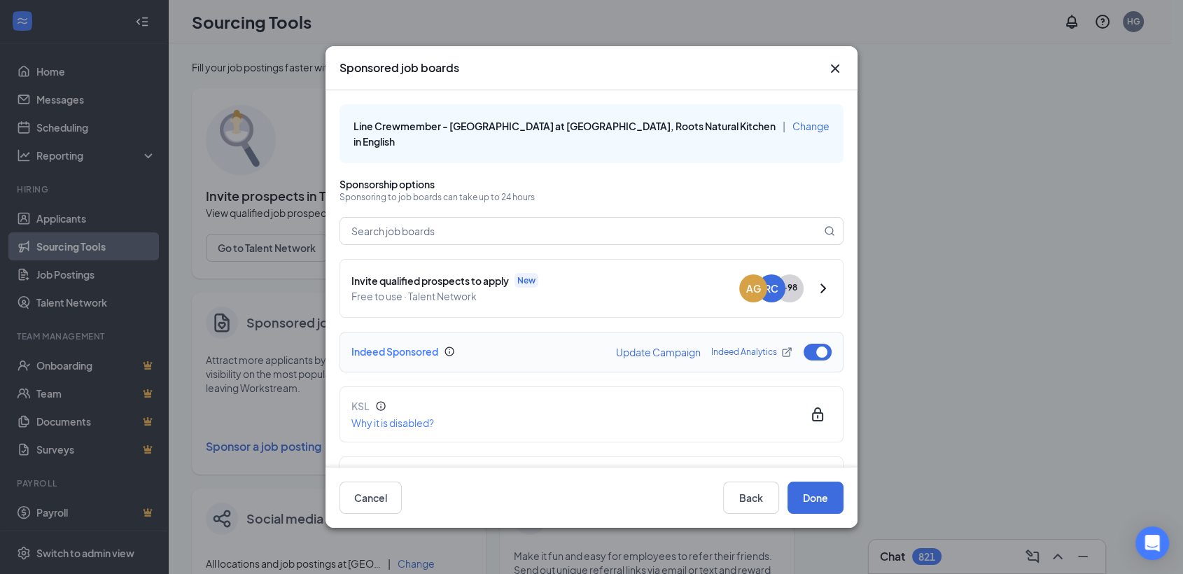
click at [803, 351] on button "button" at bounding box center [817, 352] width 28 height 17
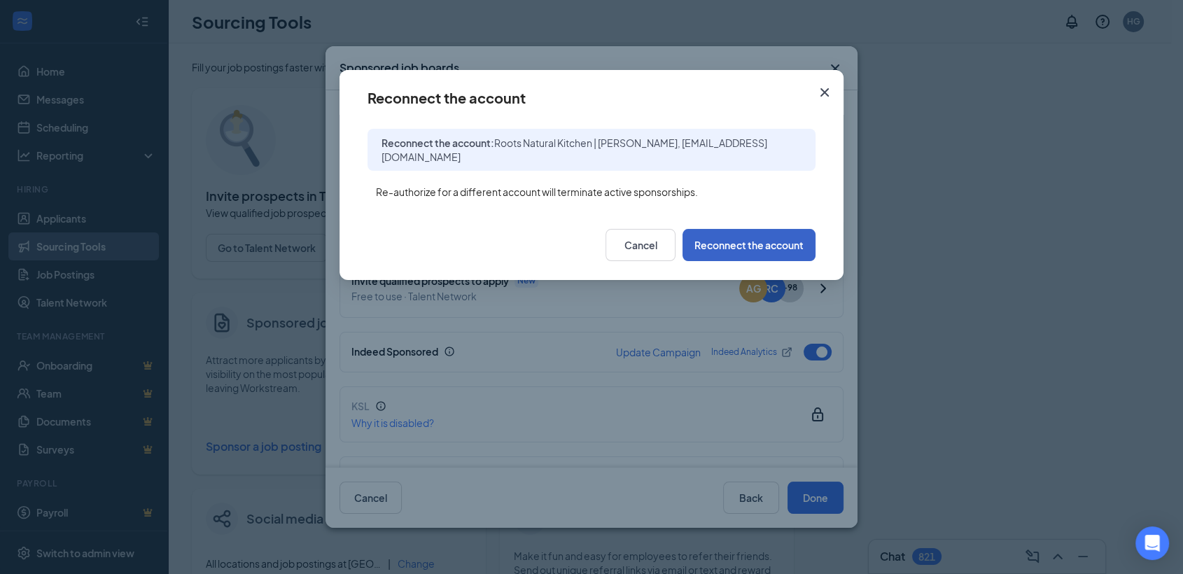
click at [754, 248] on button "Reconnect the account" at bounding box center [748, 245] width 133 height 32
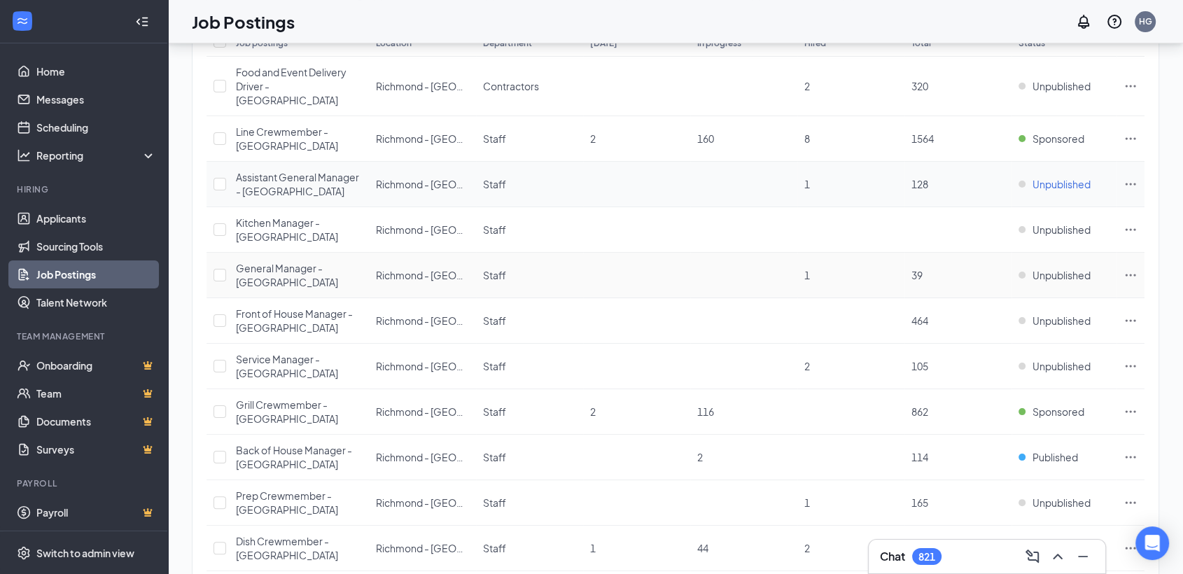
scroll to position [155, 0]
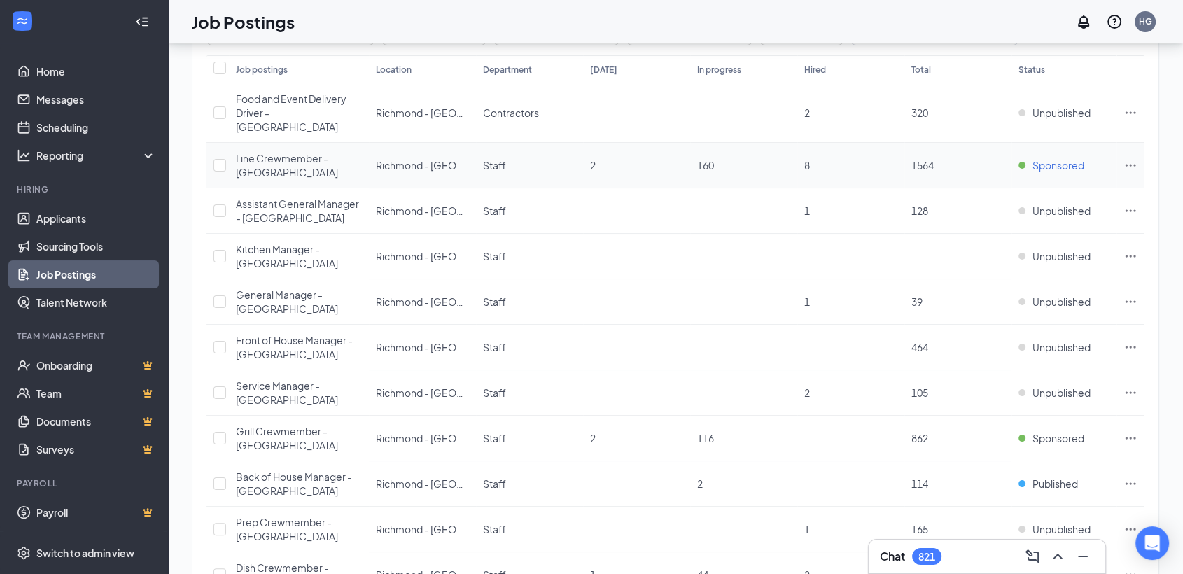
click at [1055, 158] on span "Sponsored" at bounding box center [1058, 165] width 52 height 14
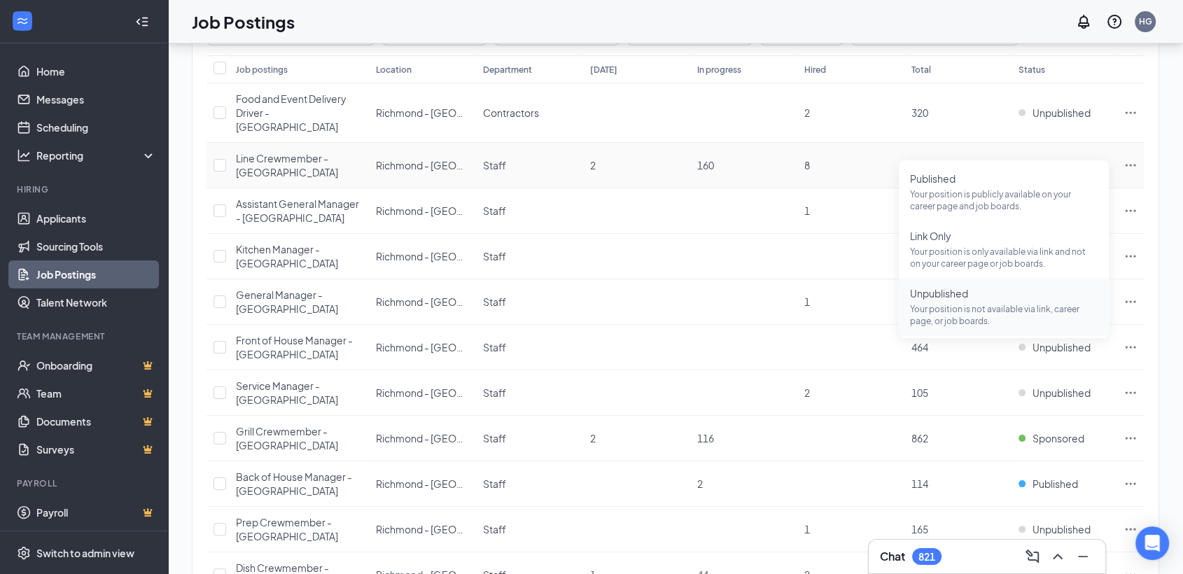
click at [1002, 298] on span "Unpublished" at bounding box center [1004, 293] width 188 height 14
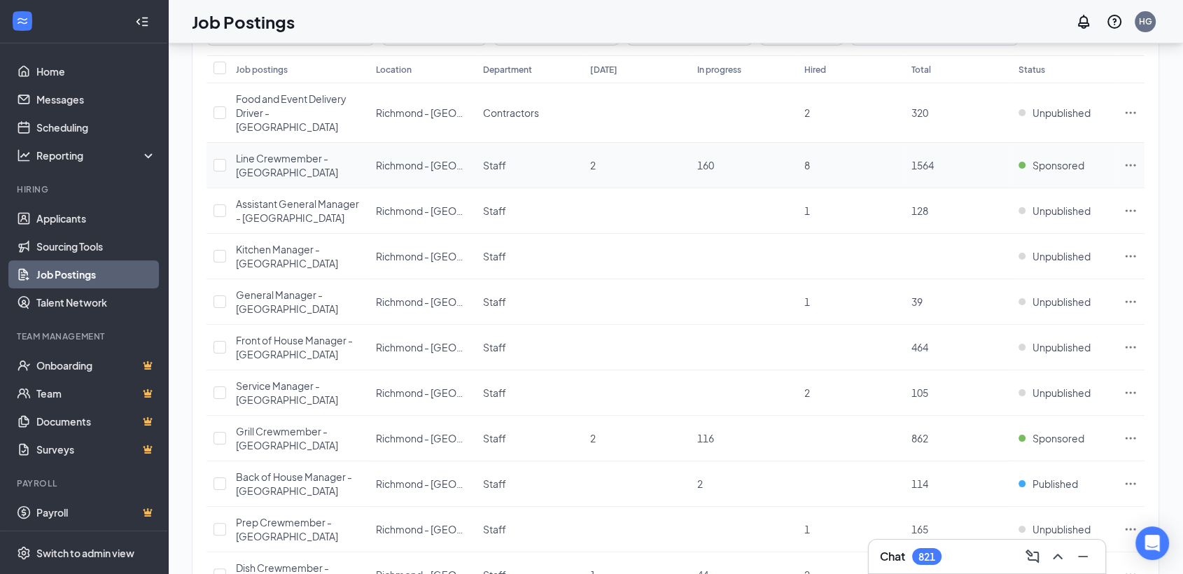
click at [1125, 158] on icon "Ellipses" at bounding box center [1130, 165] width 14 height 14
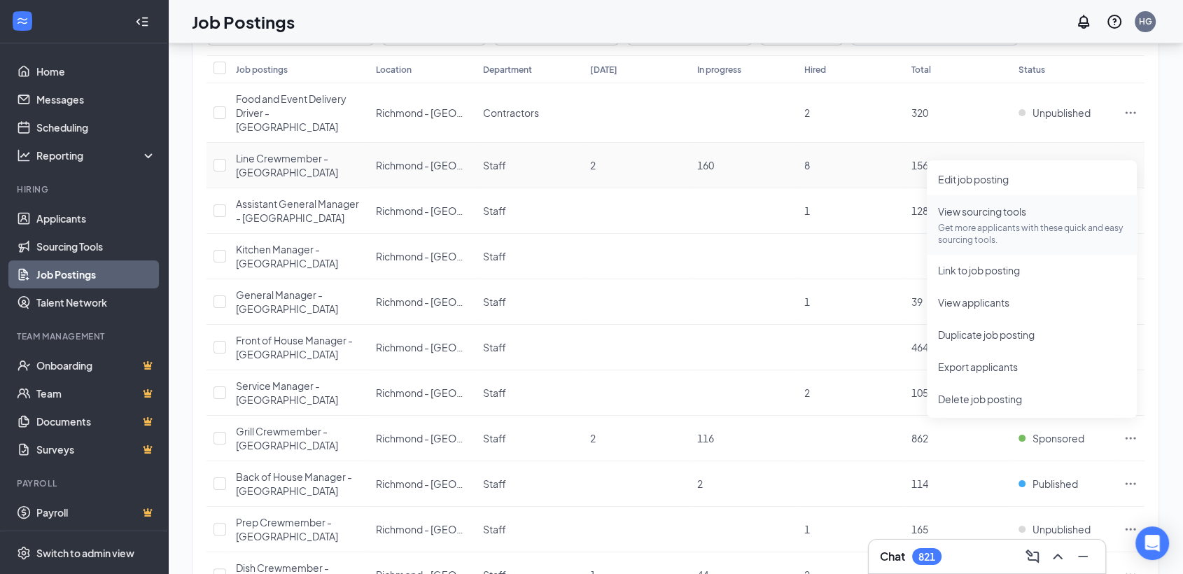
click at [1069, 216] on span "View sourcing tools Get more applicants with these quick and easy sourcing tool…" at bounding box center [1032, 225] width 188 height 42
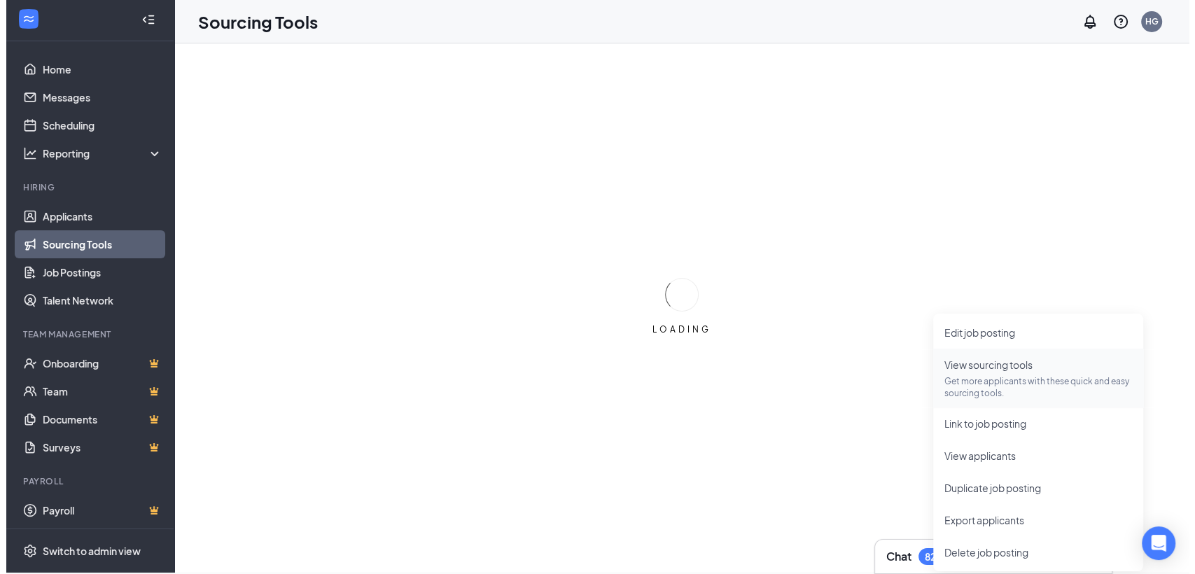
scroll to position [2, 0]
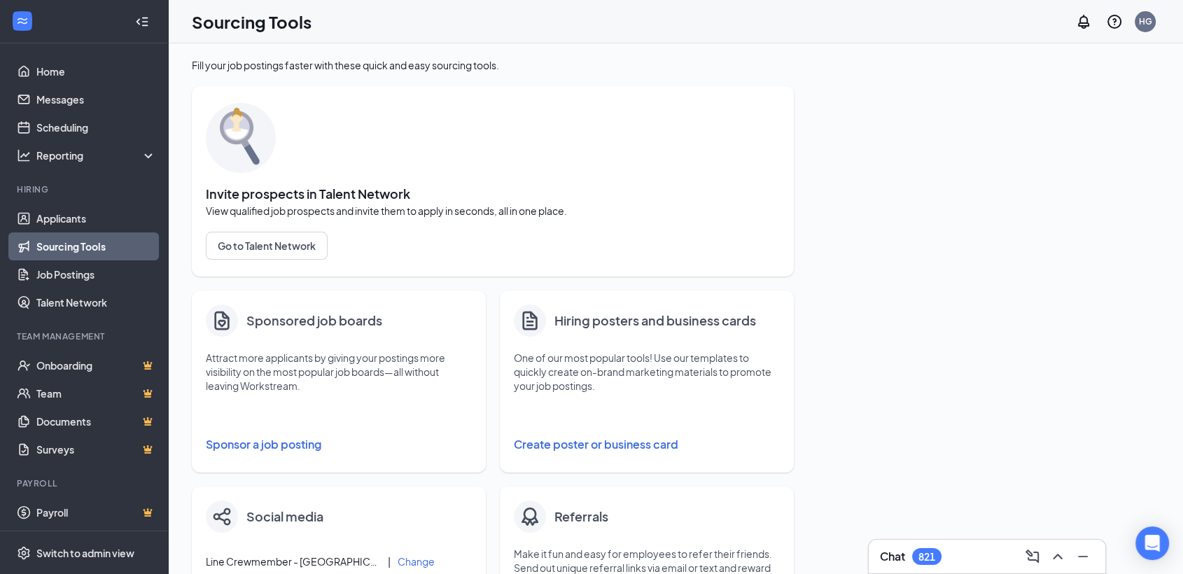
click at [277, 448] on button "Sponsor a job posting" at bounding box center [339, 444] width 266 height 28
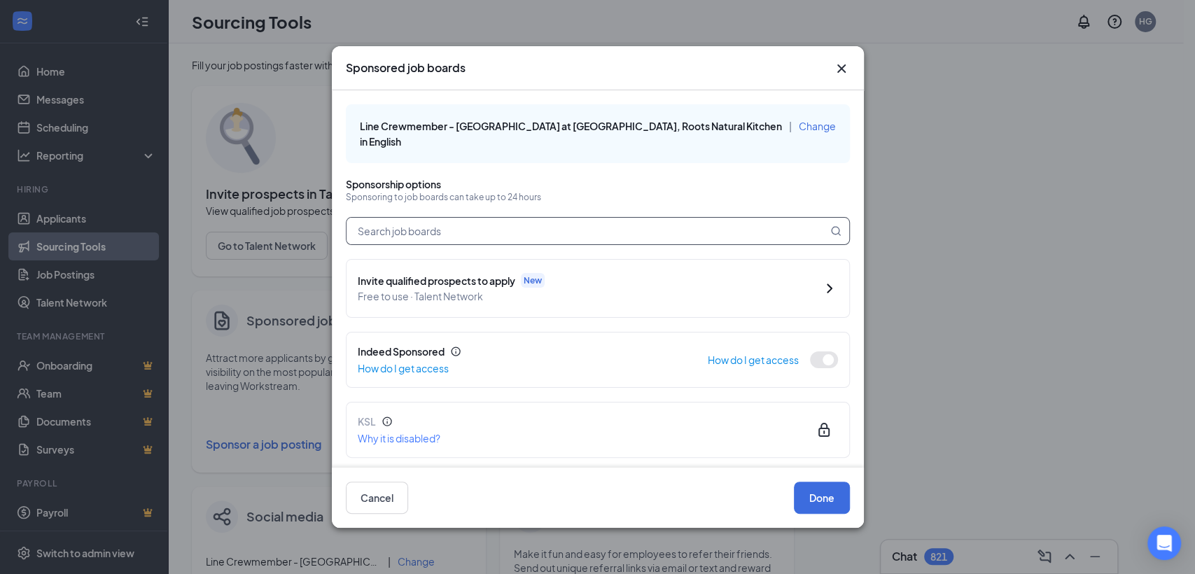
click at [453, 220] on input "text" at bounding box center [586, 231] width 481 height 27
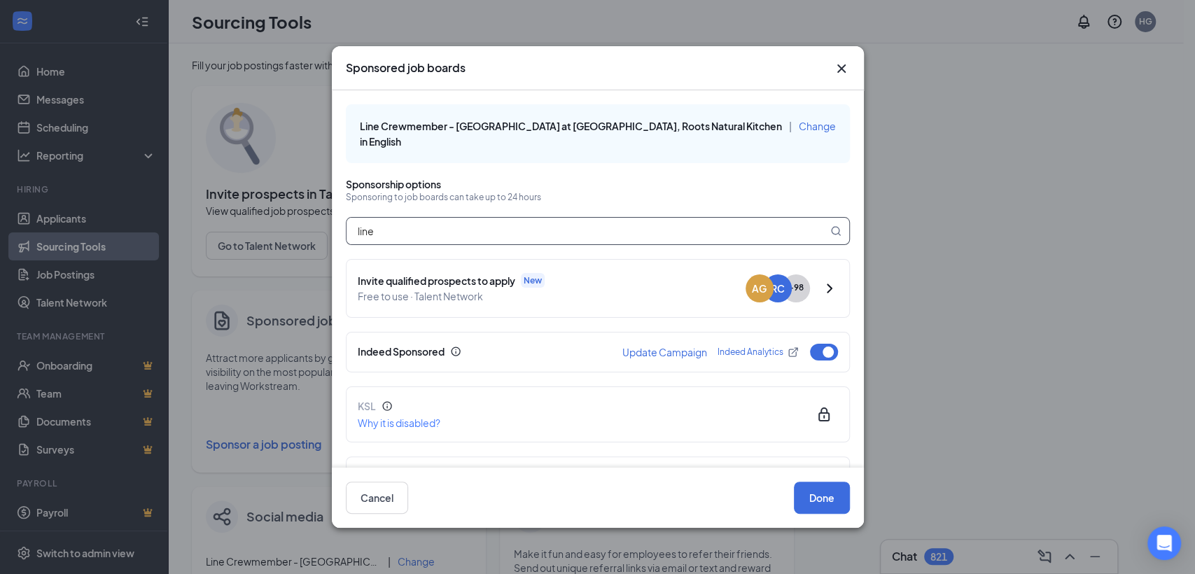
drag, startPoint x: 453, startPoint y: 220, endPoint x: 346, endPoint y: 223, distance: 107.1
click at [346, 223] on input "line" at bounding box center [586, 231] width 481 height 27
type input "line"
click at [608, 195] on p "Sponsoring to job boards can take up to 24 hours" at bounding box center [598, 197] width 504 height 12
click at [812, 476] on button "button" at bounding box center [824, 484] width 28 height 17
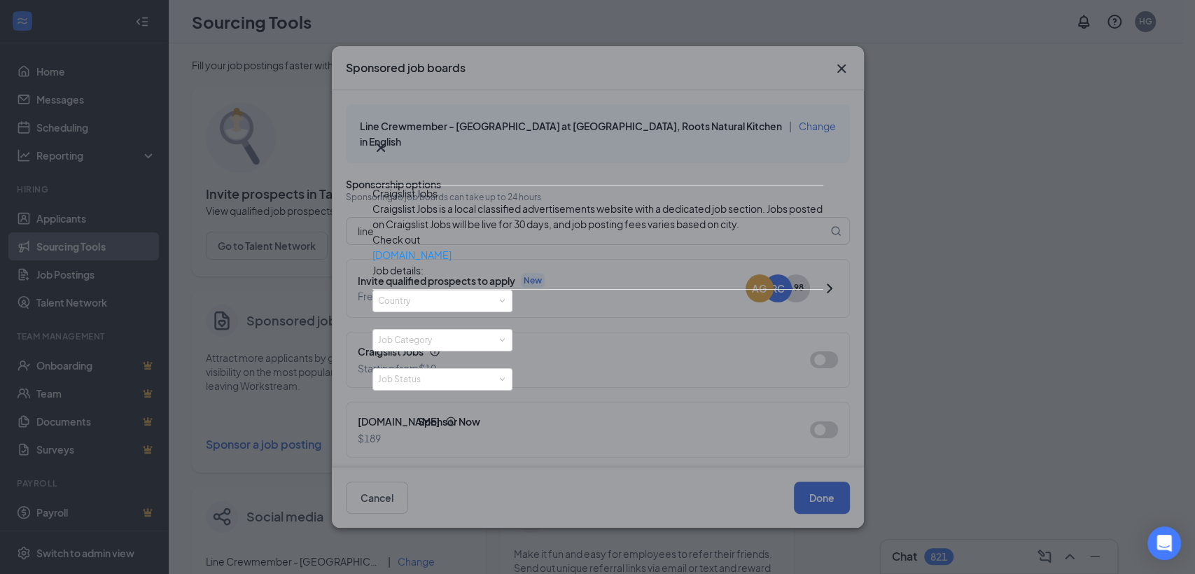
click at [806, 64] on div "Craigslist Jobs Craigslist Jobs is a local classified advertisements website wi…" at bounding box center [597, 287] width 1195 height 574
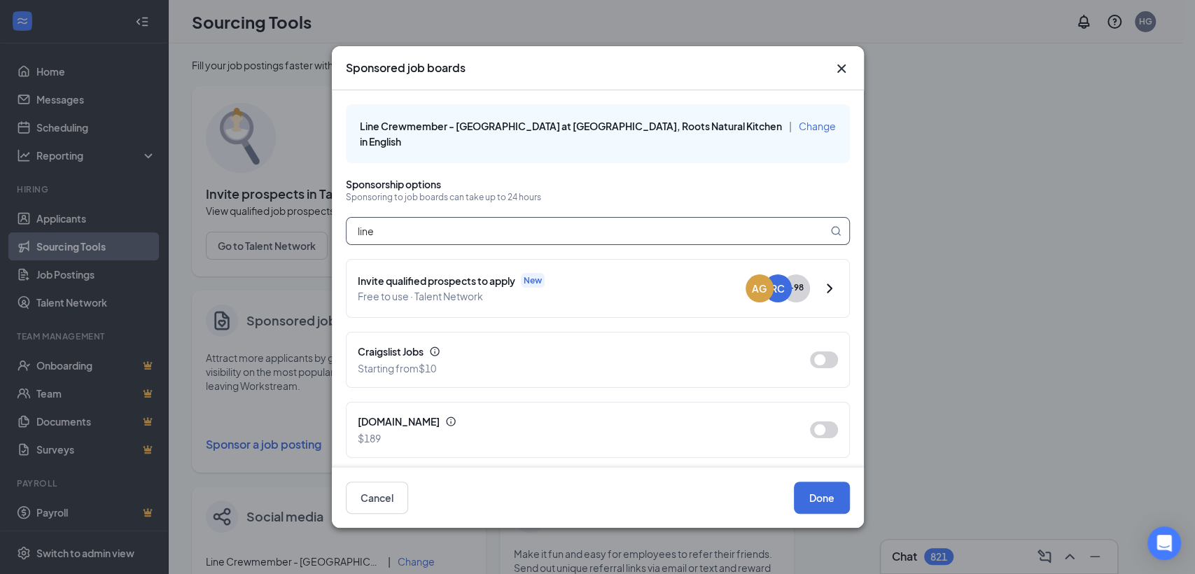
drag, startPoint x: 320, startPoint y: 236, endPoint x: 329, endPoint y: 236, distance: 9.1
click at [319, 236] on div "Sponsored job boards Line Crewmember - West Broad St at Richmond - West End, Ro…" at bounding box center [597, 287] width 1195 height 574
click at [826, 498] on button "Done" at bounding box center [822, 497] width 56 height 32
click at [806, 495] on button "Done" at bounding box center [822, 497] width 56 height 32
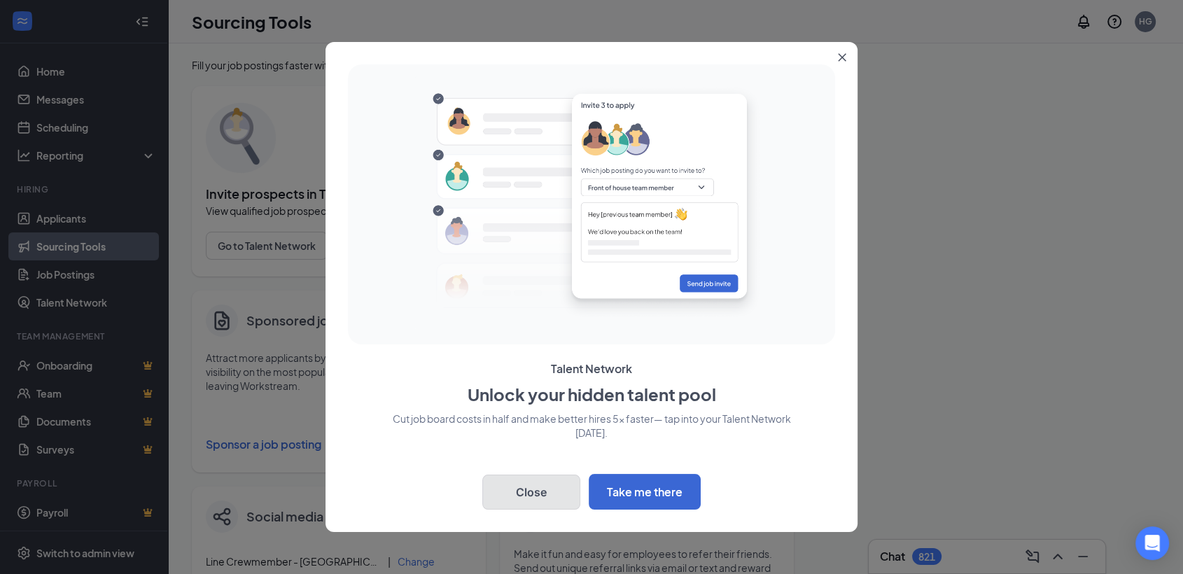
click at [546, 482] on button "Close" at bounding box center [531, 491] width 98 height 35
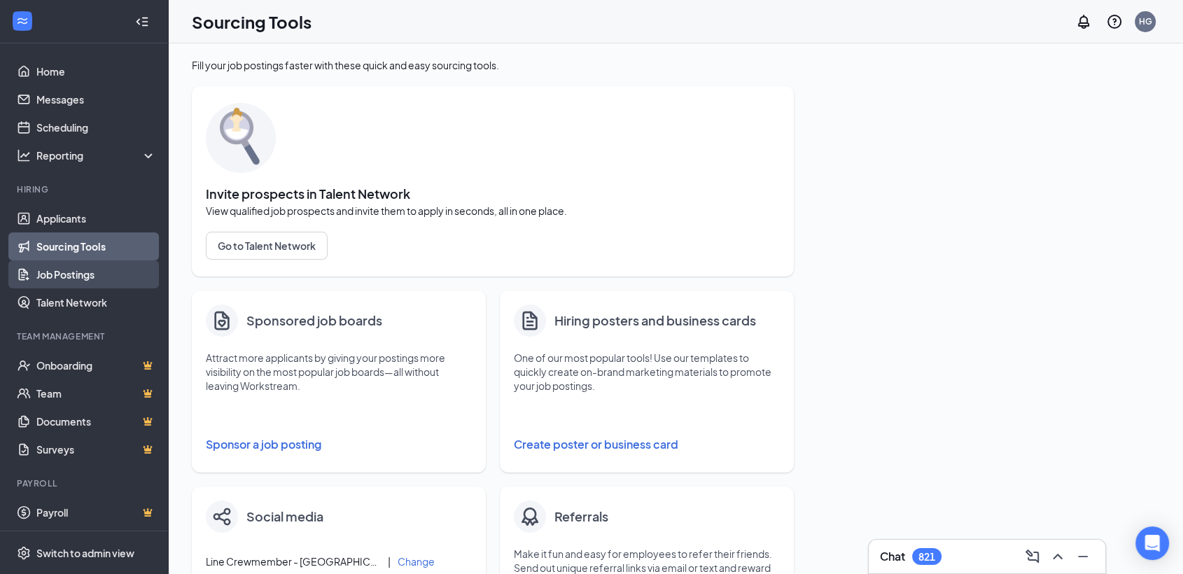
click at [90, 272] on link "Job Postings" at bounding box center [96, 274] width 120 height 28
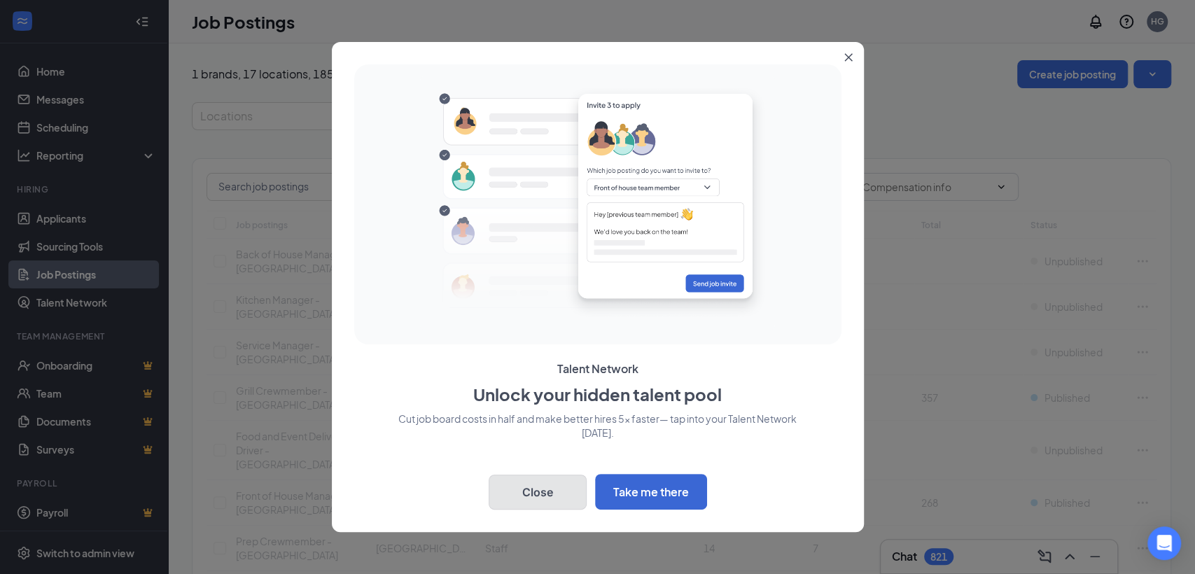
click at [530, 495] on button "Close" at bounding box center [537, 491] width 98 height 35
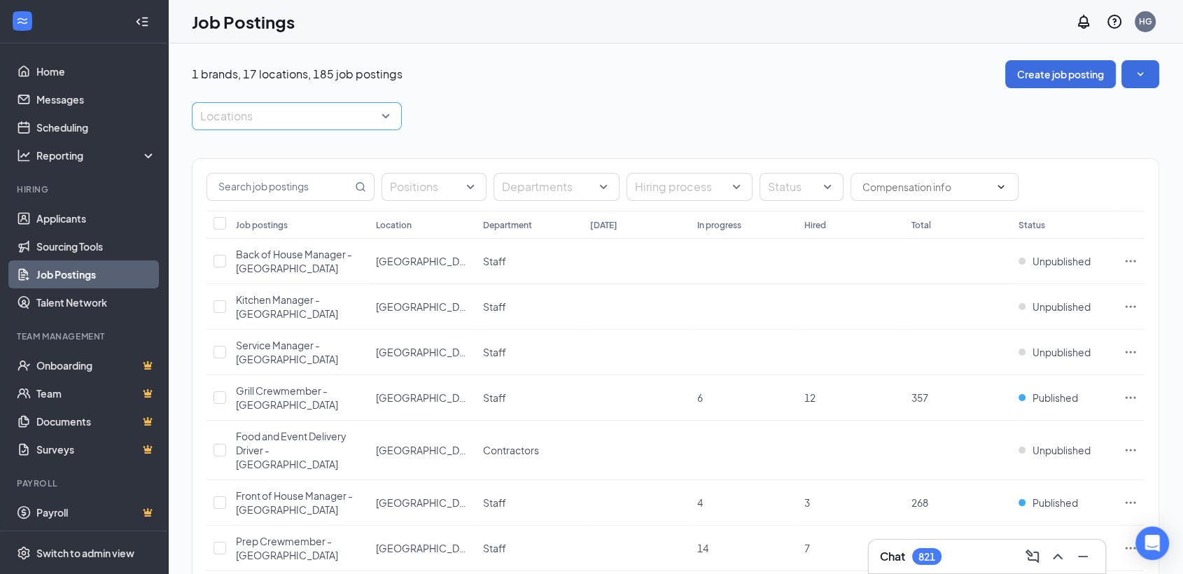
click at [246, 127] on div "Locations" at bounding box center [297, 116] width 210 height 28
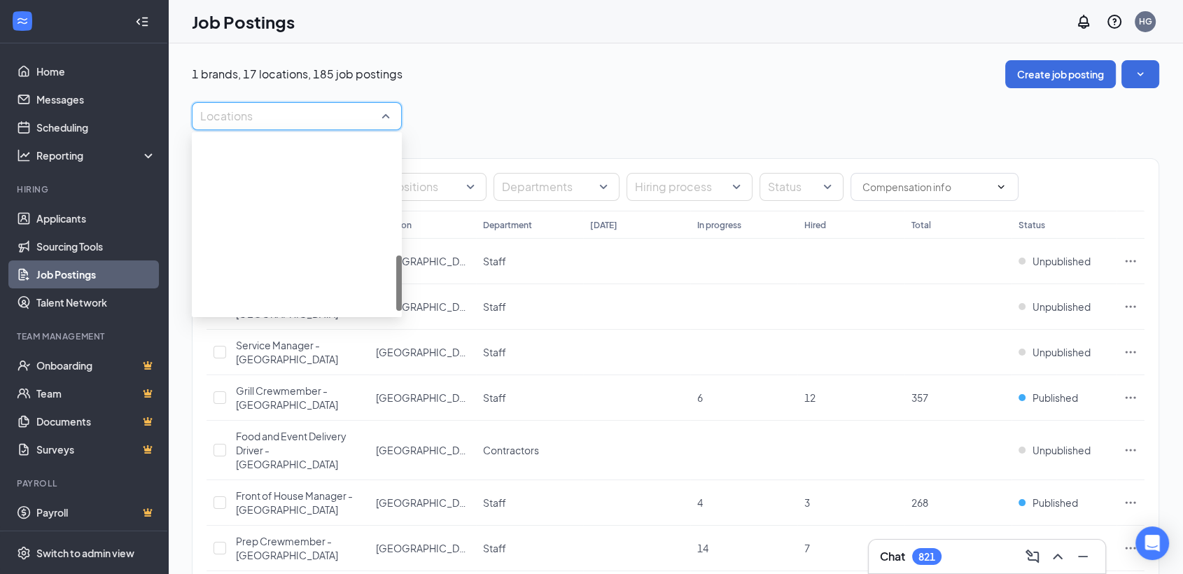
scroll to position [400, 0]
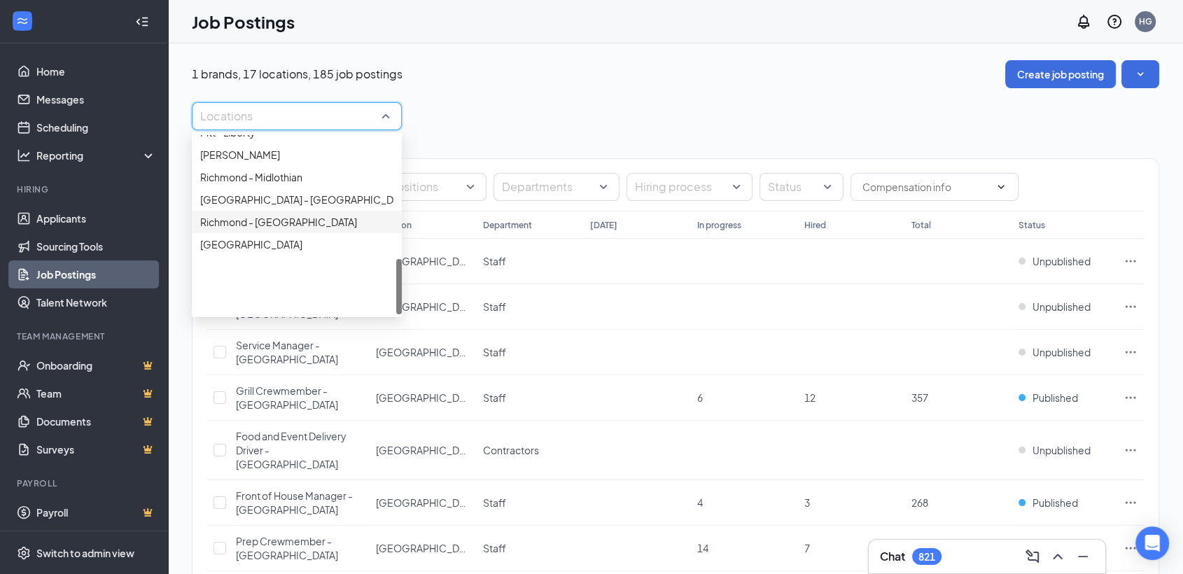
click at [270, 228] on span "Richmond - [GEOGRAPHIC_DATA]" at bounding box center [278, 222] width 157 height 13
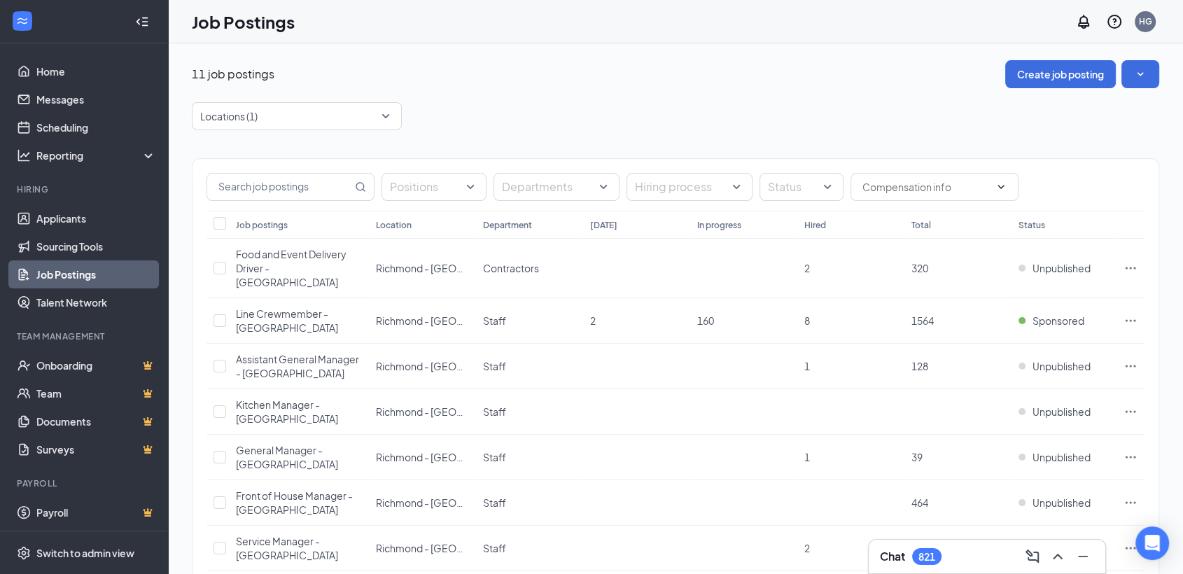
click at [507, 83] on div "11 job postings Create job posting" at bounding box center [675, 74] width 967 height 28
click at [1075, 314] on span "Sponsored" at bounding box center [1058, 321] width 52 height 14
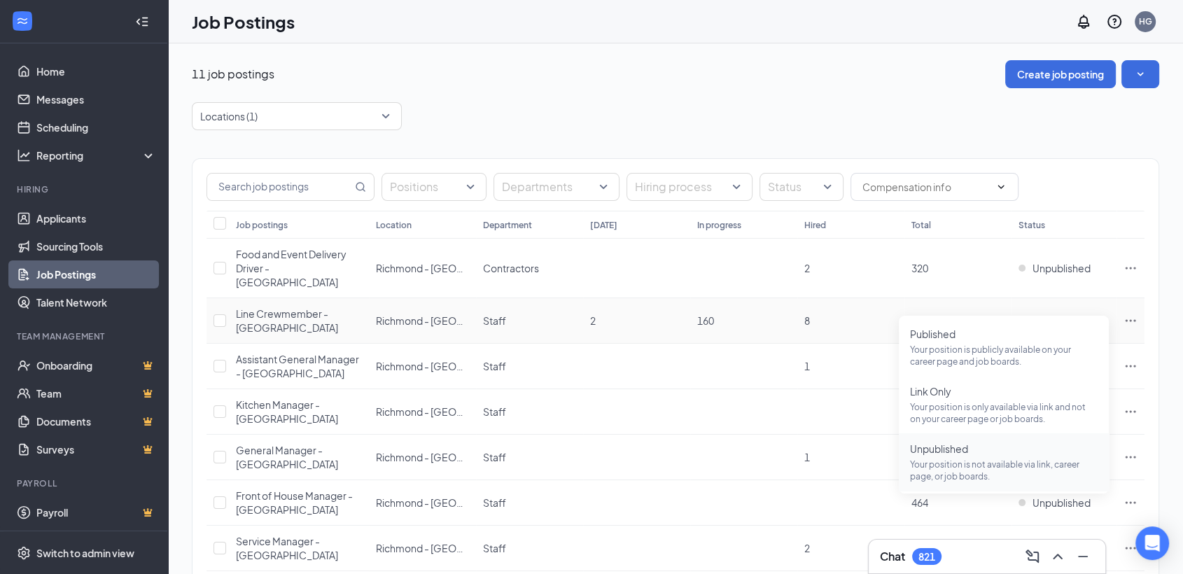
click at [1011, 459] on p "Your position is not available via link, career page, or job boards." at bounding box center [1004, 470] width 188 height 24
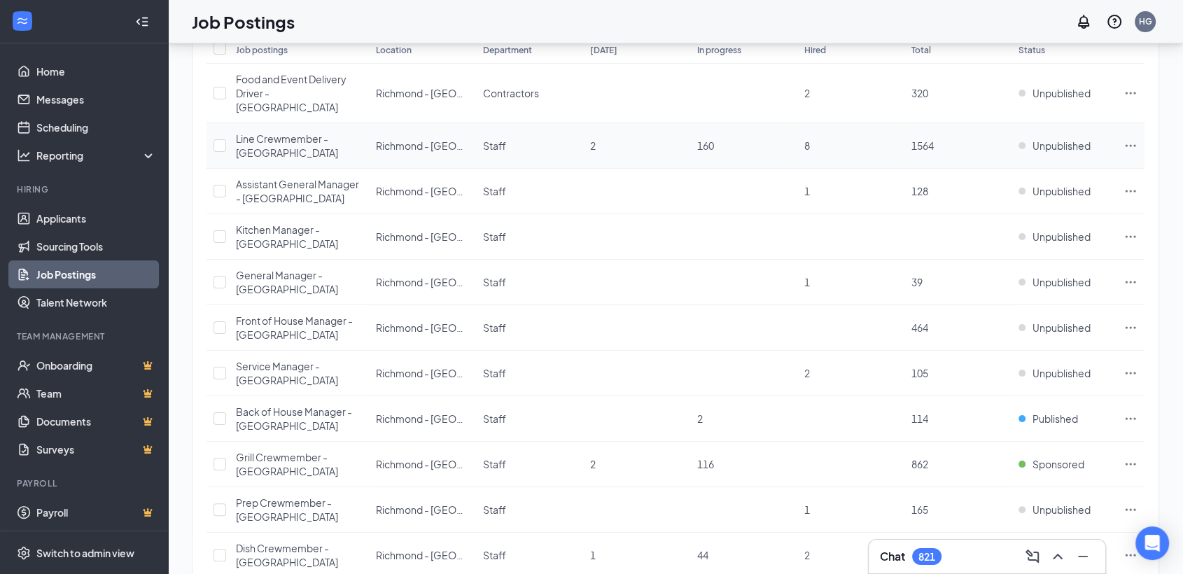
scroll to position [241, 0]
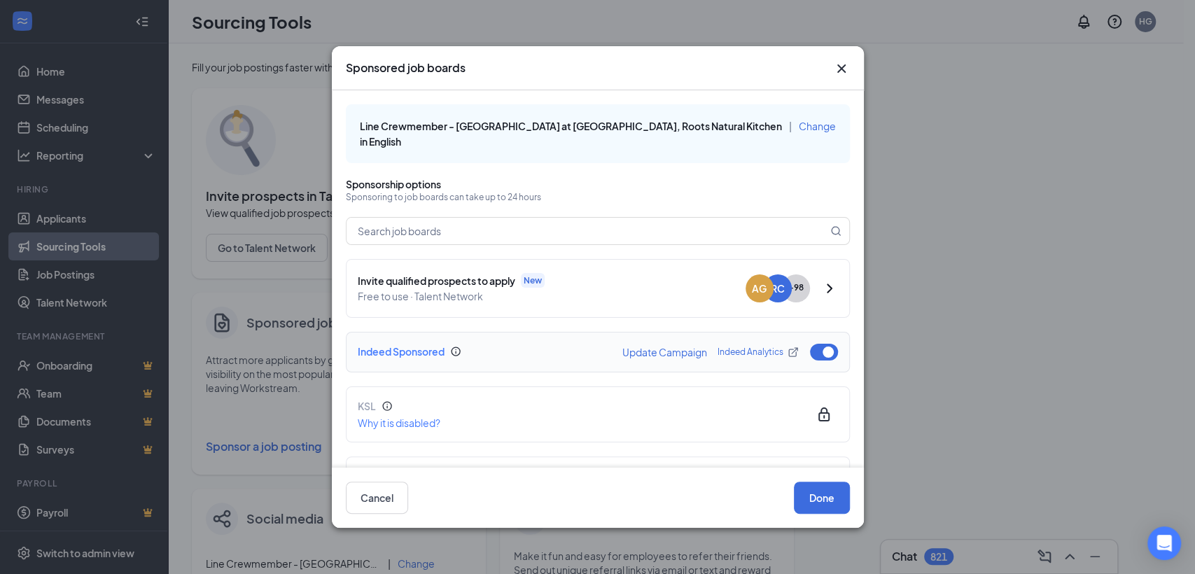
click at [810, 349] on button "button" at bounding box center [824, 352] width 28 height 17
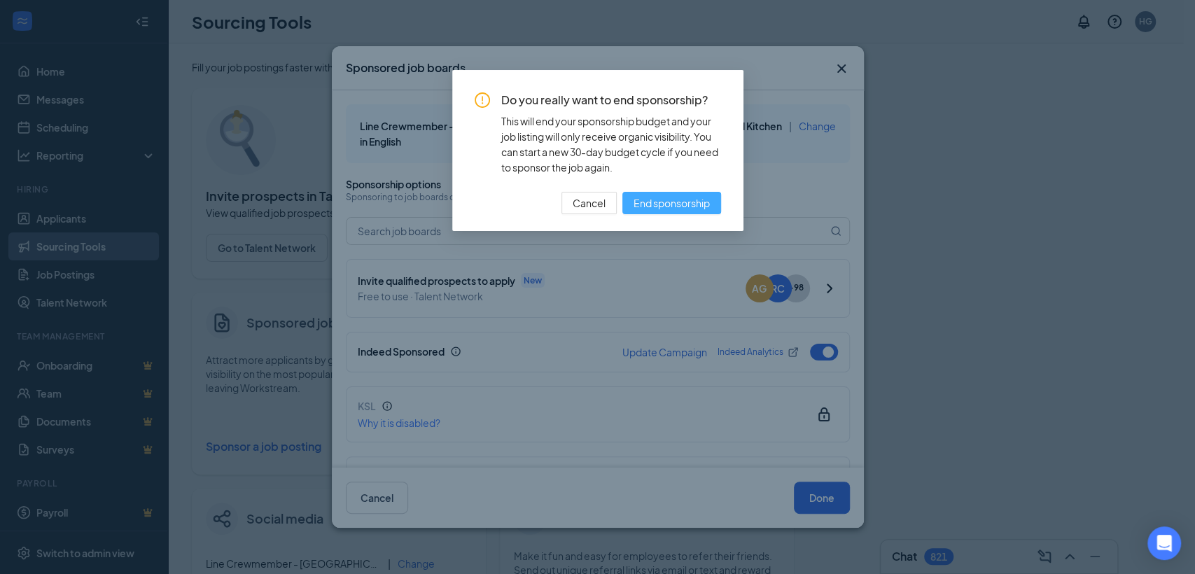
click at [689, 207] on span "End sponsorship" at bounding box center [671, 202] width 76 height 15
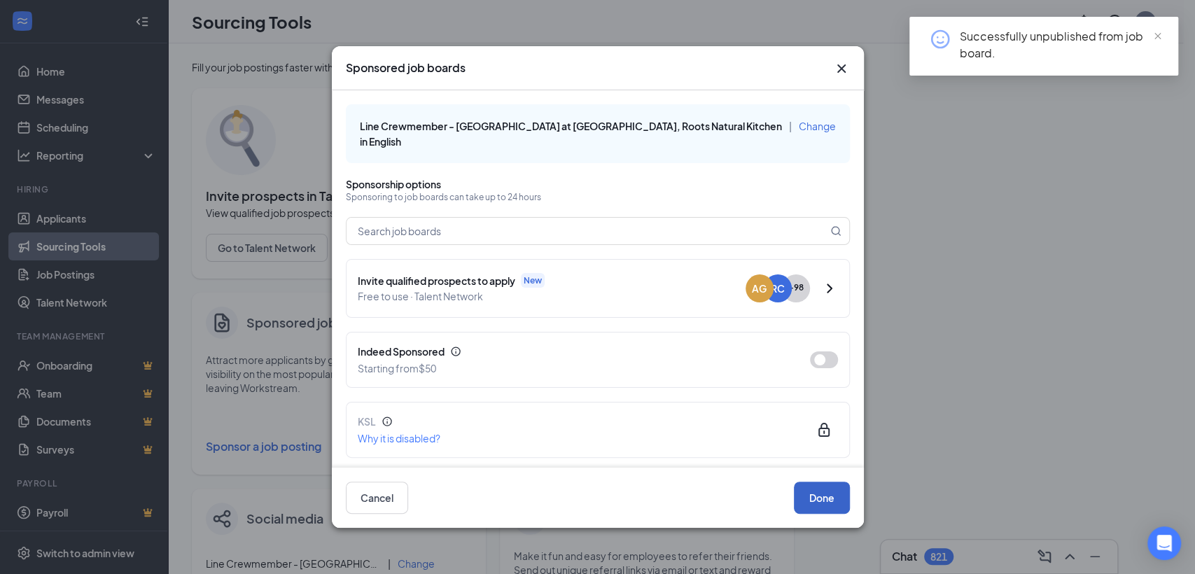
click at [817, 499] on button "Done" at bounding box center [822, 497] width 56 height 32
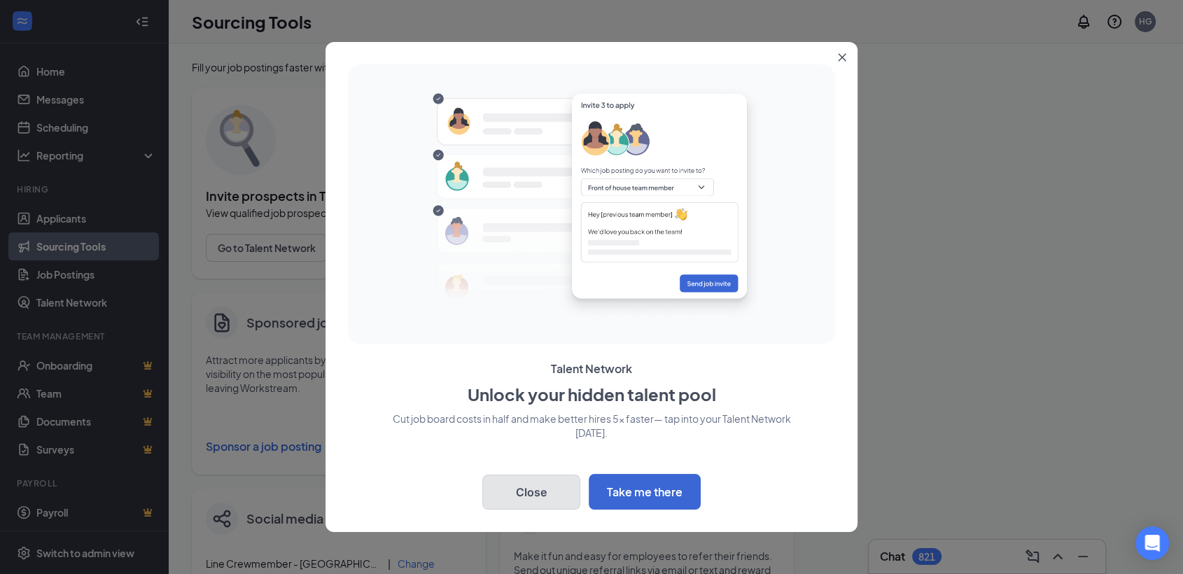
click at [528, 489] on button "Close" at bounding box center [531, 491] width 98 height 35
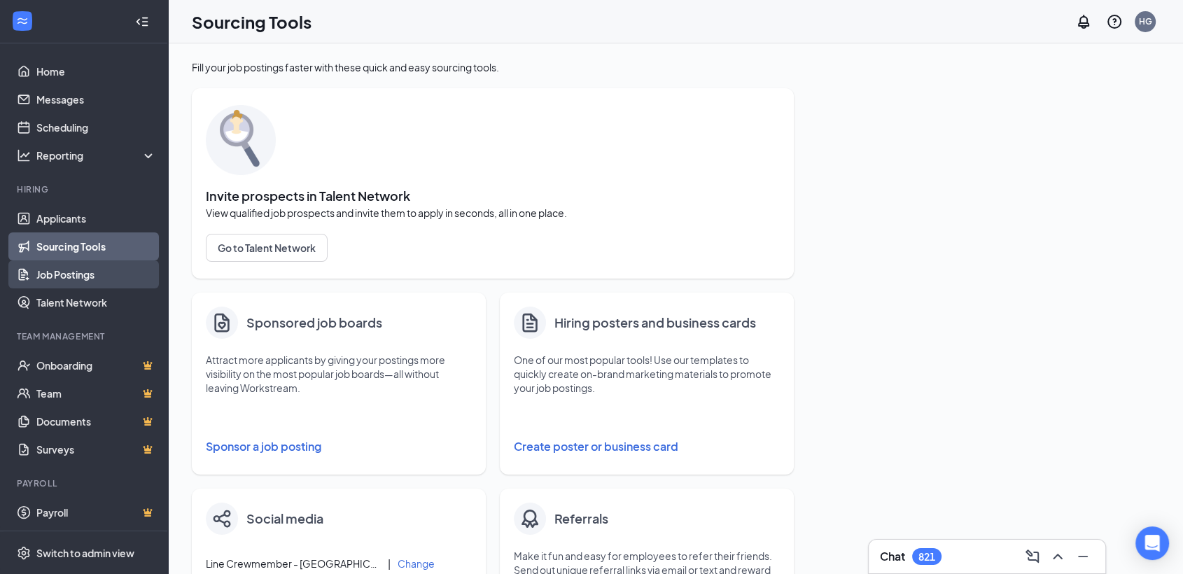
click at [52, 267] on link "Job Postings" at bounding box center [96, 274] width 120 height 28
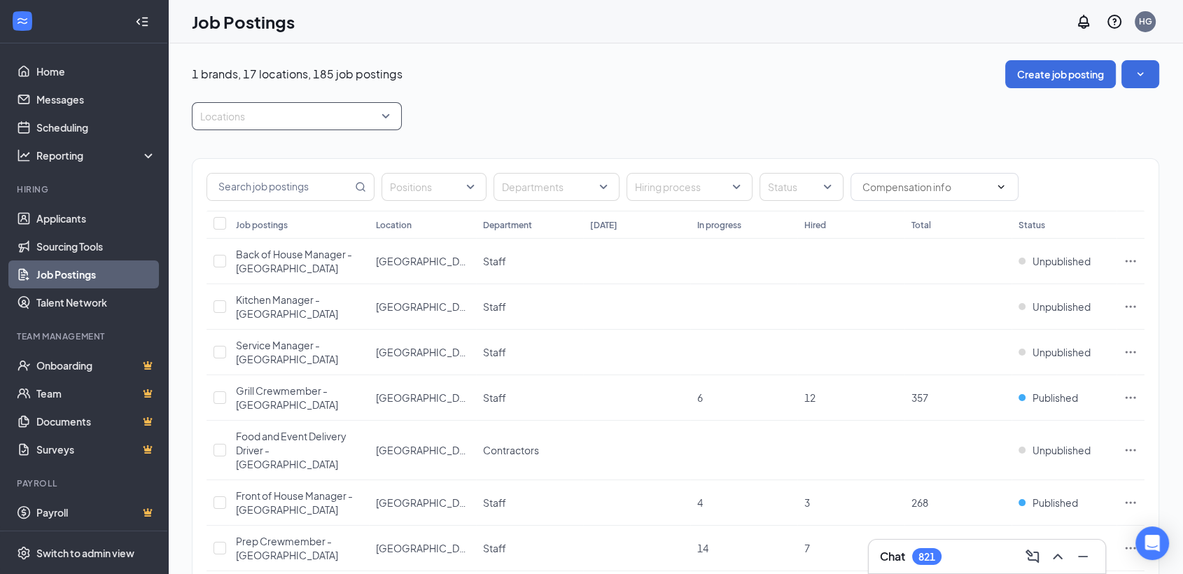
click at [337, 110] on div at bounding box center [289, 116] width 189 height 22
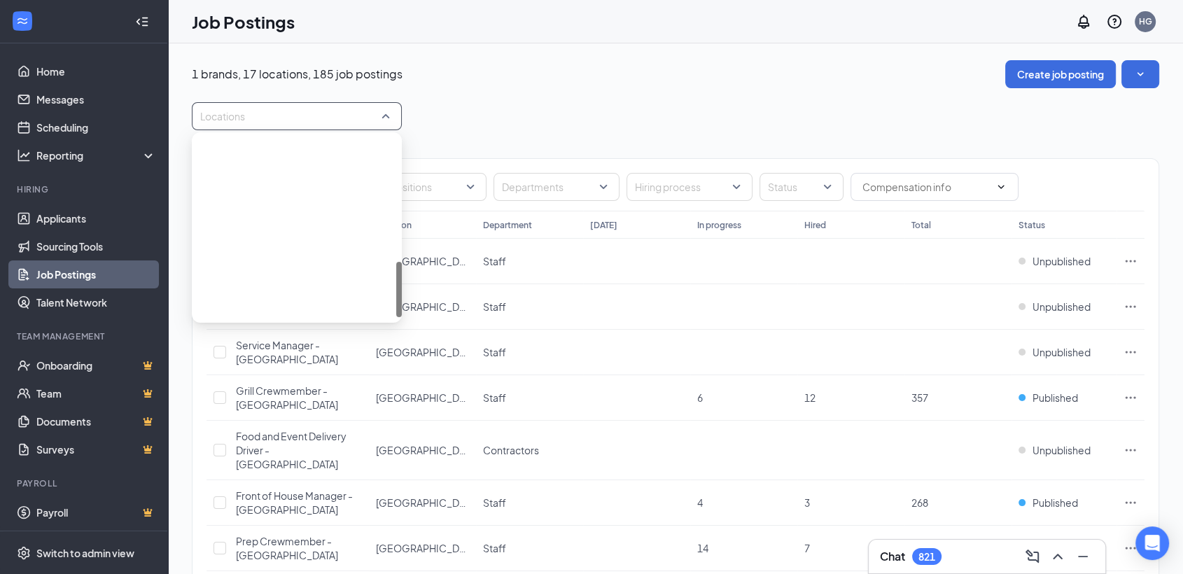
scroll to position [400, 0]
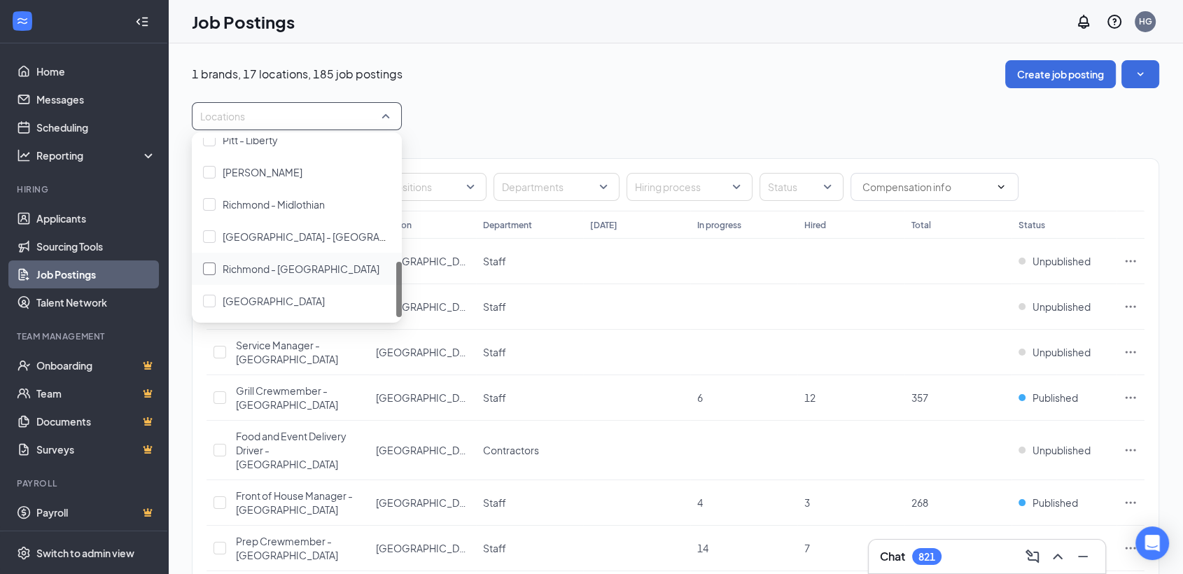
click at [341, 261] on div "Richmond - [GEOGRAPHIC_DATA]" at bounding box center [297, 268] width 188 height 15
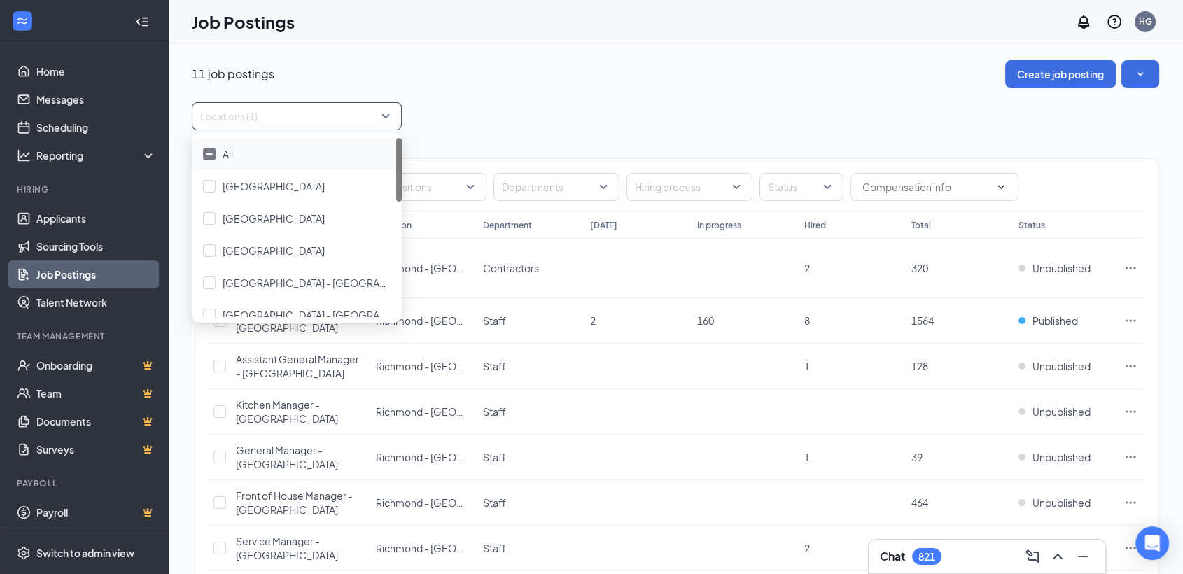
click at [859, 100] on div "11 job postings Create job posting Locations (1) Positions Departments Hiring p…" at bounding box center [675, 437] width 967 height 754
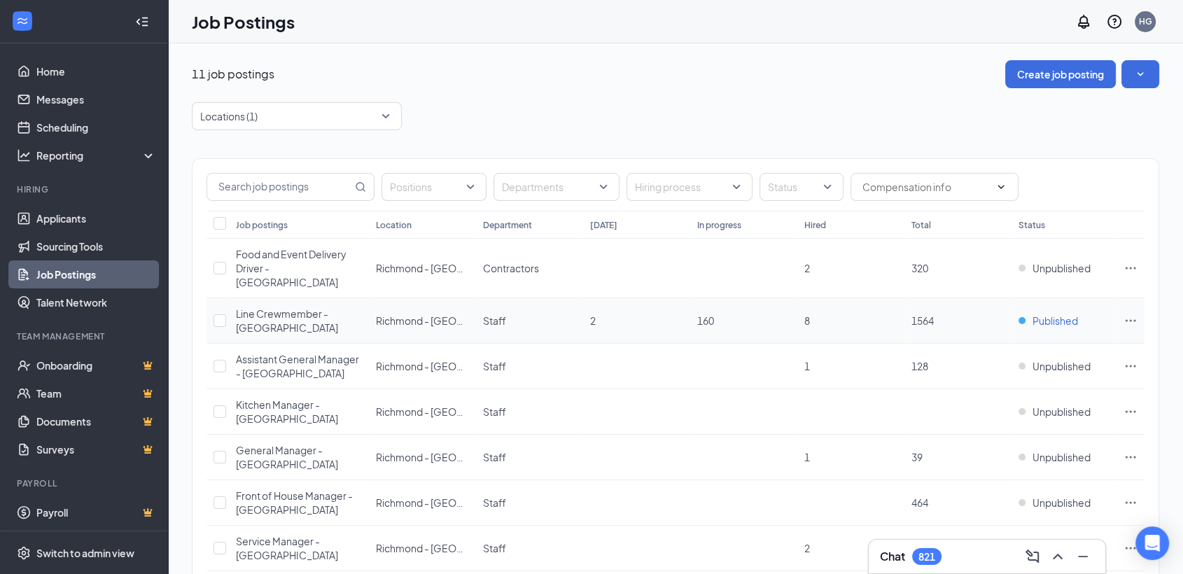
click at [1053, 314] on span "Published" at bounding box center [1054, 321] width 45 height 14
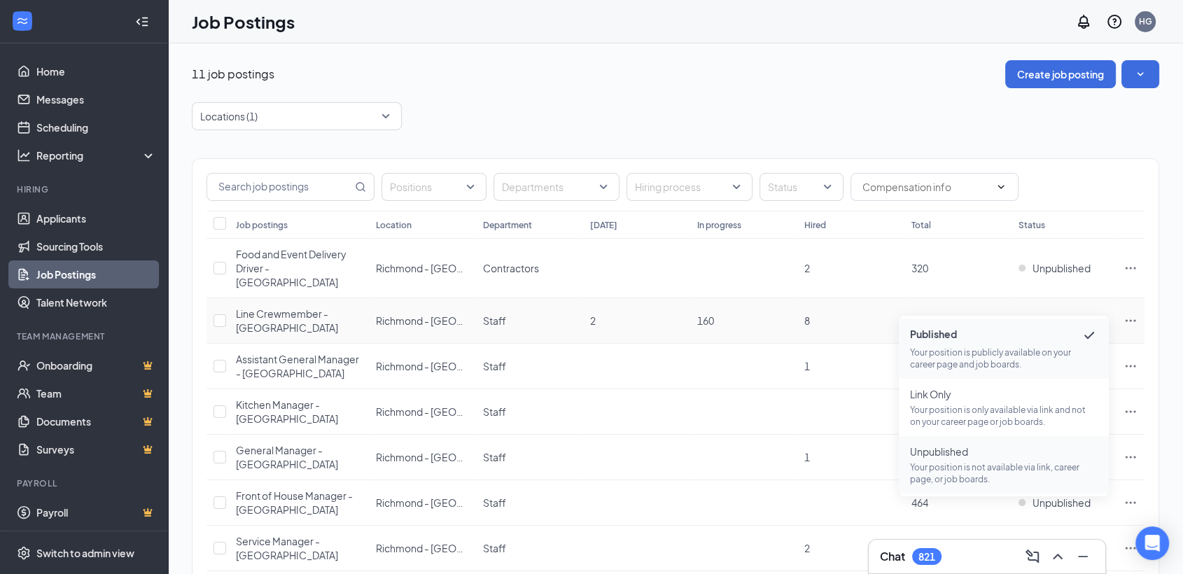
click at [992, 457] on span "Unpublished" at bounding box center [1004, 451] width 188 height 14
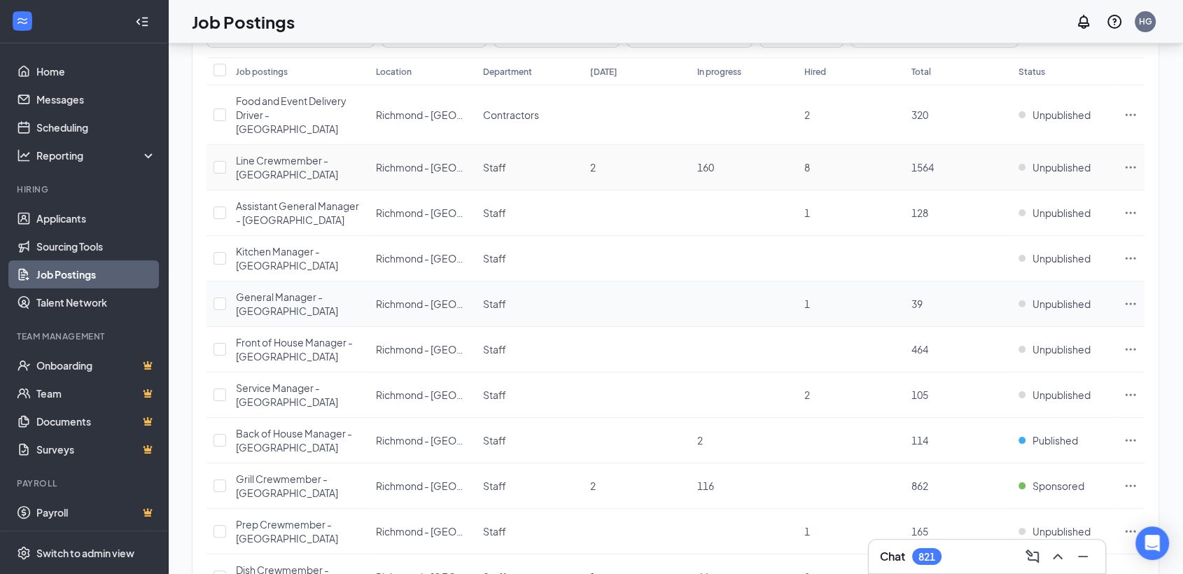
scroll to position [163, 0]
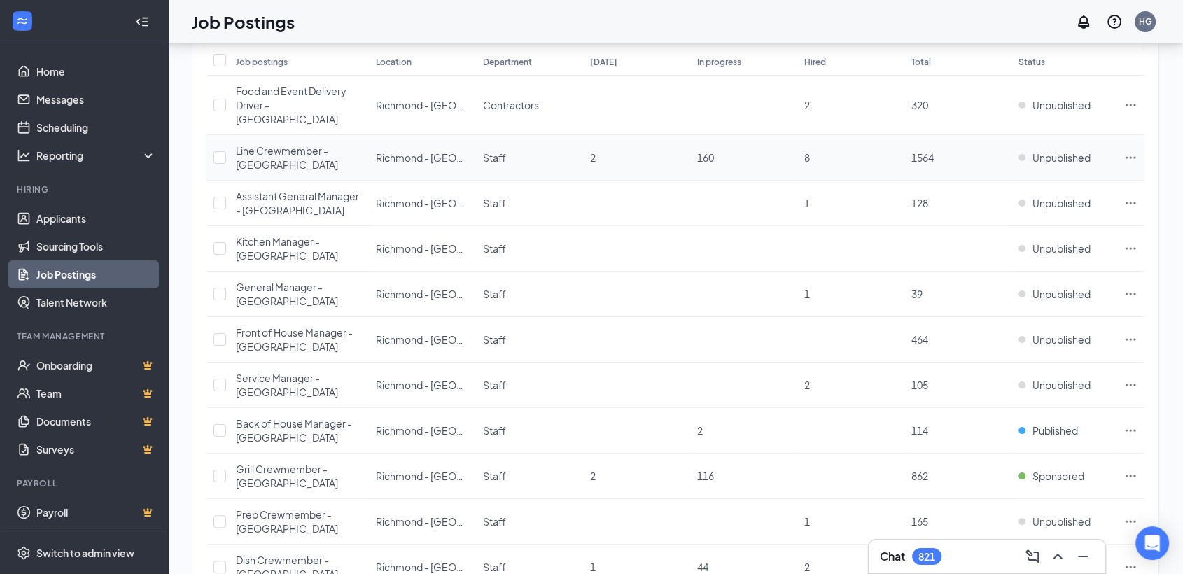
click at [1134, 150] on icon "Ellipses" at bounding box center [1130, 157] width 14 height 14
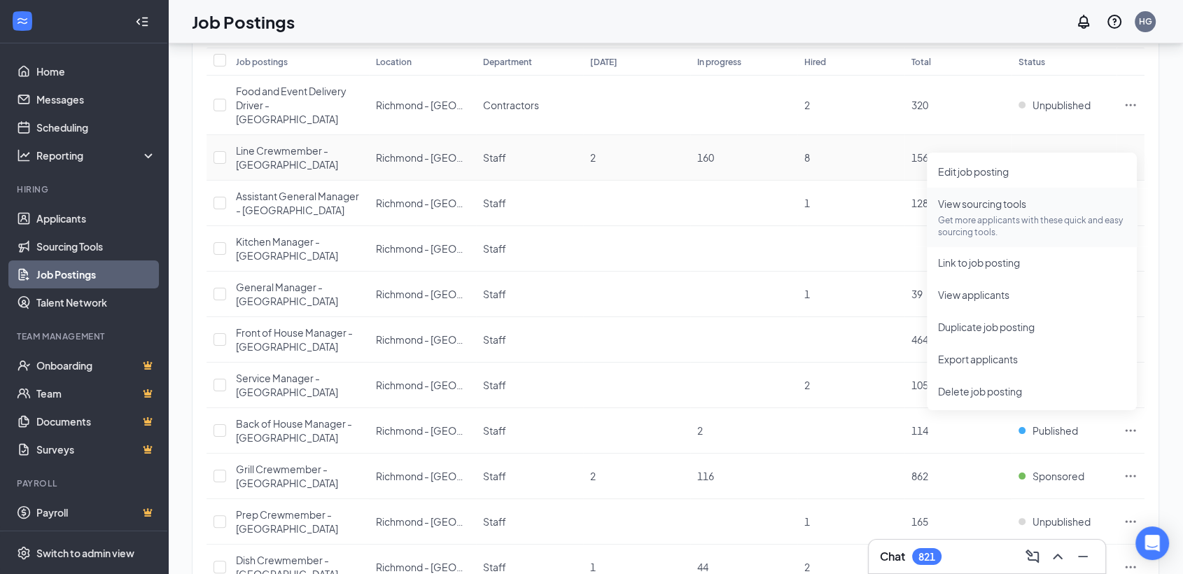
click at [1053, 220] on p "Get more applicants with these quick and easy sourcing tools." at bounding box center [1032, 226] width 188 height 24
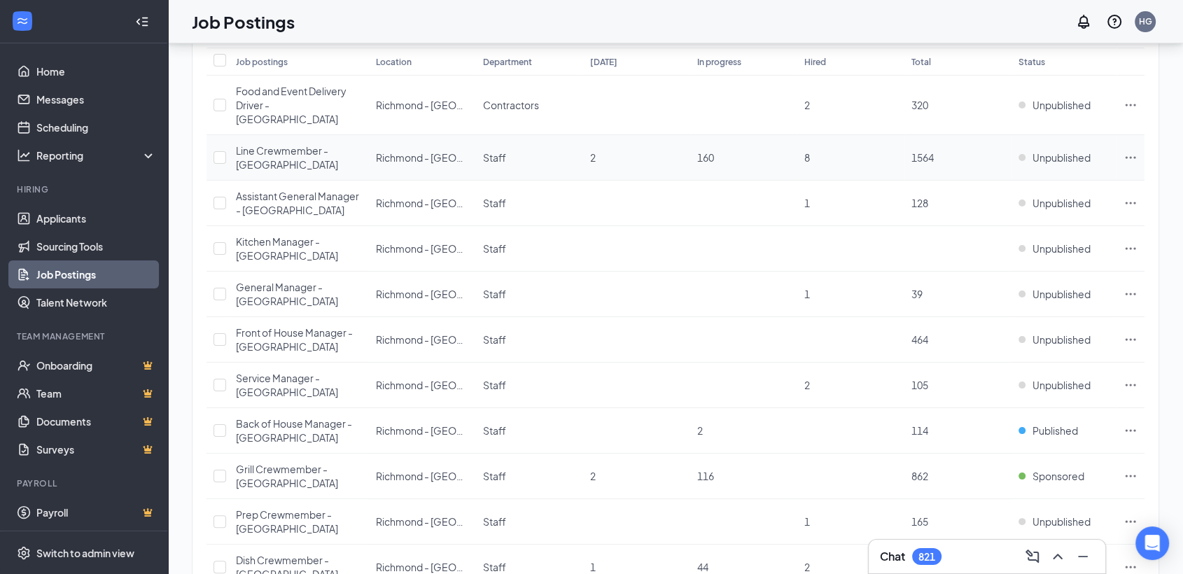
click at [1130, 156] on icon "Ellipses" at bounding box center [1130, 157] width 10 height 2
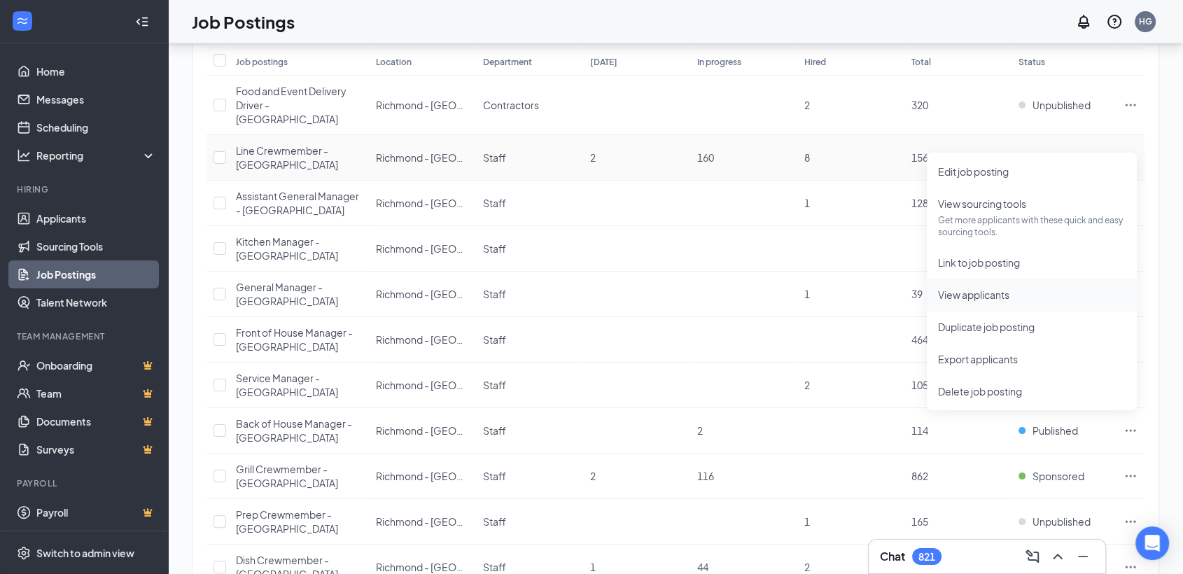
click at [1020, 289] on span "View applicants" at bounding box center [1032, 294] width 188 height 15
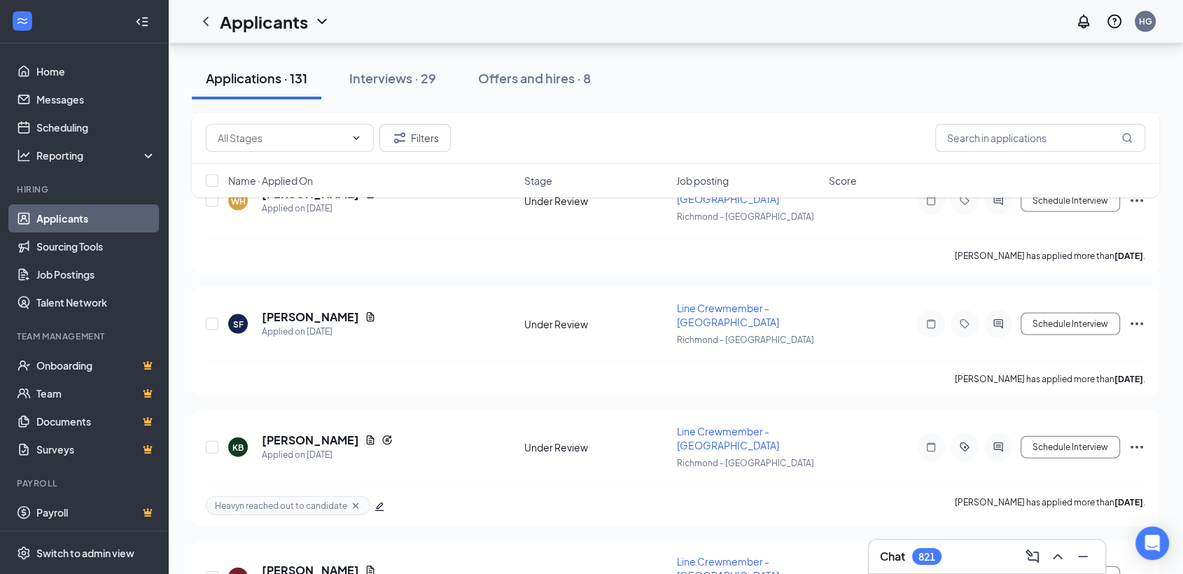
scroll to position [2541, 0]
